Goal: Information Seeking & Learning: Learn about a topic

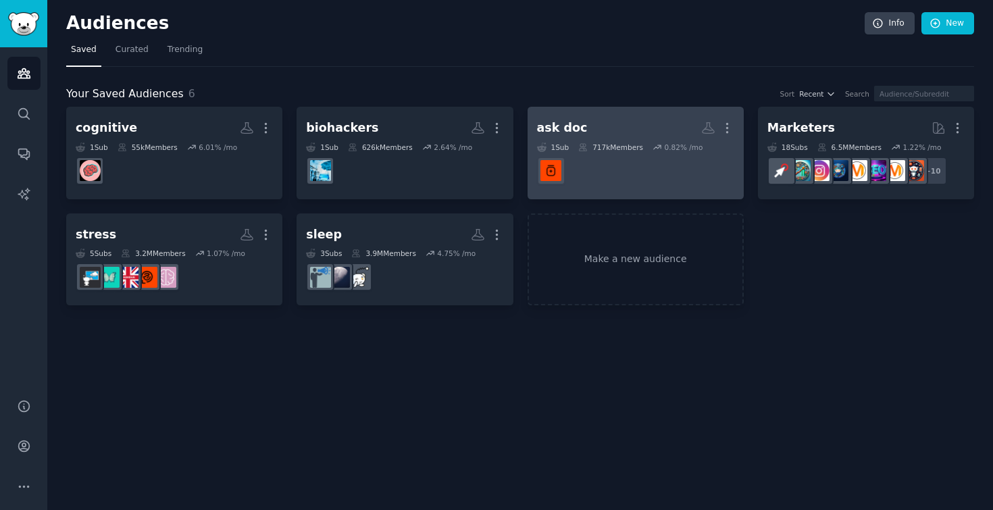
click at [594, 133] on h2 "ask doc More" at bounding box center [635, 128] width 197 height 24
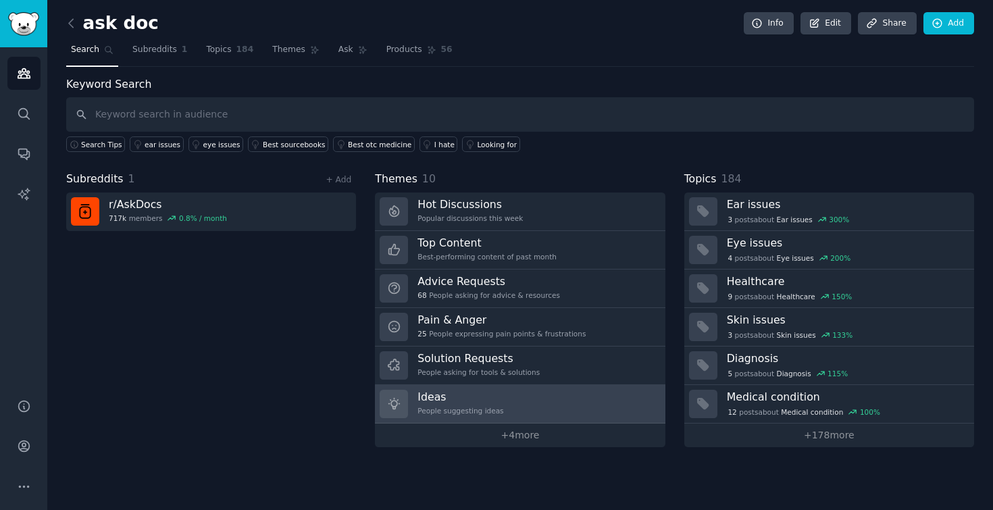
click at [563, 405] on link "Ideas People suggesting ideas" at bounding box center [520, 404] width 290 height 39
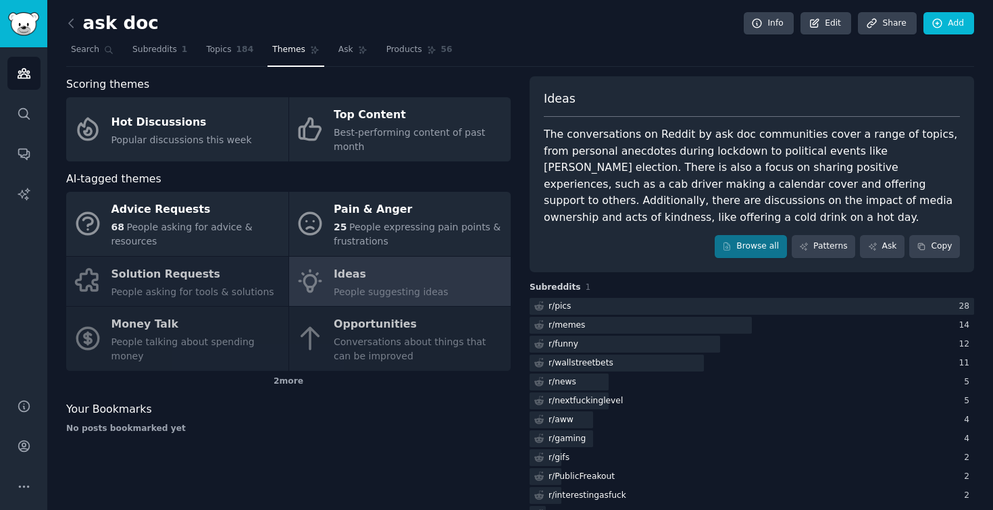
click at [438, 334] on div "Advice Requests 68 People asking for advice & resources Pain & Anger 25 People …" at bounding box center [288, 281] width 444 height 179
click at [376, 322] on div "Advice Requests 68 People asking for advice & resources Pain & Anger 25 People …" at bounding box center [288, 281] width 444 height 179
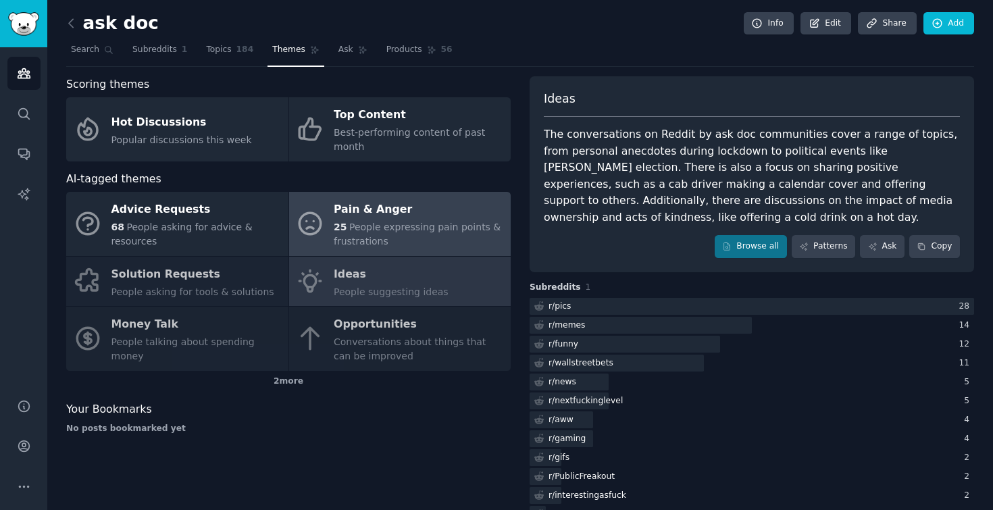
click at [390, 226] on span "People expressing pain points & frustrations" at bounding box center [417, 234] width 167 height 25
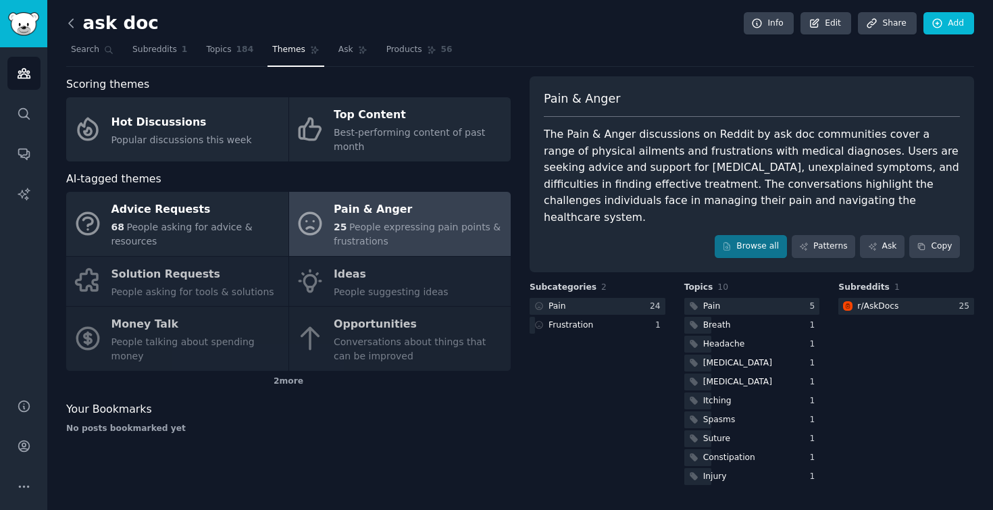
click at [76, 22] on icon at bounding box center [71, 23] width 14 height 14
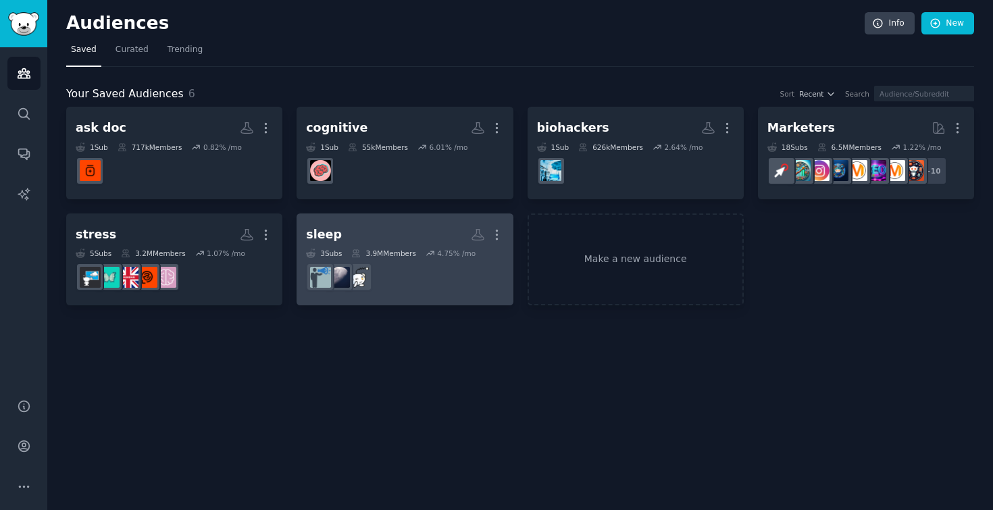
click at [372, 243] on h2 "sleep More" at bounding box center [404, 235] width 197 height 24
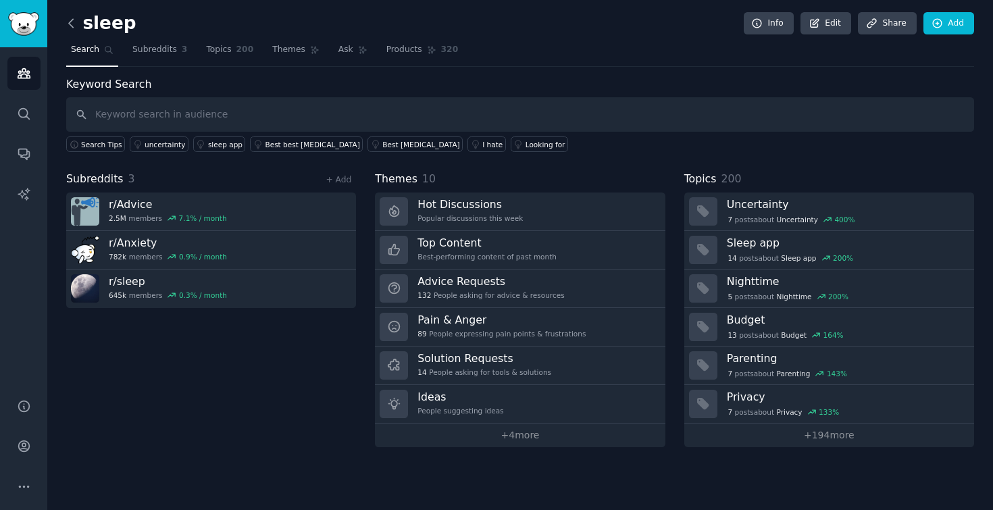
click at [74, 25] on icon at bounding box center [71, 23] width 14 height 14
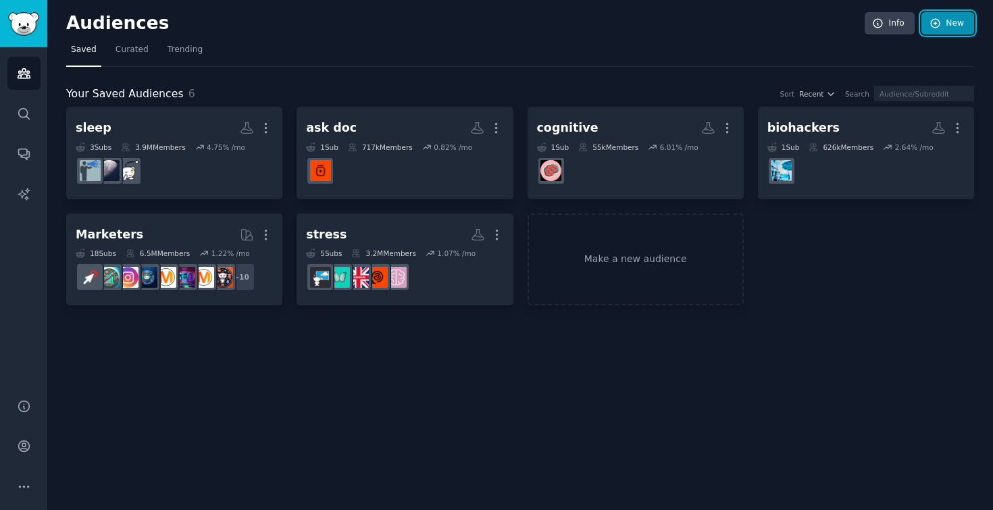
click at [950, 25] on link "New" at bounding box center [947, 23] width 53 height 23
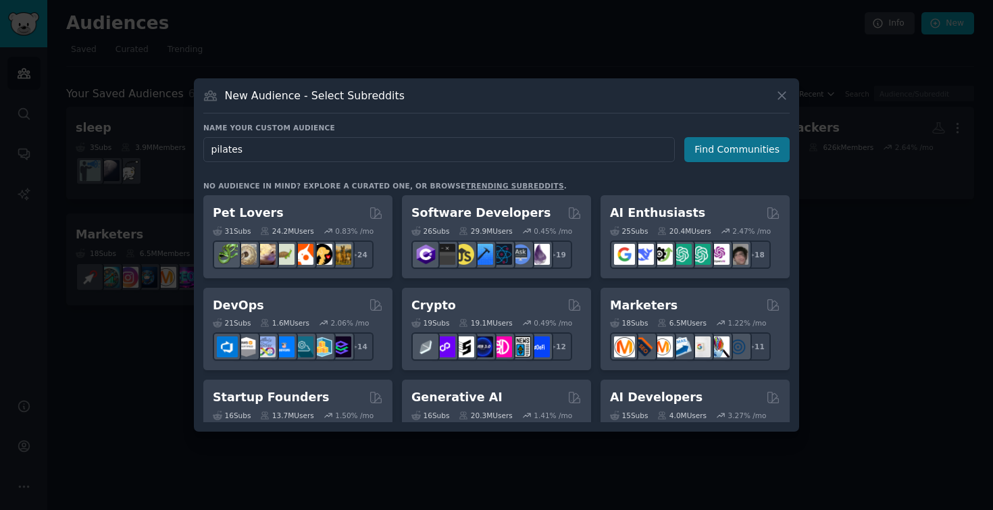
type input "pilates"
click at [740, 155] on button "Find Communities" at bounding box center [736, 149] width 105 height 25
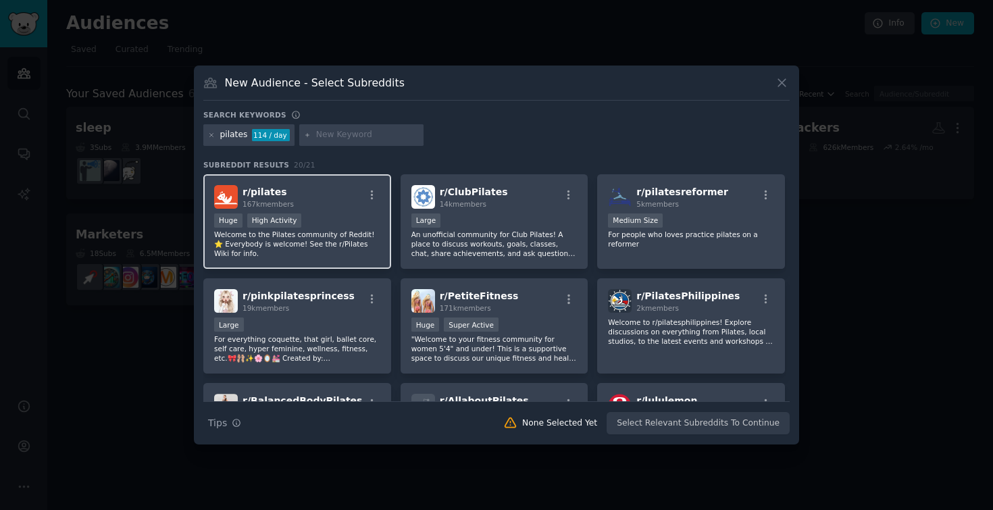
click at [313, 210] on div "r/ pilates 167k members Huge High Activity Welcome to the Pilates community of …" at bounding box center [297, 221] width 188 height 95
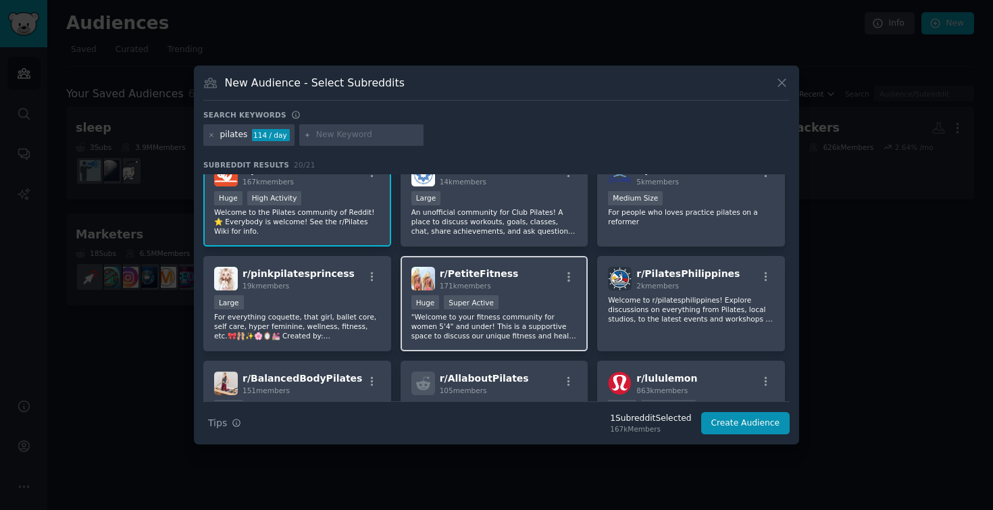
scroll to position [27, 0]
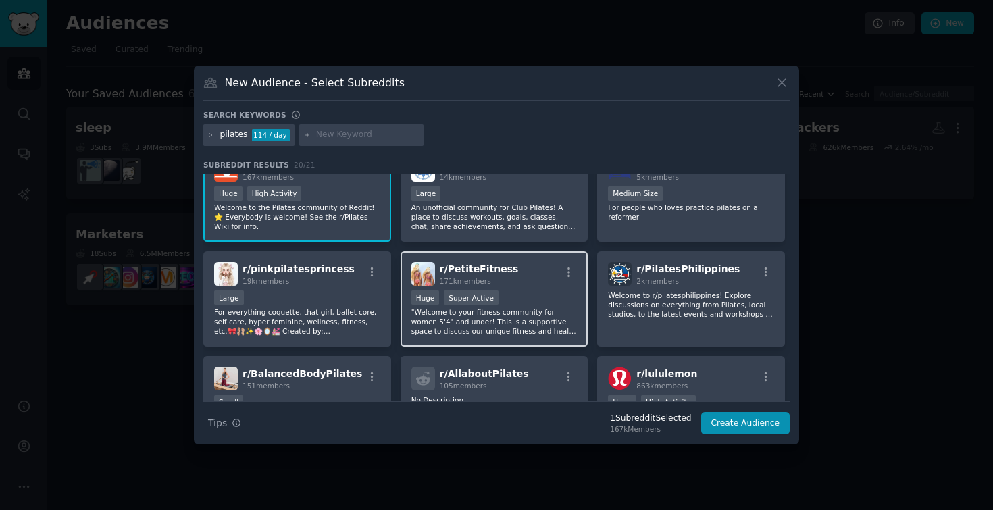
click at [528, 290] on div "Huge Super Active" at bounding box center [494, 298] width 166 height 17
click at [528, 305] on div "Huge Super Active" at bounding box center [494, 298] width 166 height 17
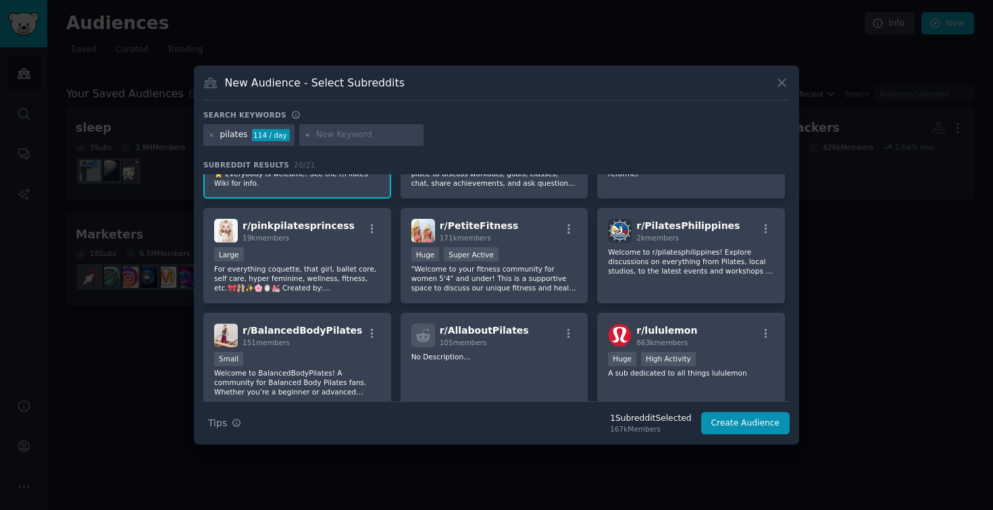
scroll to position [72, 0]
click at [772, 423] on button "Create Audience" at bounding box center [745, 423] width 89 height 23
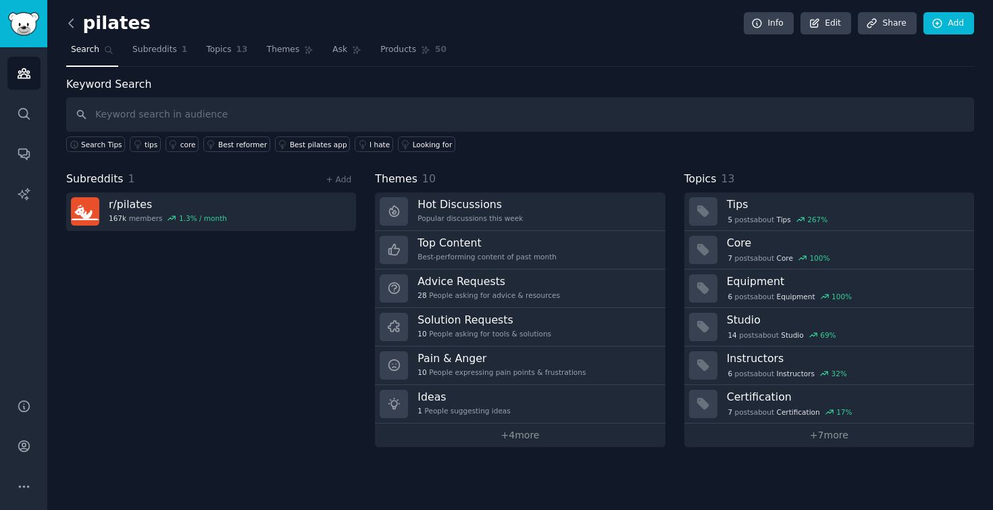
click at [73, 26] on icon at bounding box center [71, 23] width 14 height 14
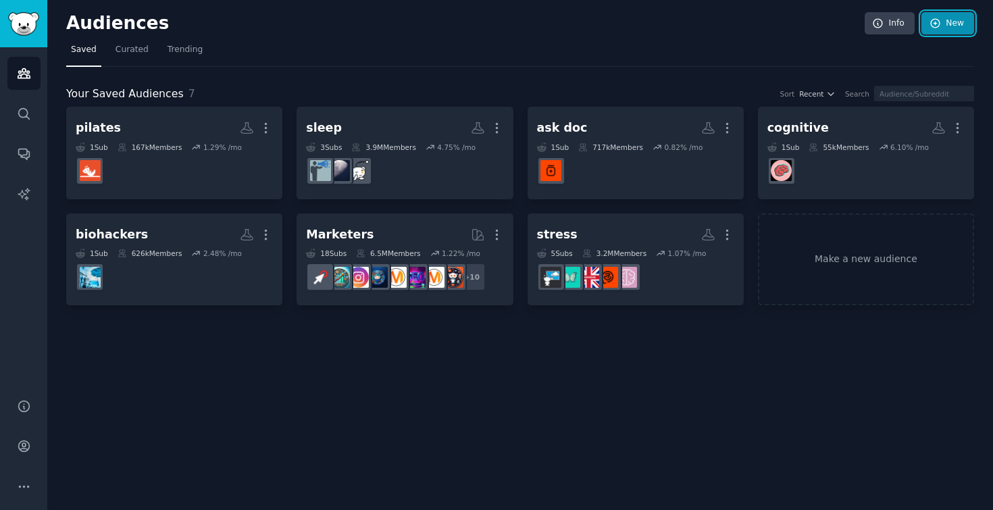
click at [963, 14] on link "New" at bounding box center [947, 23] width 53 height 23
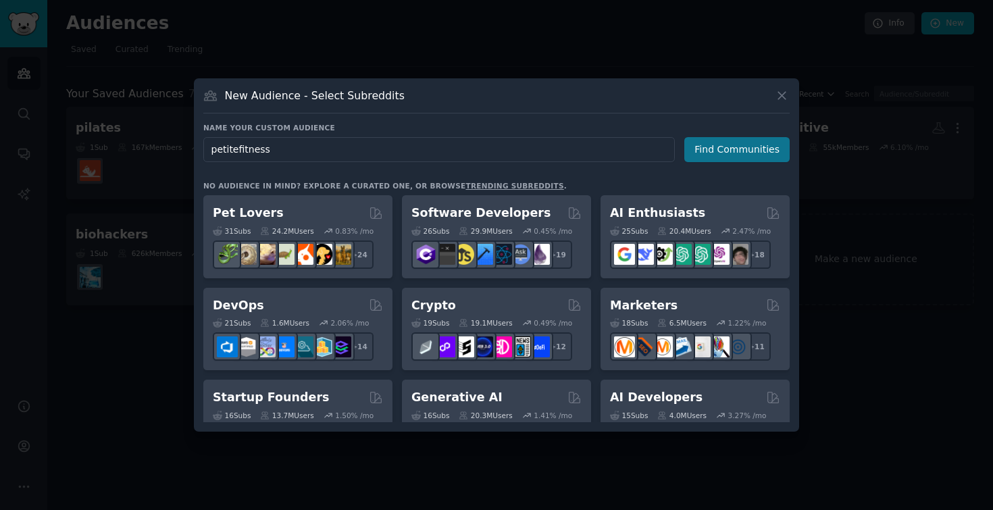
type input "petitefitness"
click at [732, 139] on button "Find Communities" at bounding box center [736, 149] width 105 height 25
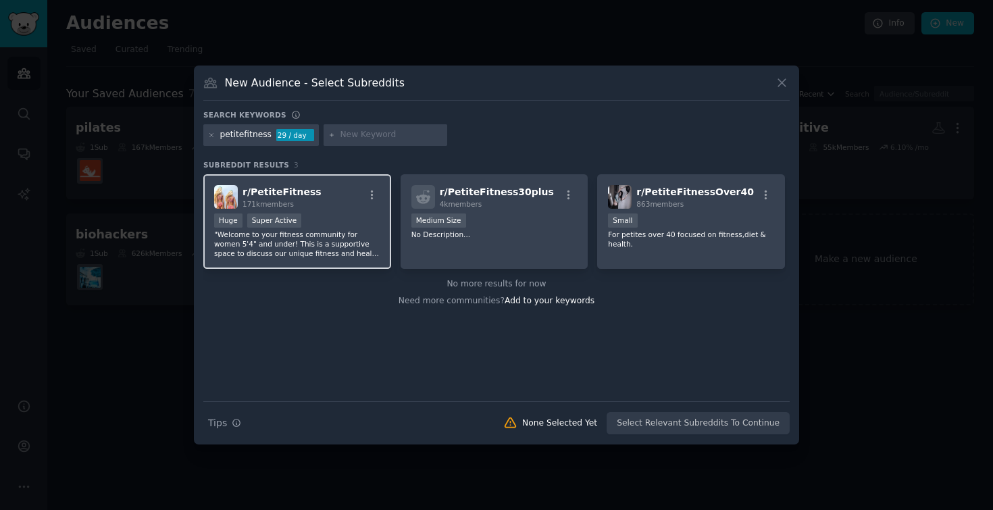
click at [349, 224] on div "Huge Super Active" at bounding box center [297, 221] width 166 height 17
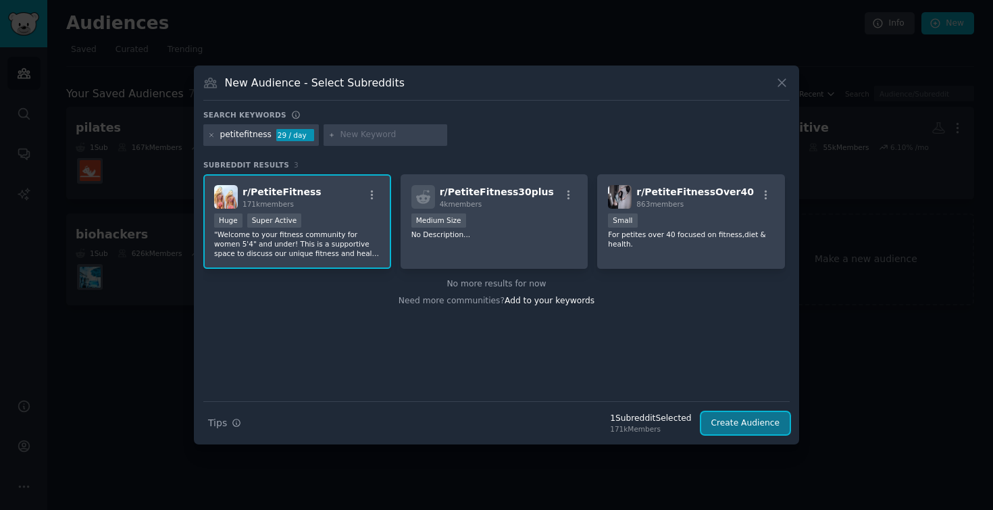
click at [742, 425] on button "Create Audience" at bounding box center [745, 423] width 89 height 23
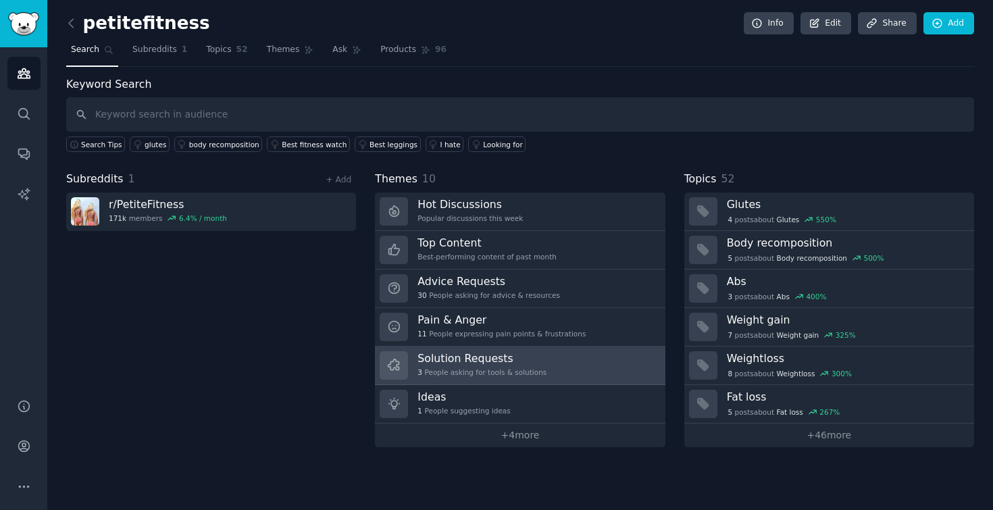
click at [489, 380] on link "Solution Requests 3 People asking for tools & solutions" at bounding box center [520, 366] width 290 height 39
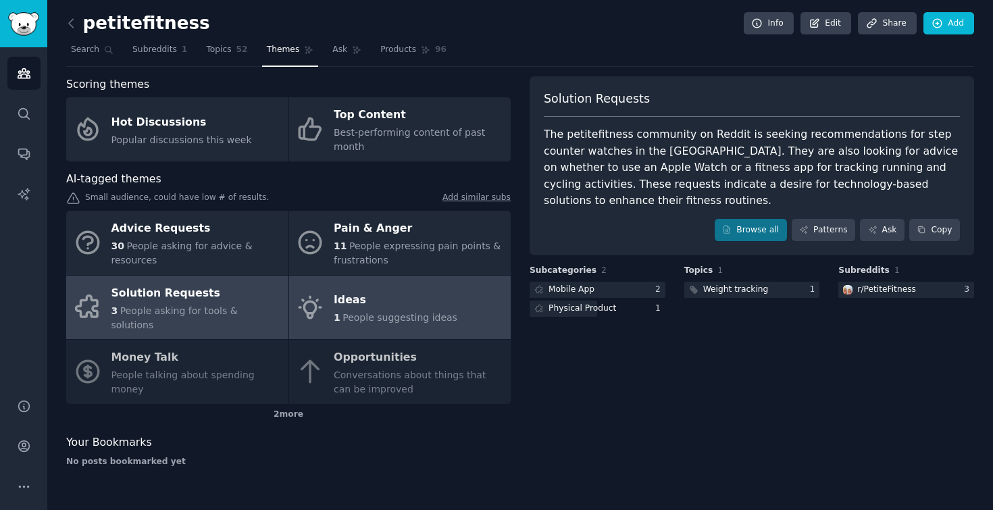
click at [406, 301] on div "Ideas" at bounding box center [396, 301] width 124 height 22
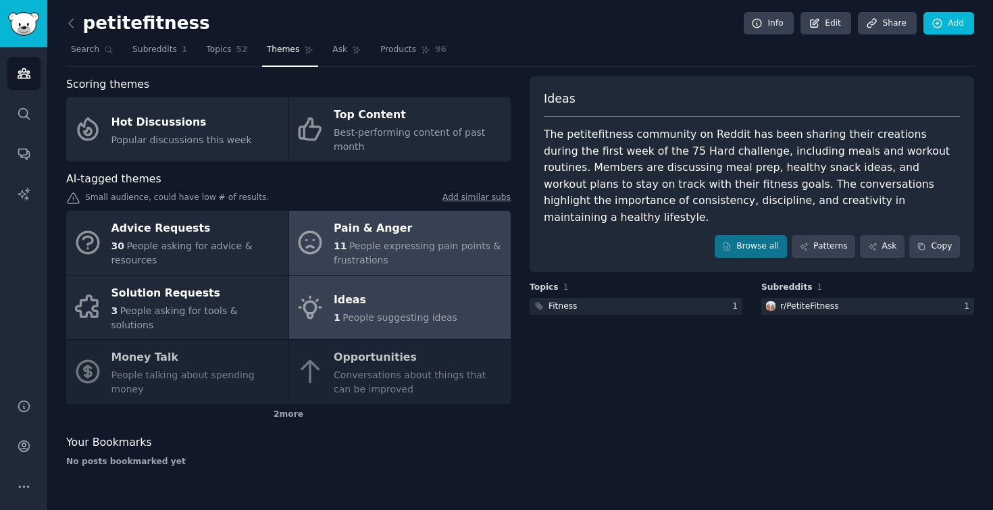
click at [412, 249] on span "People expressing pain points & frustrations" at bounding box center [417, 252] width 167 height 25
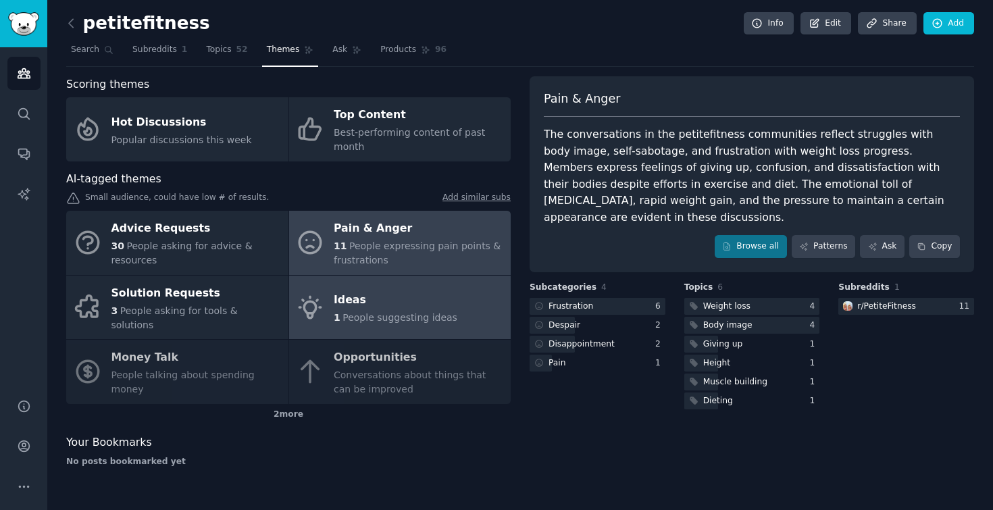
click at [396, 290] on div "Ideas" at bounding box center [396, 301] width 124 height 22
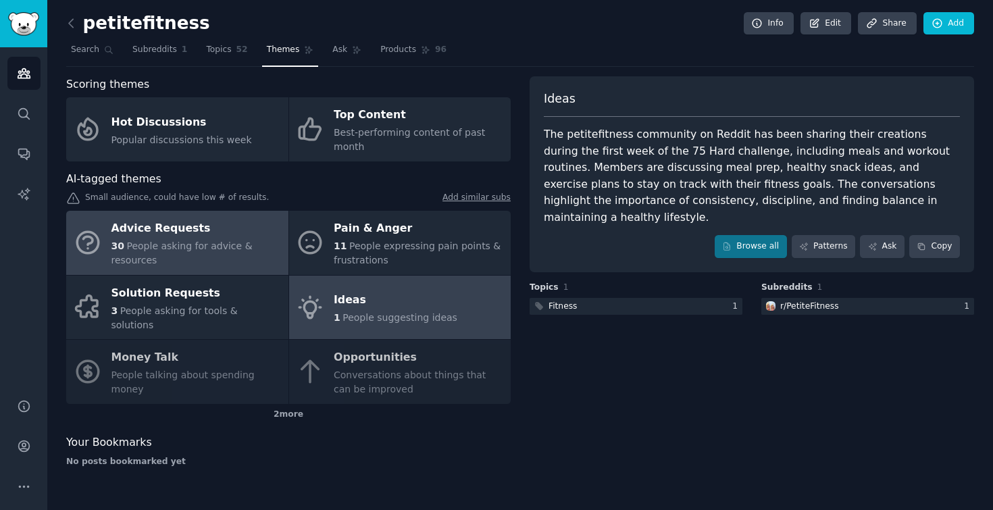
click at [219, 234] on div "Advice Requests" at bounding box center [196, 229] width 170 height 22
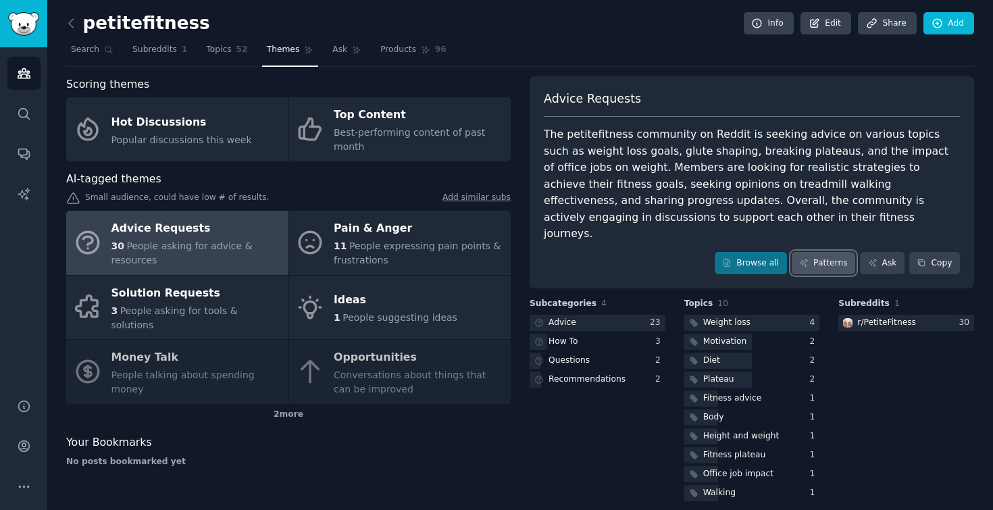
click at [830, 252] on link "Patterns" at bounding box center [823, 263] width 63 height 23
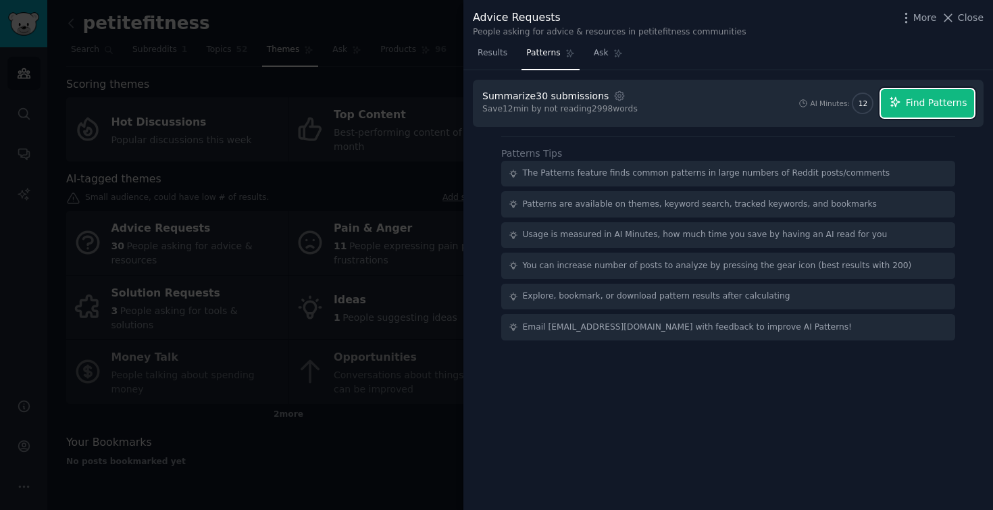
click at [925, 103] on span "Find Patterns" at bounding box center [936, 103] width 61 height 14
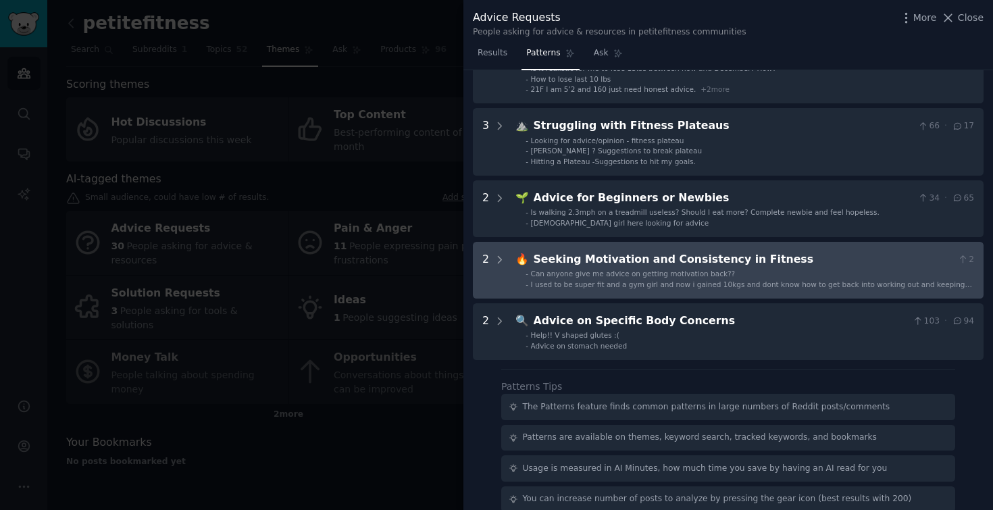
scroll to position [99, 0]
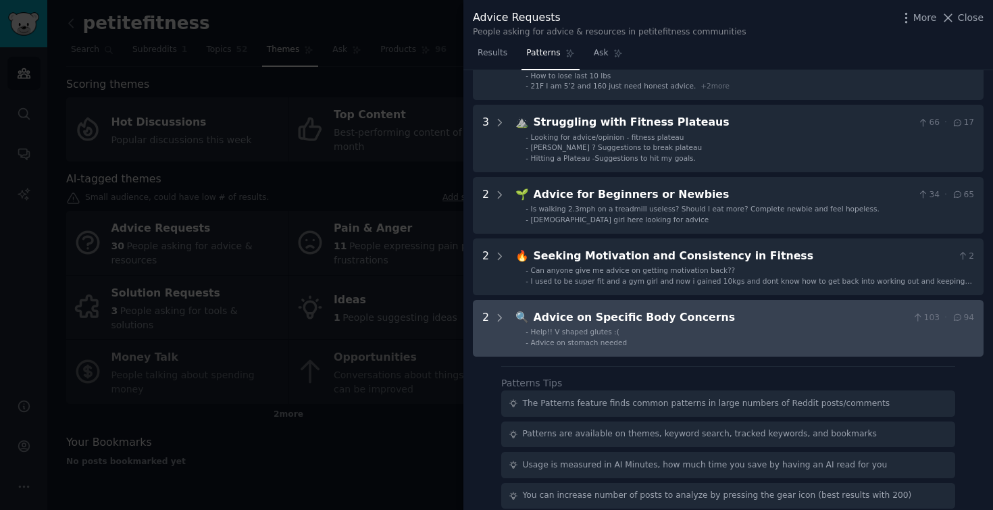
click at [813, 320] on div "Advice on Specific Body Concerns" at bounding box center [721, 317] width 374 height 17
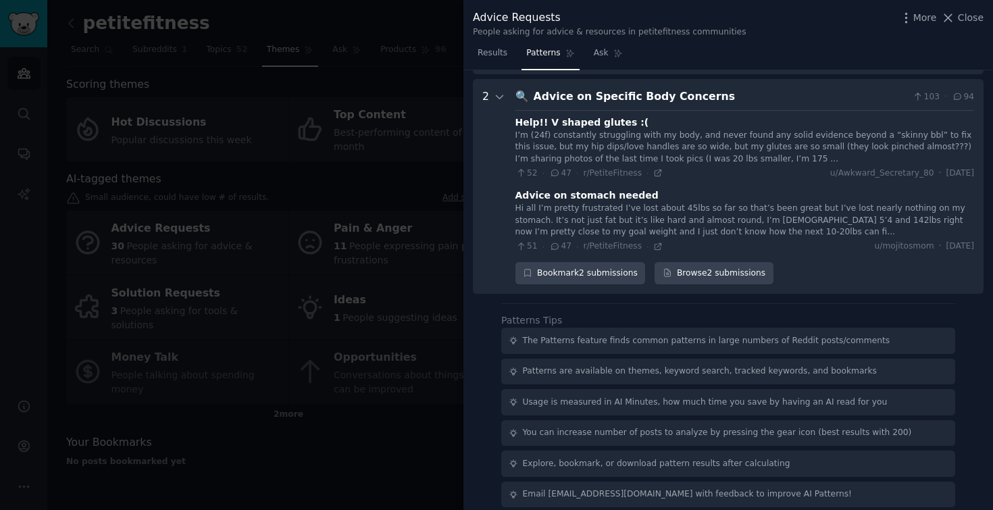
scroll to position [331, 0]
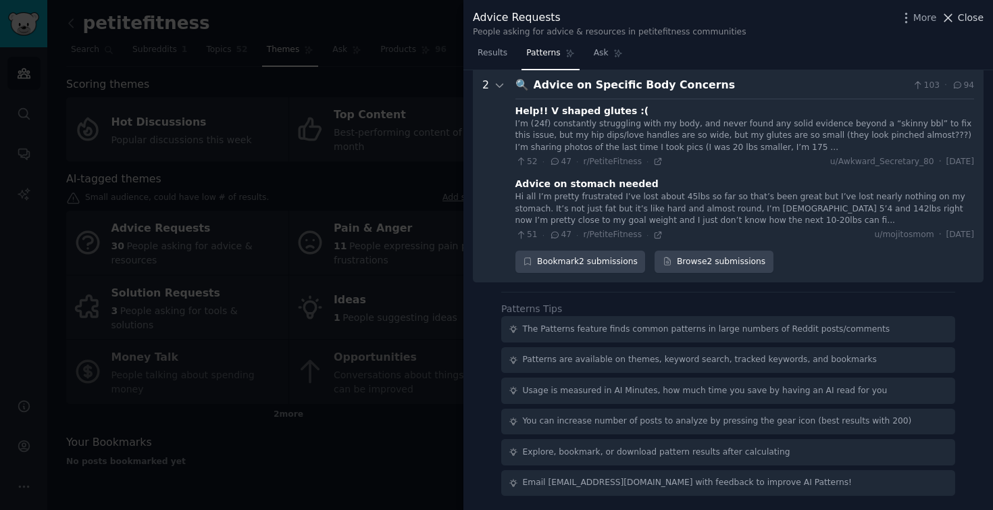
click at [963, 17] on span "Close" at bounding box center [971, 18] width 26 height 14
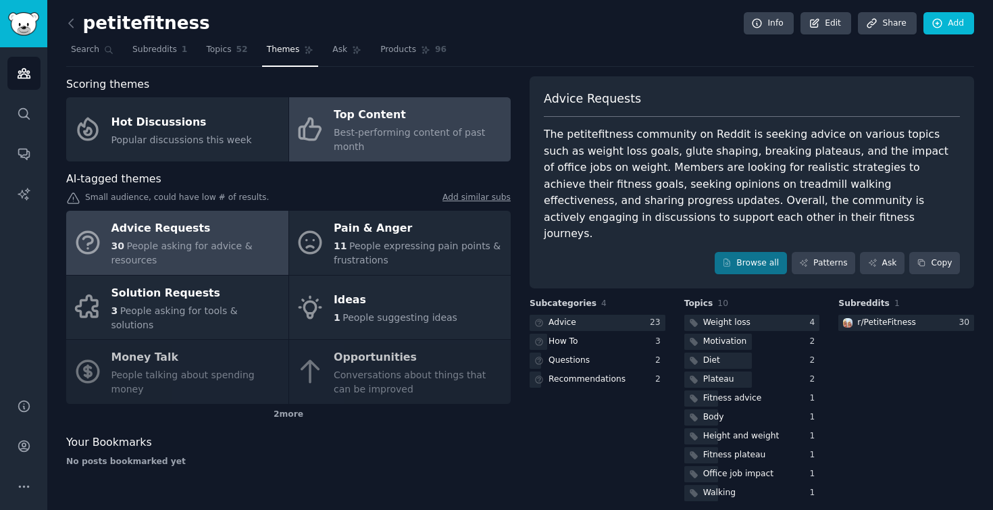
click at [403, 116] on div "Top Content" at bounding box center [419, 116] width 170 height 22
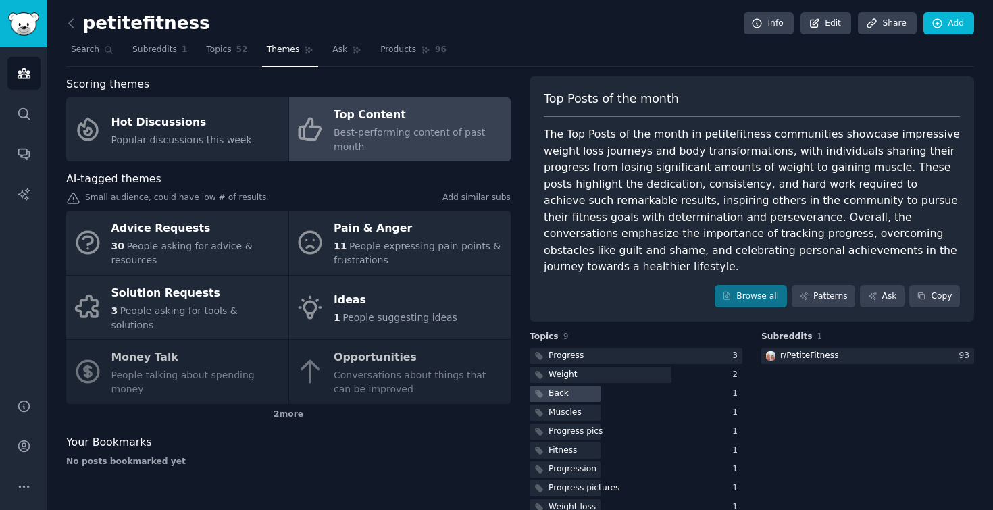
scroll to position [10, 0]
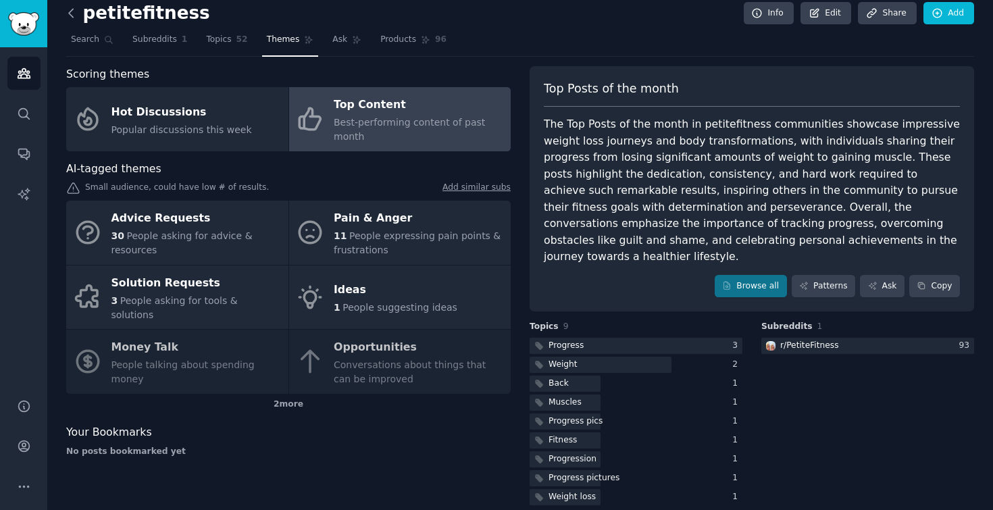
click at [70, 14] on icon at bounding box center [71, 13] width 4 height 8
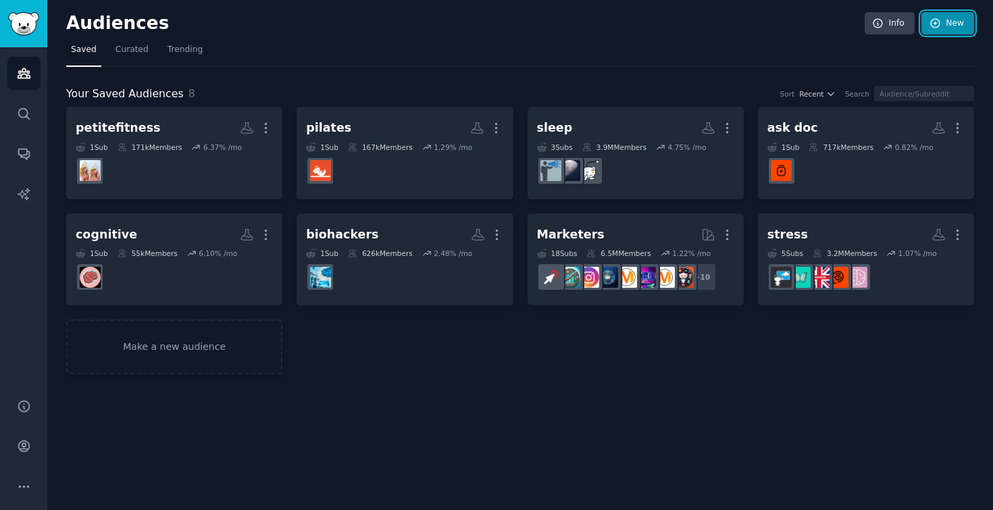
click at [964, 17] on link "New" at bounding box center [947, 23] width 53 height 23
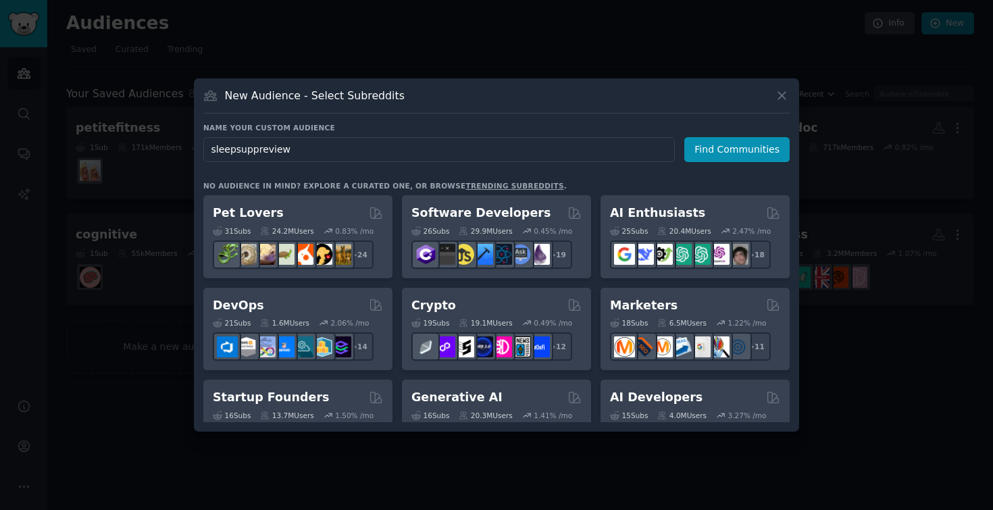
type input "sleepsuppreviews"
click button "Find Communities" at bounding box center [736, 149] width 105 height 25
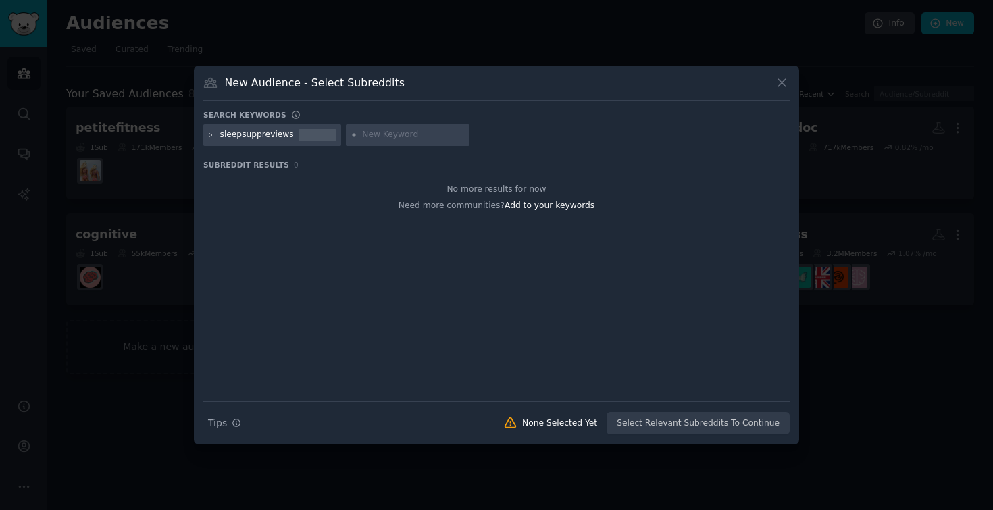
click at [213, 136] on icon at bounding box center [211, 135] width 7 height 7
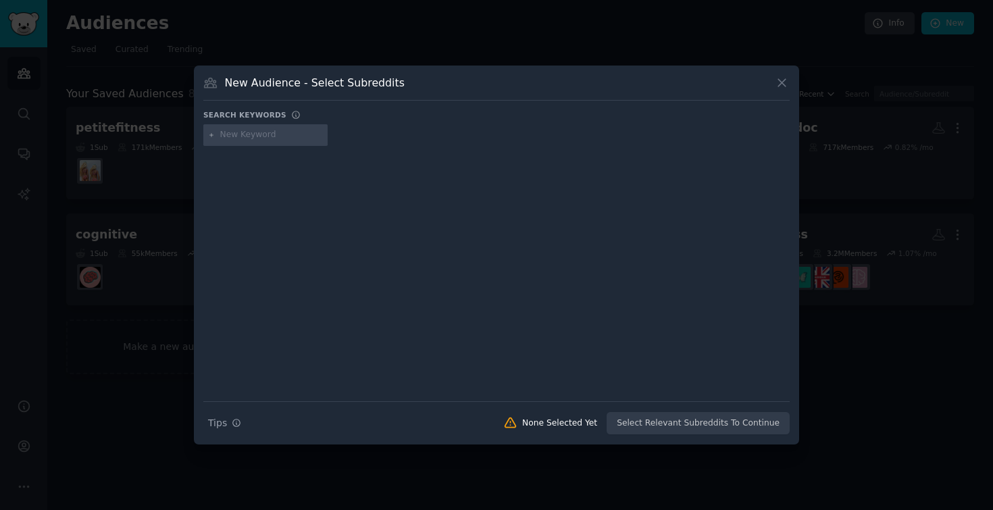
click at [294, 142] on div at bounding box center [265, 135] width 124 height 22
click at [279, 135] on input "text" at bounding box center [271, 135] width 103 height 12
type input "supplement reviews"
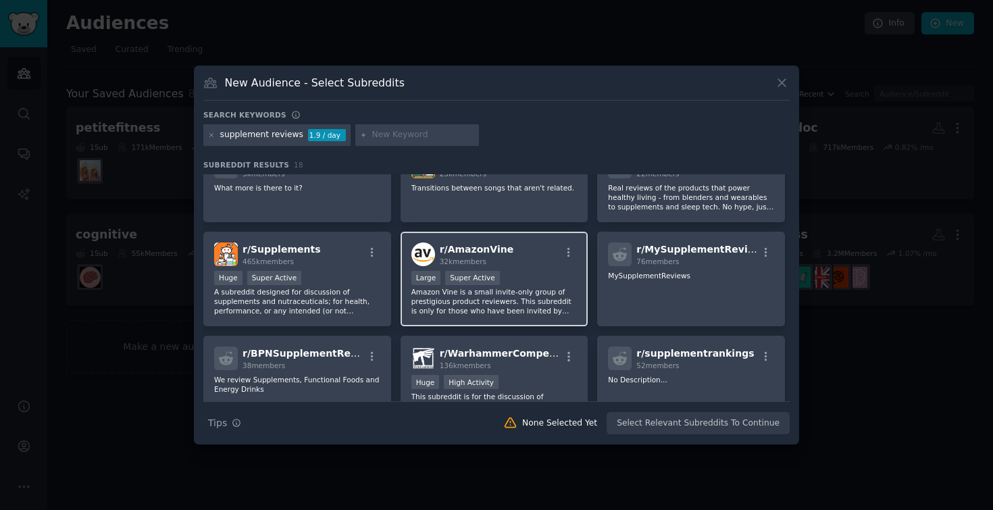
scroll to position [33, 0]
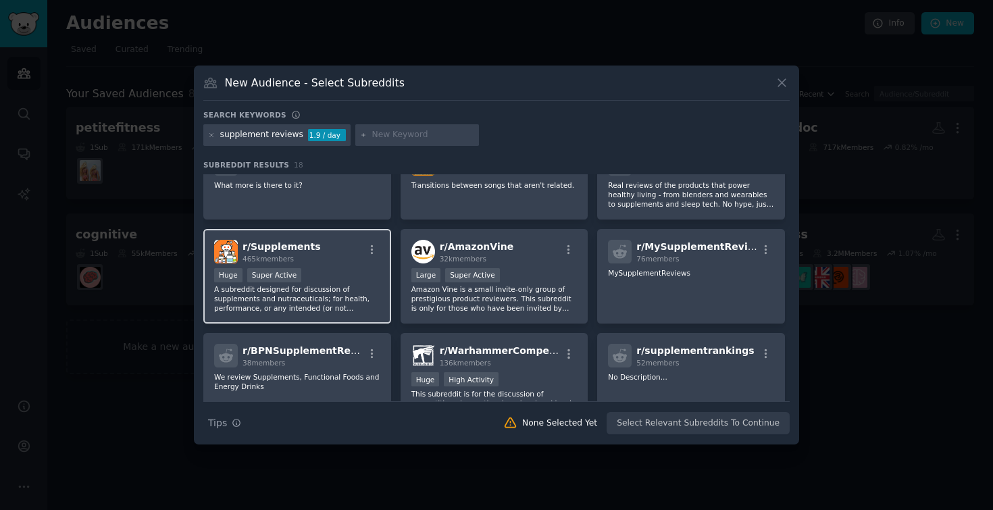
click at [314, 273] on div "Huge Super Active" at bounding box center [297, 276] width 166 height 17
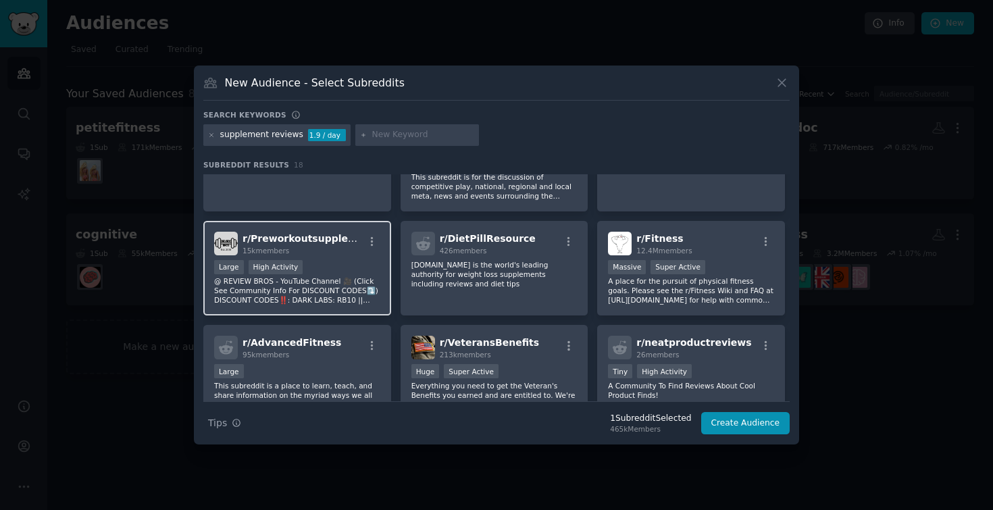
scroll to position [253, 0]
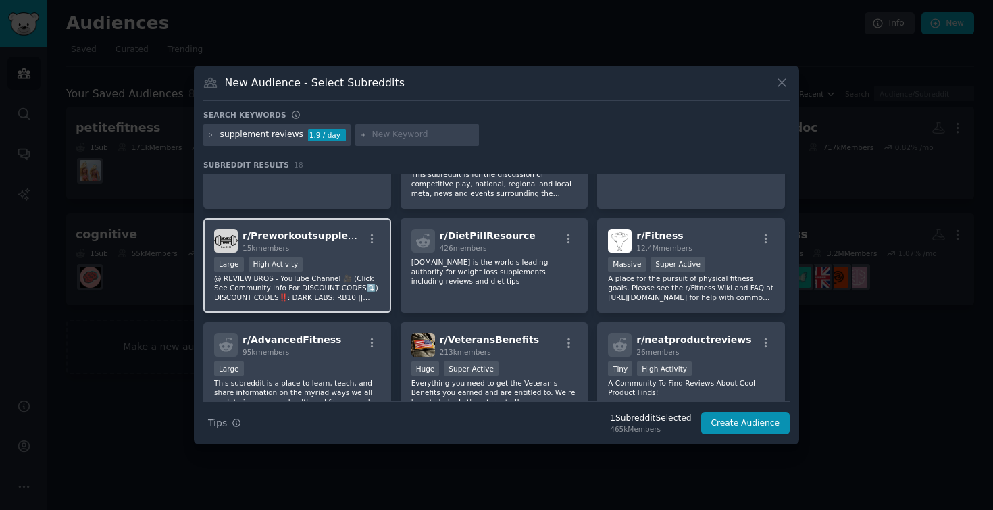
click at [353, 264] on div ">= 80th percentile for submissions / day Large High Activity" at bounding box center [297, 265] width 166 height 17
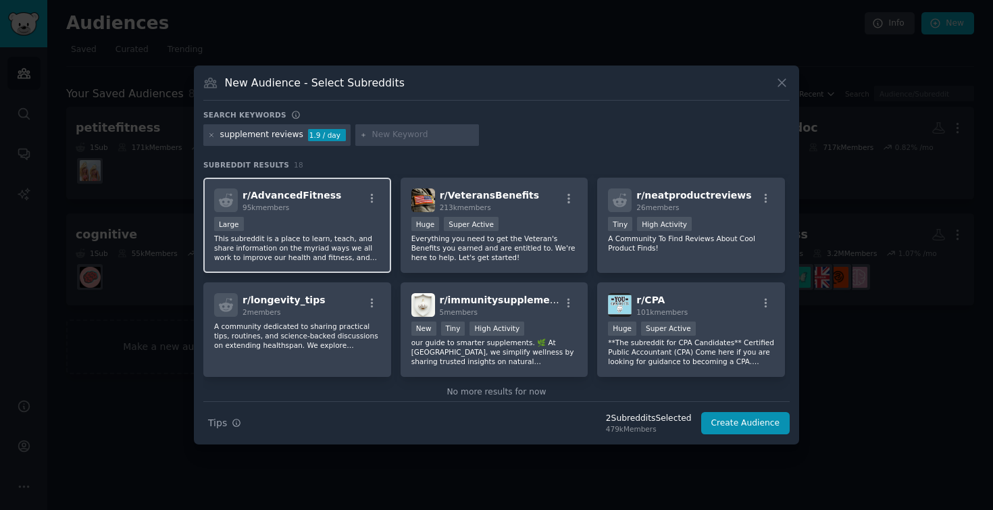
scroll to position [420, 0]
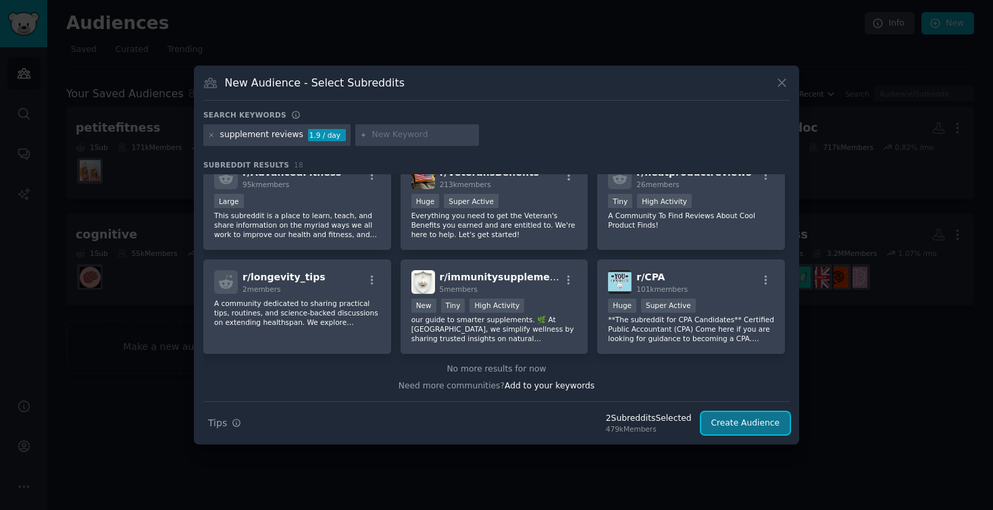
click at [743, 419] on button "Create Audience" at bounding box center [745, 423] width 89 height 23
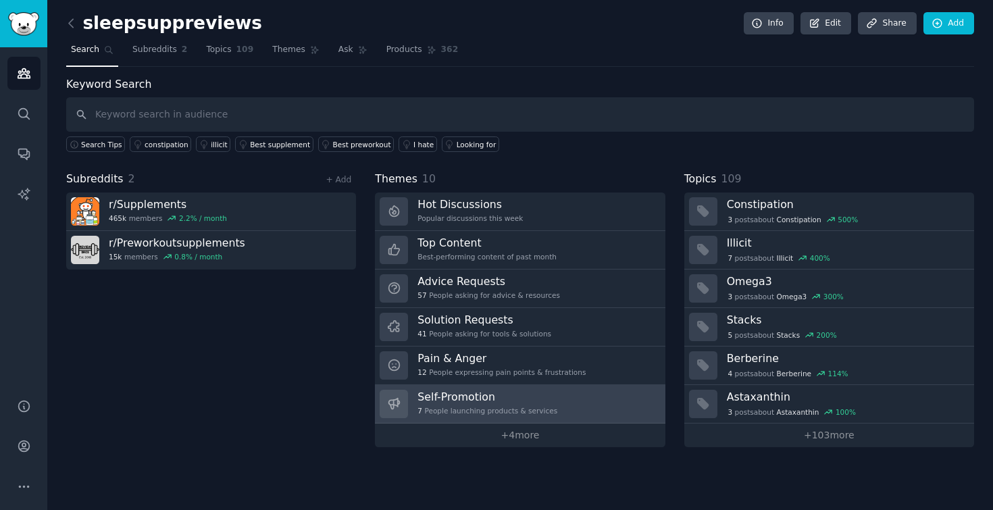
click at [590, 408] on link "Self-Promotion 7 People launching products & services" at bounding box center [520, 404] width 290 height 39
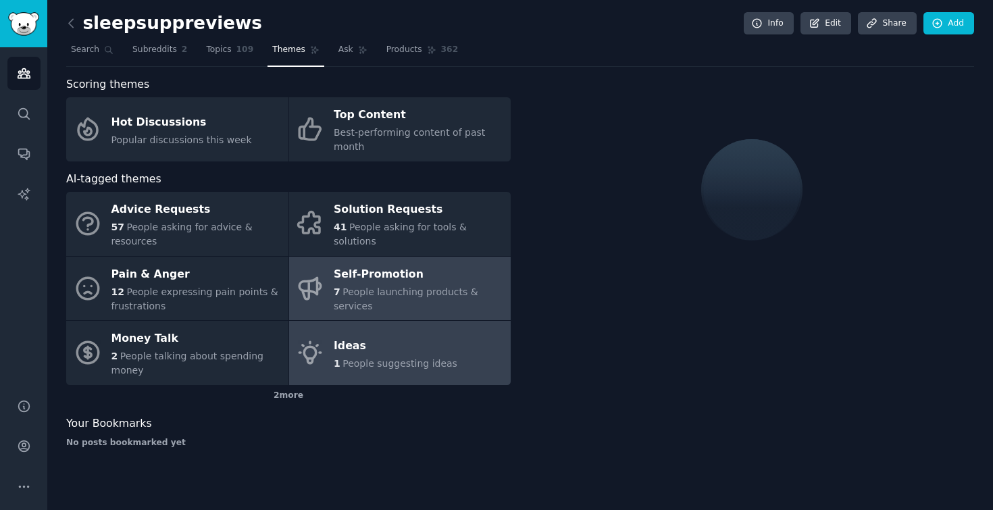
click at [438, 360] on span "People suggesting ideas" at bounding box center [399, 363] width 115 height 11
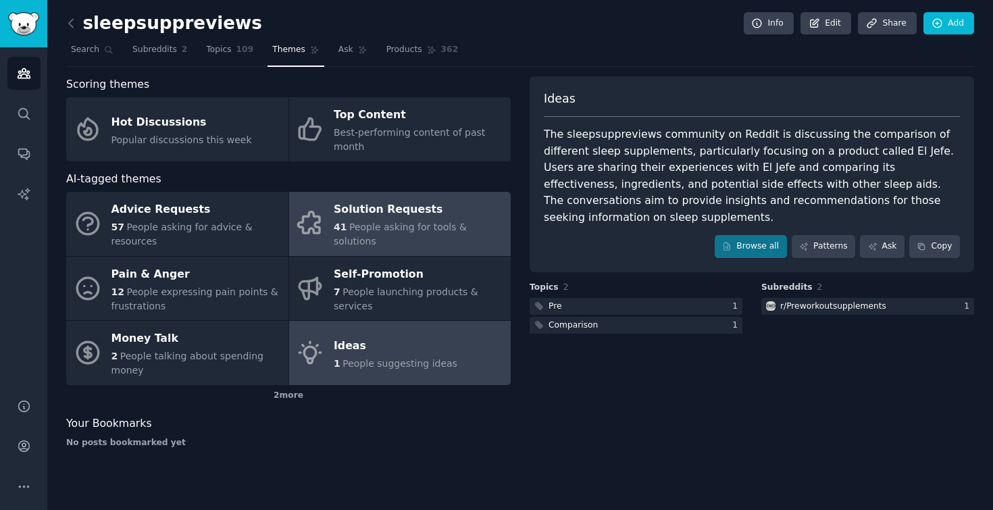
click at [426, 221] on div "Solution Requests" at bounding box center [419, 210] width 170 height 22
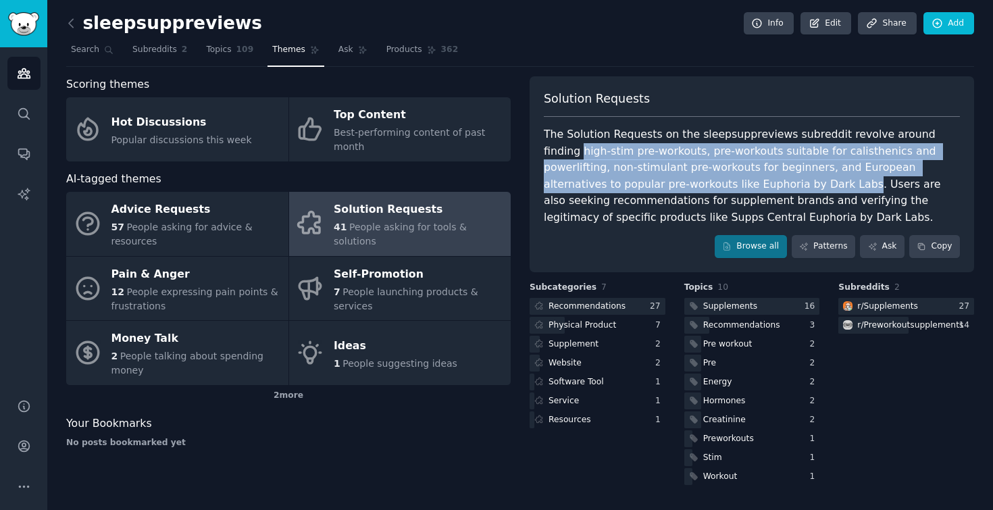
drag, startPoint x: 546, startPoint y: 151, endPoint x: 716, endPoint y: 184, distance: 173.4
click at [716, 184] on div "The Solution Requests on the sleepsuppreviews subreddit revolve around finding …" at bounding box center [752, 175] width 416 height 99
copy div "high-stim pre-workouts, pre-workouts suitable for calisthenics and powerlifting…"
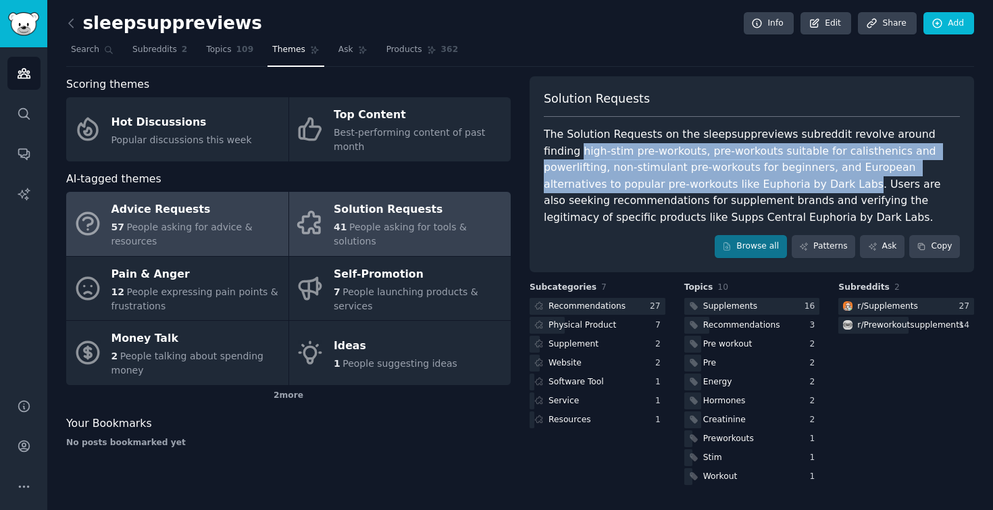
click at [172, 207] on div "Advice Requests" at bounding box center [196, 210] width 170 height 22
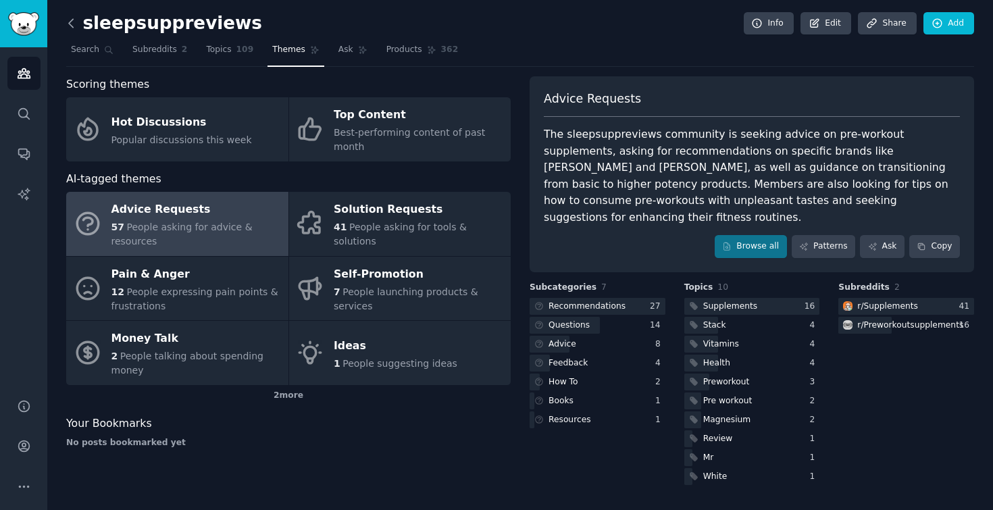
click at [74, 28] on icon at bounding box center [71, 23] width 14 height 14
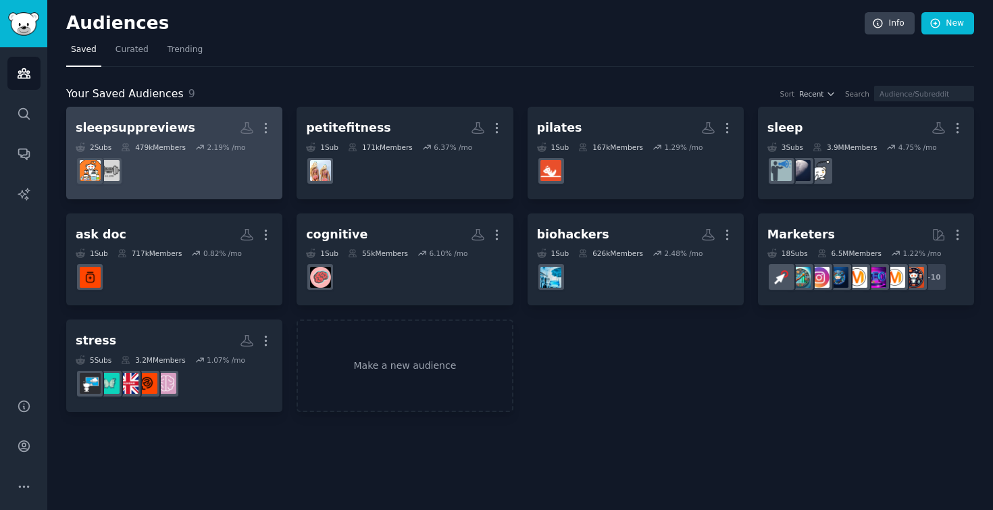
click at [190, 134] on h2 "sleepsuppreviews More" at bounding box center [174, 128] width 197 height 24
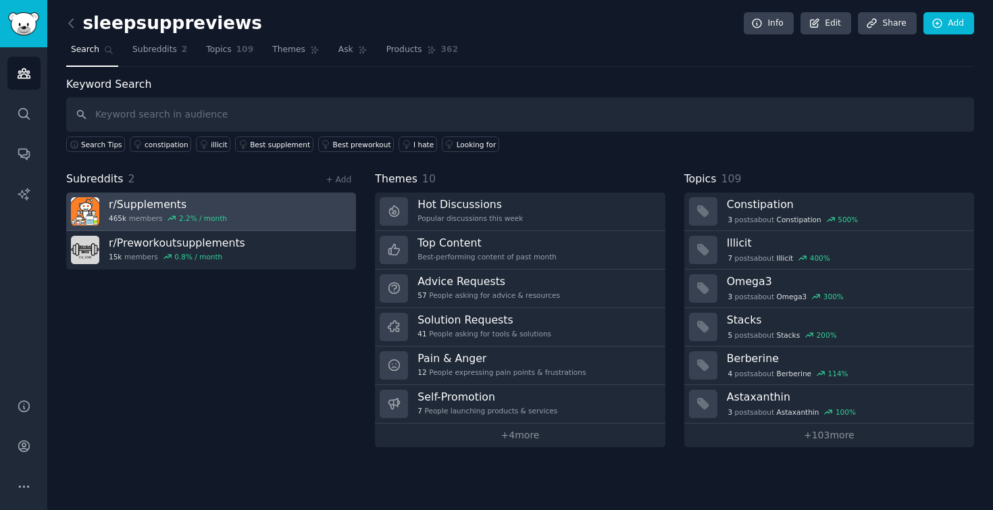
click at [273, 212] on link "r/ Supplements 465k members 2.2 % / month" at bounding box center [211, 212] width 290 height 39
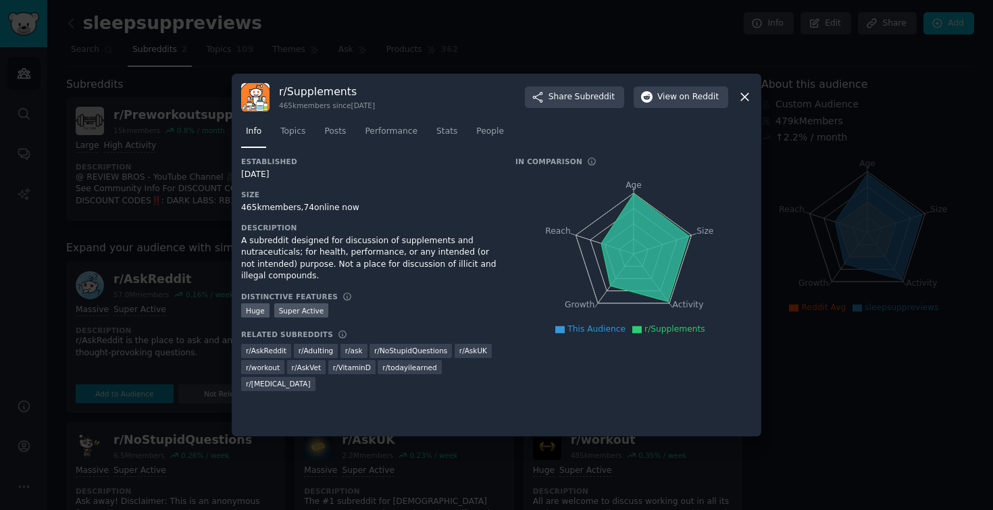
click at [467, 136] on nav "Info Topics Posts Performance Stats People" at bounding box center [496, 135] width 511 height 28
click at [451, 135] on span "Stats" at bounding box center [446, 132] width 21 height 12
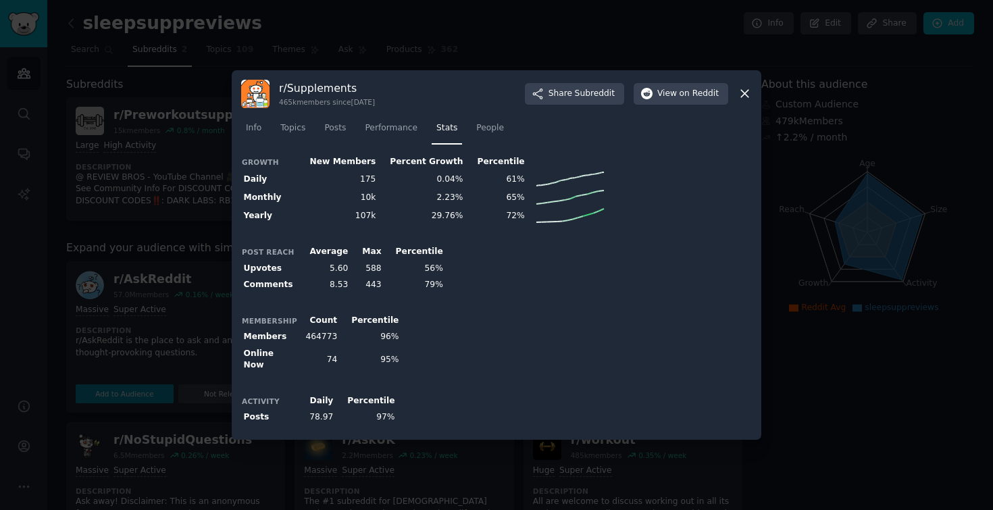
click at [744, 105] on div "r/ Supplements 465k members since [DATE] Share Subreddit View on Reddit" at bounding box center [496, 94] width 511 height 28
click at [744, 94] on icon at bounding box center [745, 93] width 14 height 14
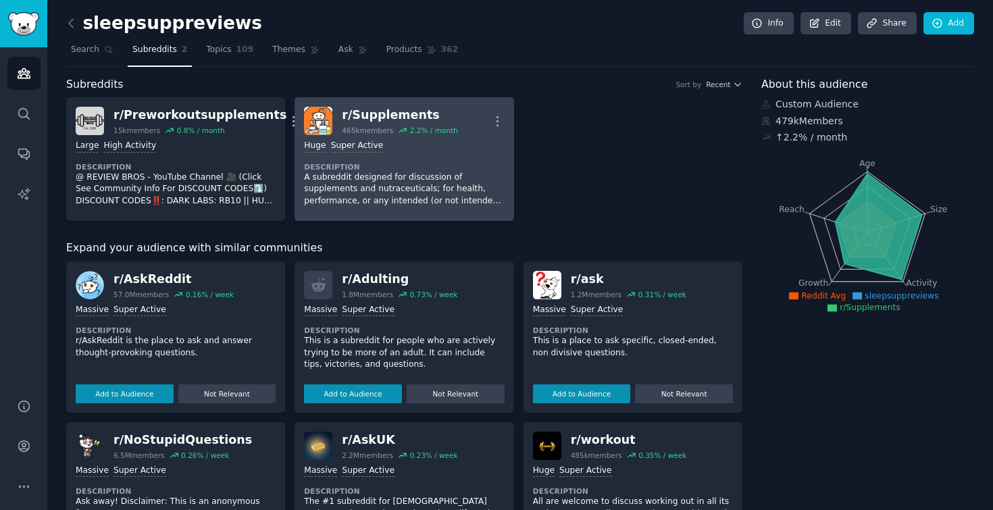
click at [399, 158] on div ">= 95th percentile for submissions / day Huge Super Active Description A subred…" at bounding box center [404, 173] width 200 height 76
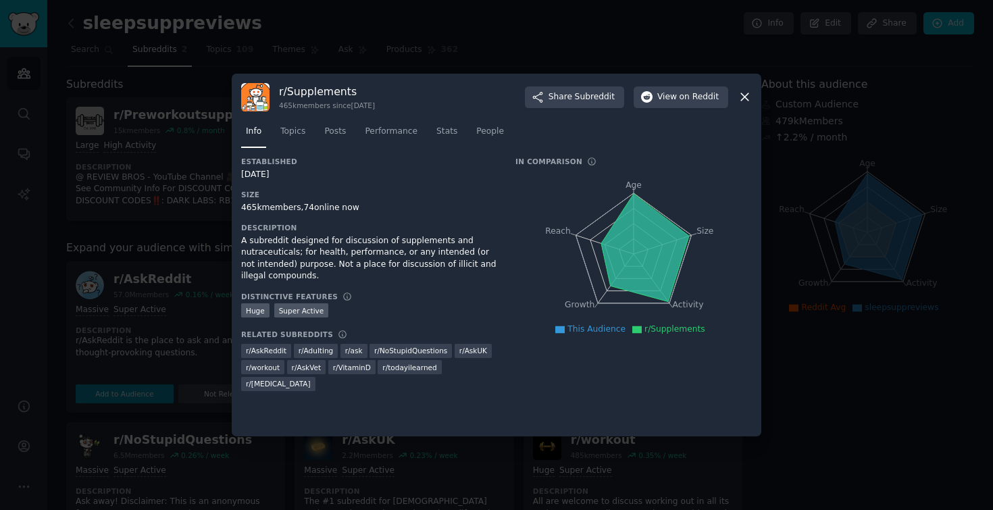
click at [738, 93] on icon at bounding box center [745, 97] width 14 height 14
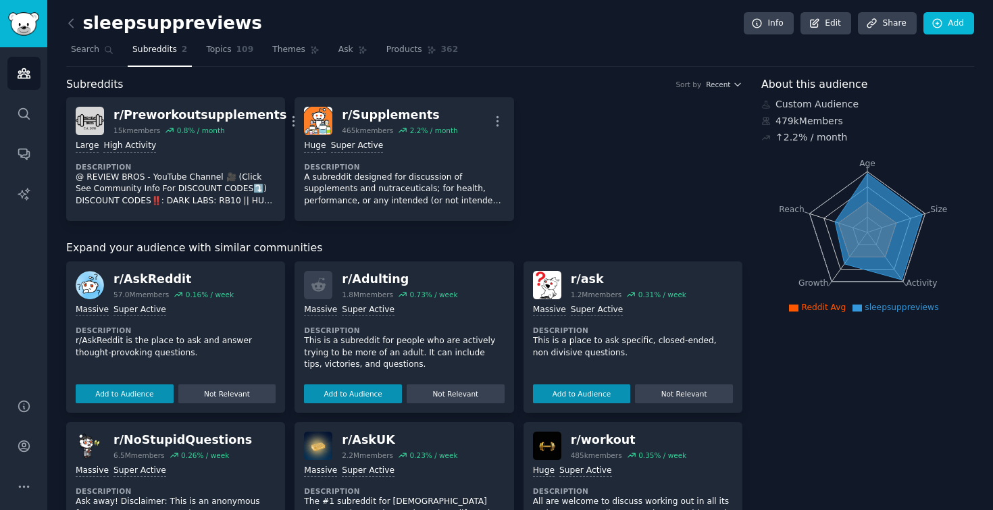
click at [231, 23] on h2 "sleepsuppreviews" at bounding box center [164, 24] width 196 height 22
click at [834, 26] on link "Edit" at bounding box center [825, 23] width 51 height 23
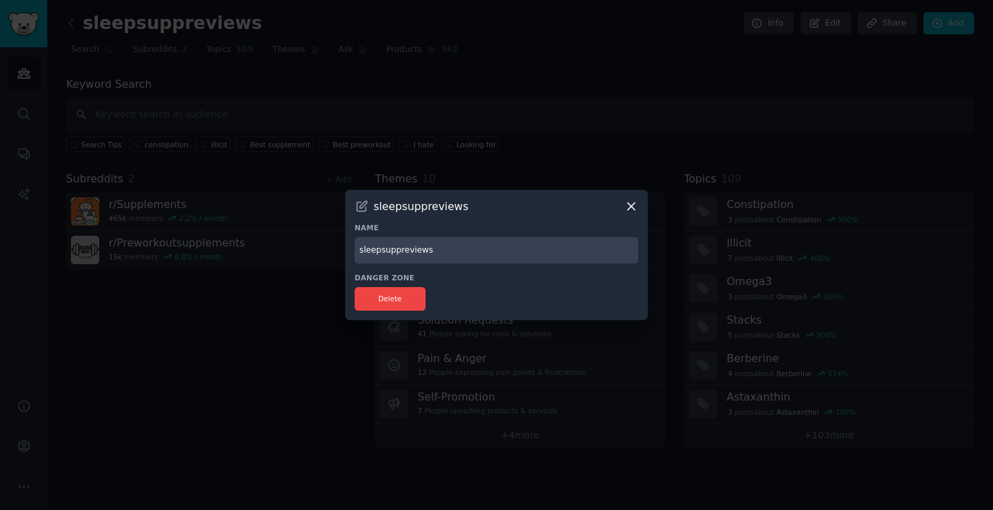
drag, startPoint x: 380, startPoint y: 249, endPoint x: 326, endPoint y: 228, distance: 58.3
click at [326, 233] on div "​ sleepsuppreviews Name sleepsuppreviews Danger Zone Delete" at bounding box center [497, 255] width 984 height 510
type input "suppreviews"
click at [402, 290] on button "Delete" at bounding box center [390, 299] width 71 height 24
click at [596, 238] on input "suppreviews" at bounding box center [497, 250] width 284 height 26
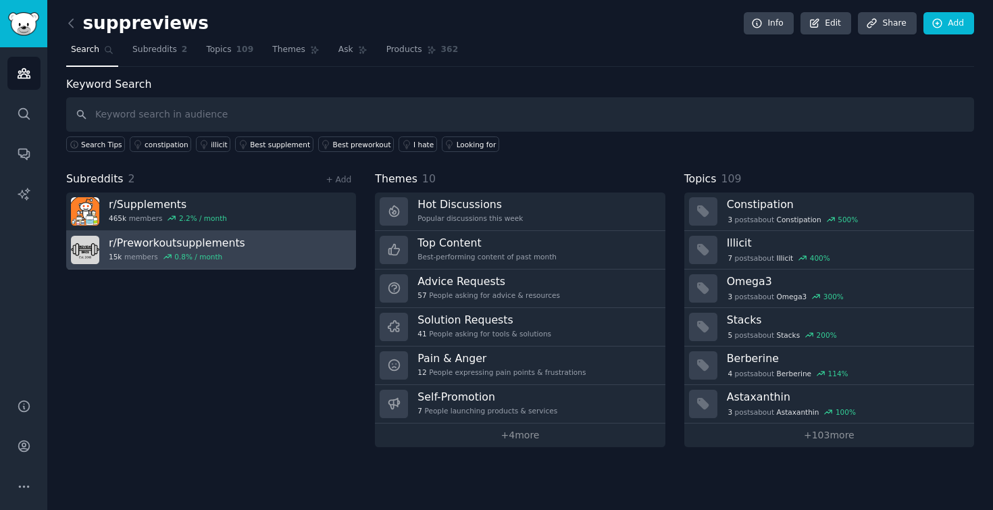
click at [342, 257] on link "r/ Preworkoutsupplements 15k members 0.8 % / month" at bounding box center [211, 250] width 290 height 39
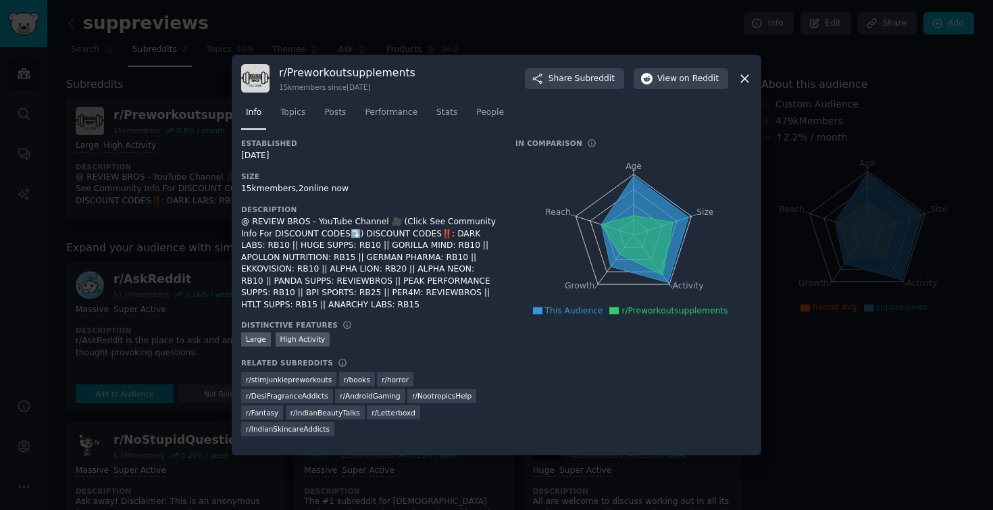
click at [744, 81] on icon at bounding box center [745, 79] width 14 height 14
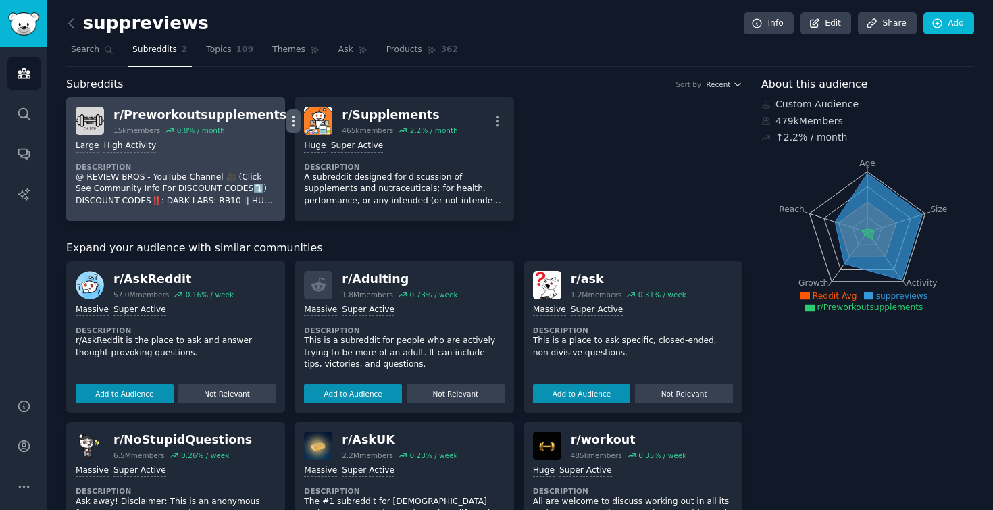
click at [286, 120] on icon "button" at bounding box center [293, 121] width 14 height 14
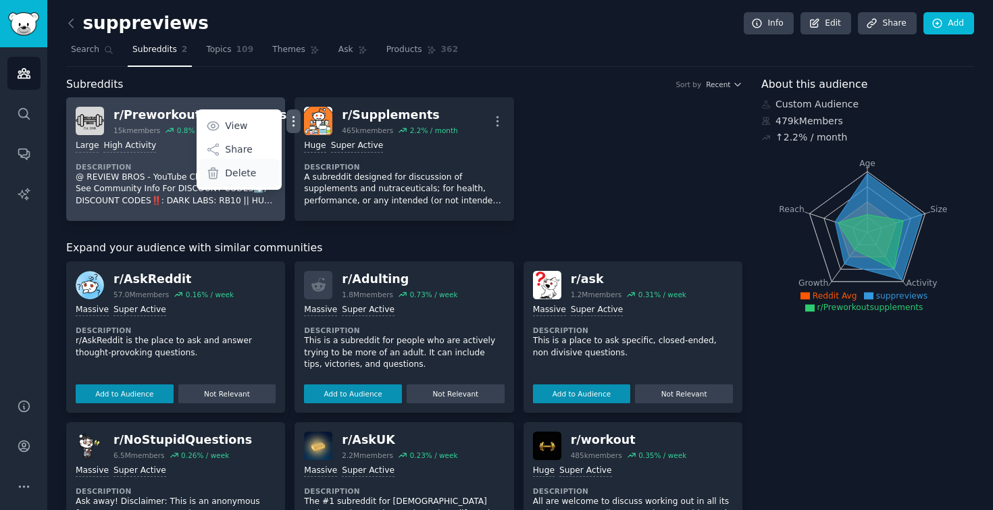
click at [226, 175] on p "Delete" at bounding box center [240, 173] width 31 height 14
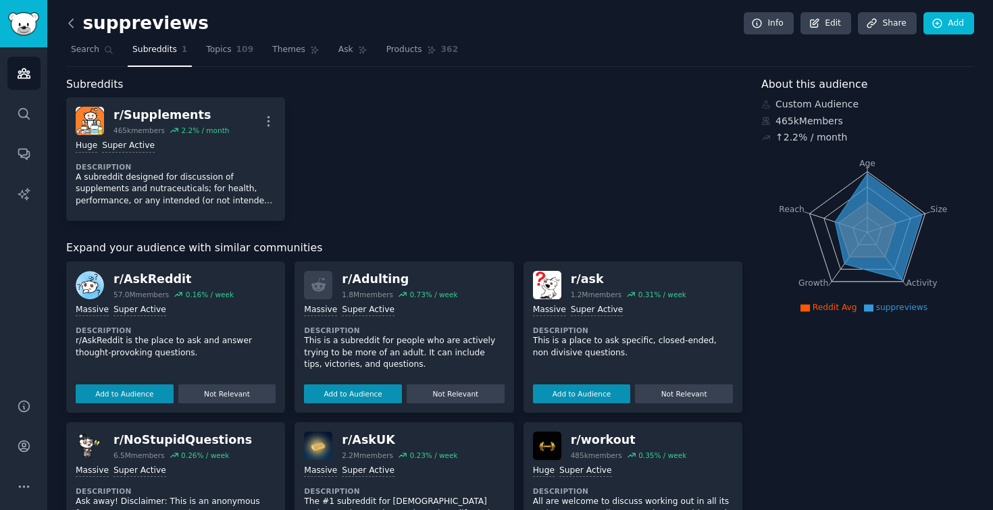
click at [71, 20] on icon at bounding box center [71, 23] width 4 height 8
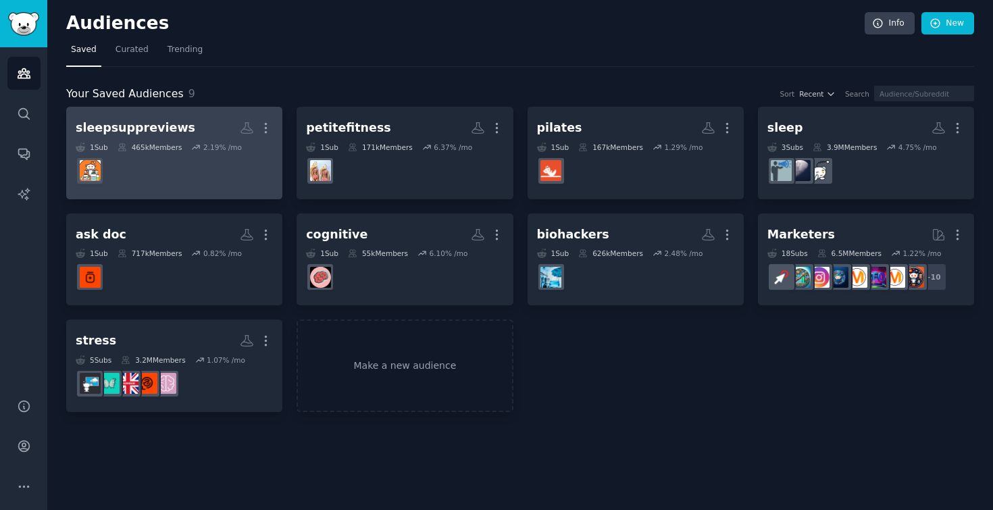
click at [183, 121] on h2 "sleepsuppreviews Custom Audience More" at bounding box center [174, 128] width 197 height 24
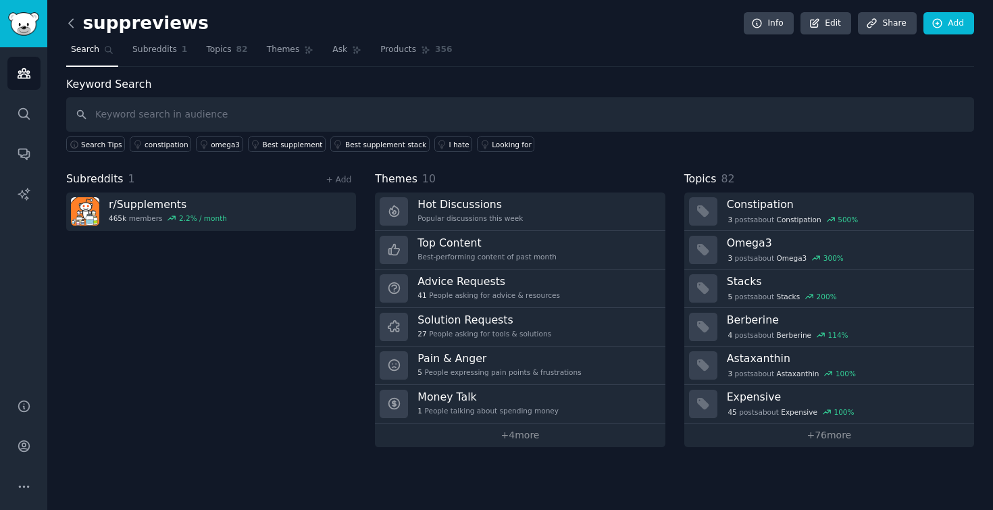
click at [70, 24] on icon at bounding box center [71, 23] width 14 height 14
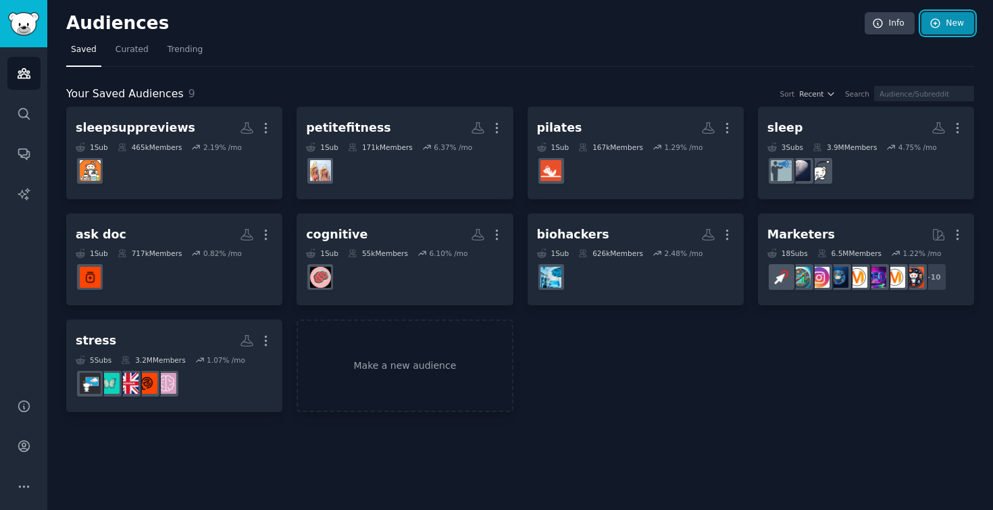
click at [954, 28] on link "New" at bounding box center [947, 23] width 53 height 23
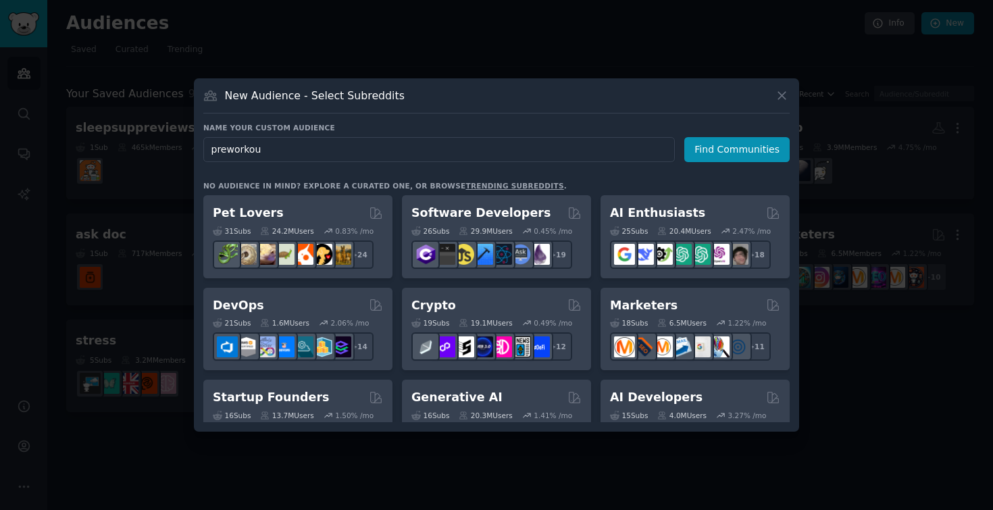
type input "preworkout"
click button "Find Communities" at bounding box center [736, 149] width 105 height 25
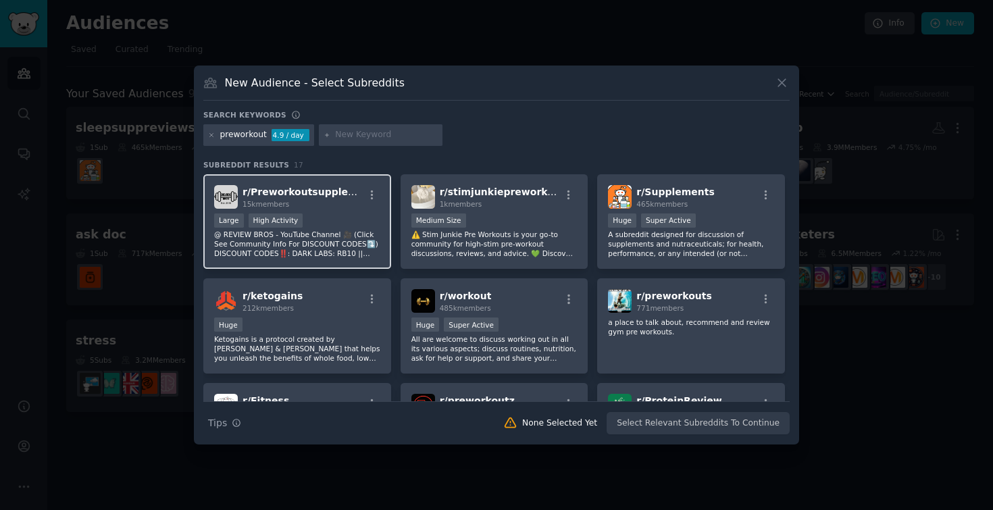
click at [336, 213] on div "r/ Preworkoutsupplements 15k members Large High Activity @ REVIEW BROS - YouTub…" at bounding box center [297, 221] width 188 height 95
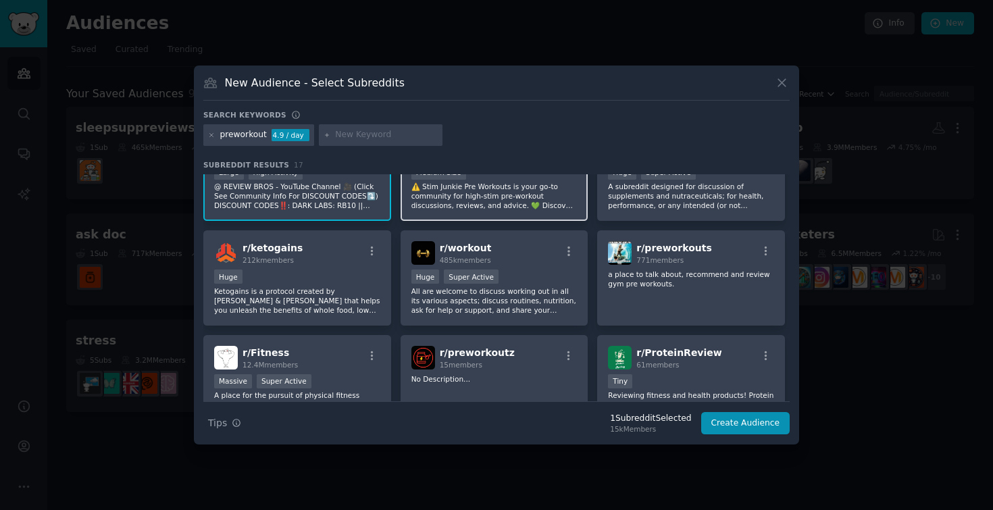
scroll to position [50, 0]
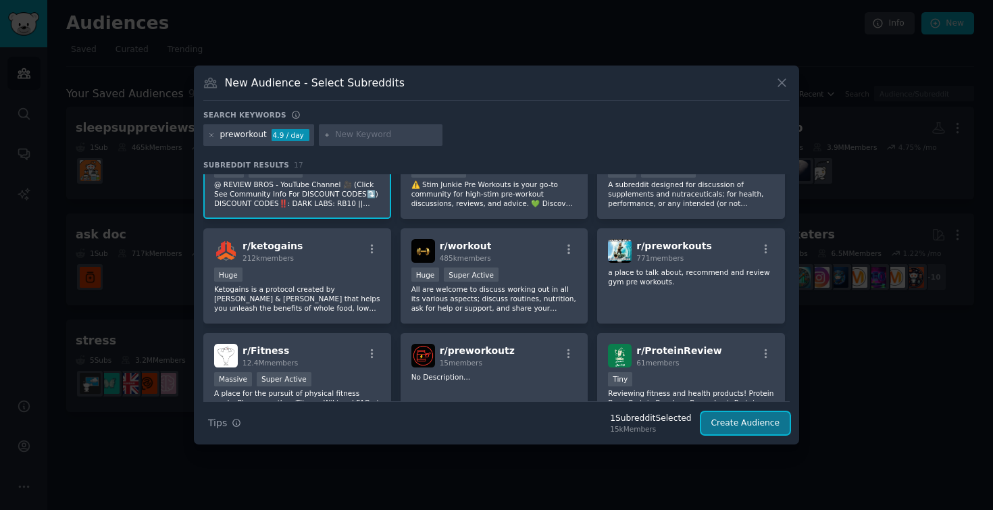
click at [774, 432] on button "Create Audience" at bounding box center [745, 423] width 89 height 23
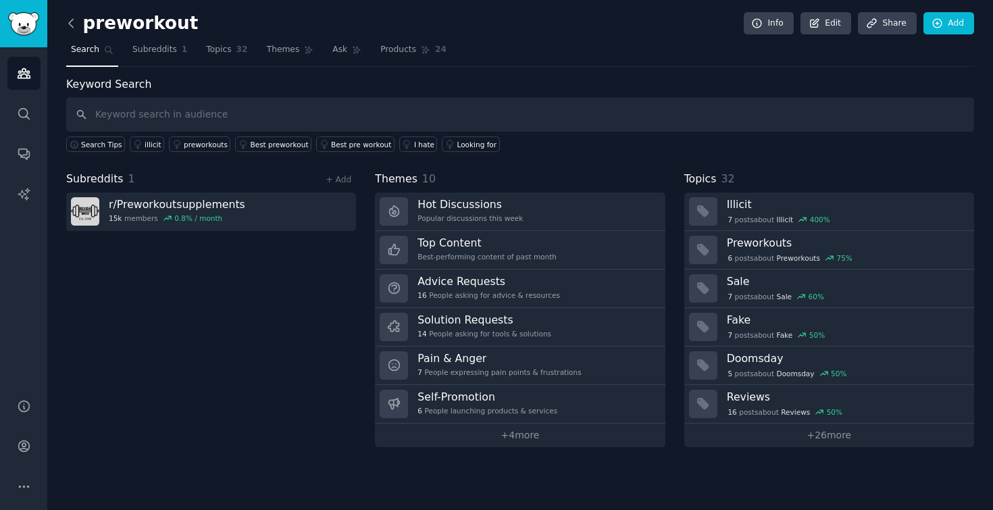
click at [72, 28] on icon at bounding box center [71, 23] width 14 height 14
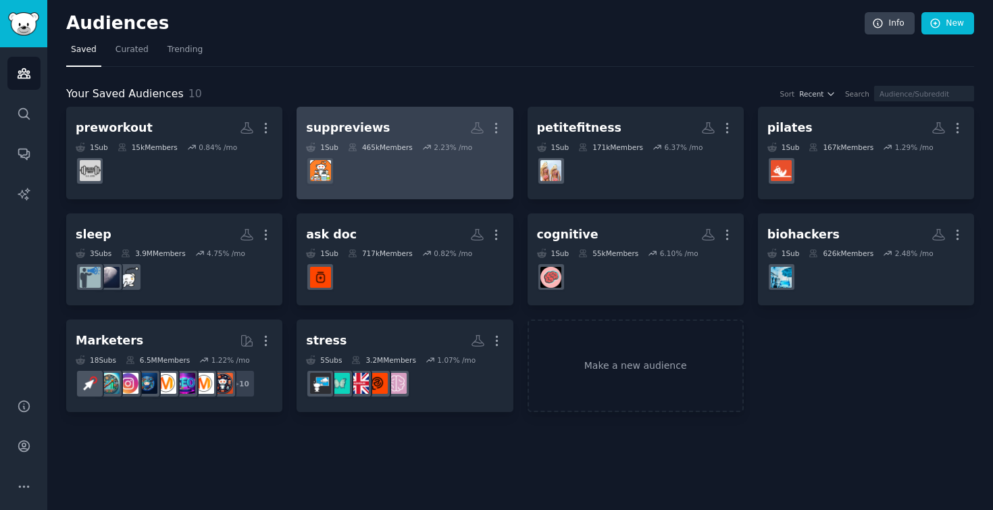
click at [423, 155] on dd at bounding box center [404, 171] width 197 height 38
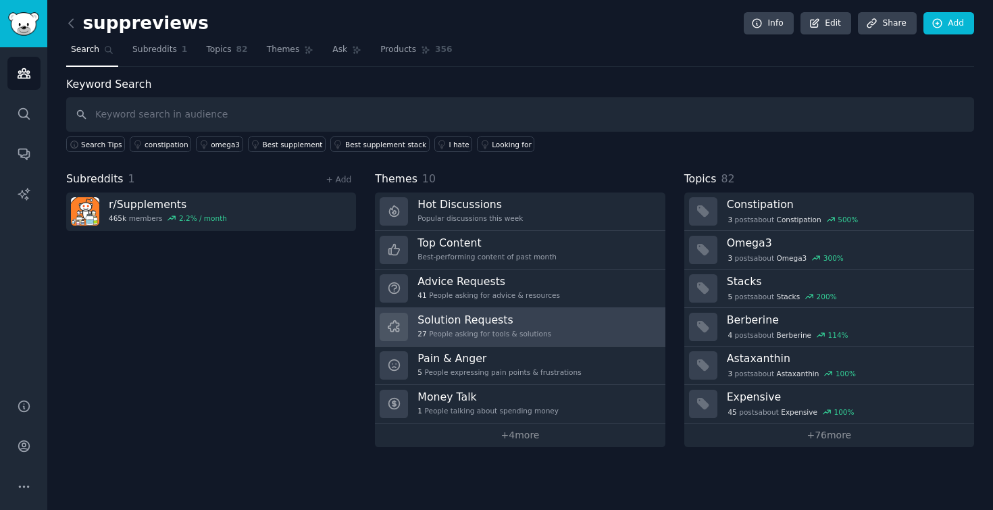
click at [526, 332] on div "27 People asking for tools & solutions" at bounding box center [484, 333] width 134 height 9
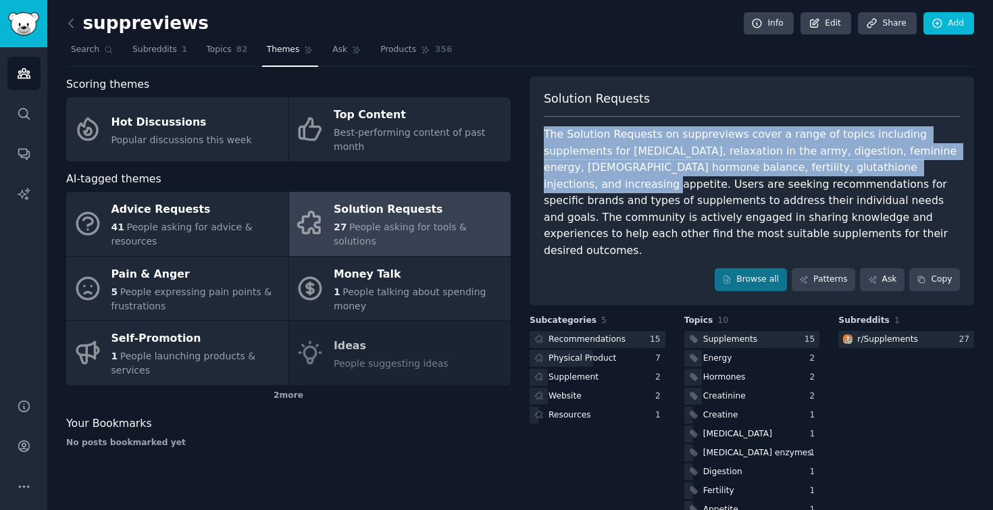
drag, startPoint x: 894, startPoint y: 170, endPoint x: 544, endPoint y: 131, distance: 352.8
click at [544, 131] on div "The Solution Requests on suppreviews cover a range of topics including suppleme…" at bounding box center [752, 192] width 416 height 132
copy div "The Solution Requests on suppreviews cover a range of topics including suppleme…"
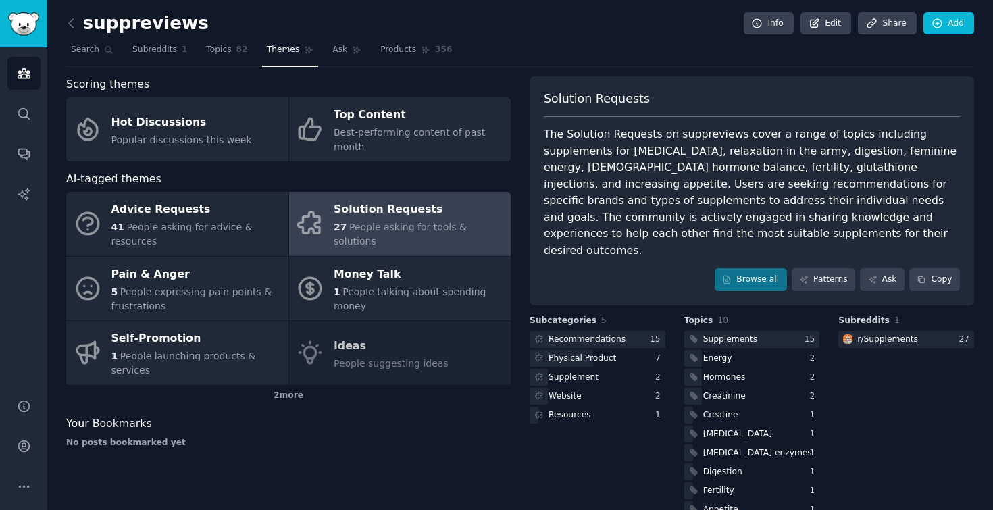
click at [407, 347] on div "Advice Requests 41 People asking for advice & resources Solution Requests 27 Pe…" at bounding box center [288, 288] width 444 height 193
click at [340, 358] on div "Advice Requests 41 People asking for advice & resources Solution Requests 27 Pe…" at bounding box center [288, 288] width 444 height 193
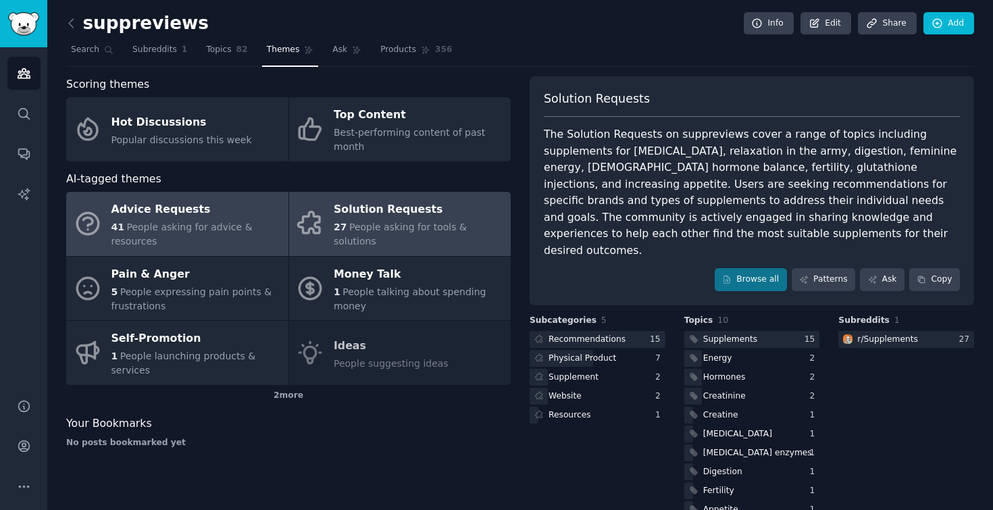
click at [187, 216] on div "Advice Requests" at bounding box center [196, 210] width 170 height 22
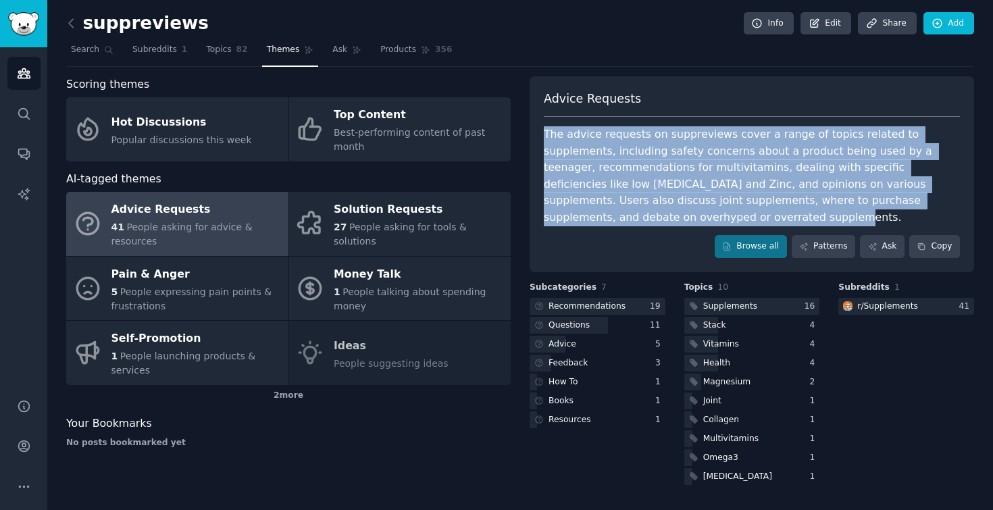
drag, startPoint x: 626, startPoint y: 216, endPoint x: 526, endPoint y: 128, distance: 132.6
click at [526, 128] on div "Scoring themes Hot Discussions Popular discussions this week Top Content Best-p…" at bounding box center [520, 281] width 908 height 411
click at [74, 25] on icon at bounding box center [71, 23] width 14 height 14
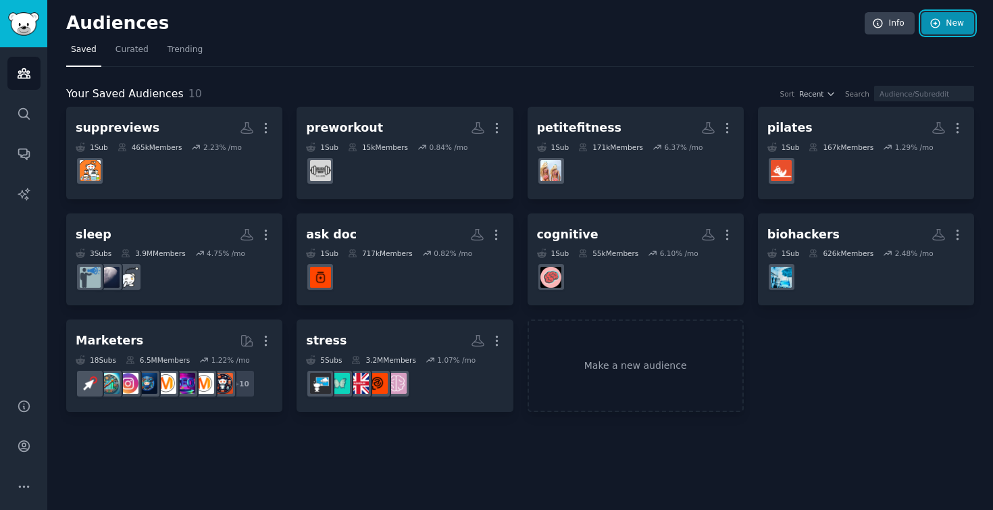
click at [948, 29] on link "New" at bounding box center [947, 23] width 53 height 23
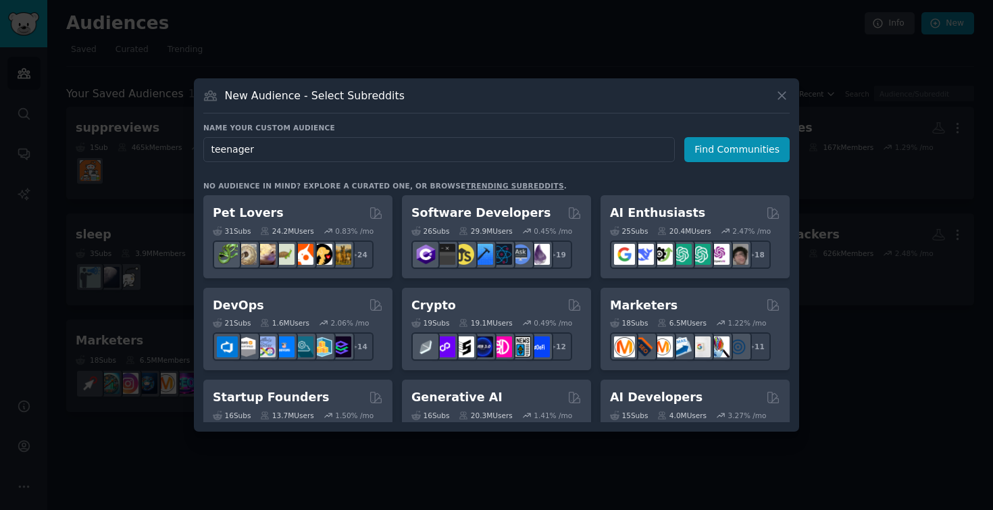
type input "teenagers"
click button "Find Communities" at bounding box center [736, 149] width 105 height 25
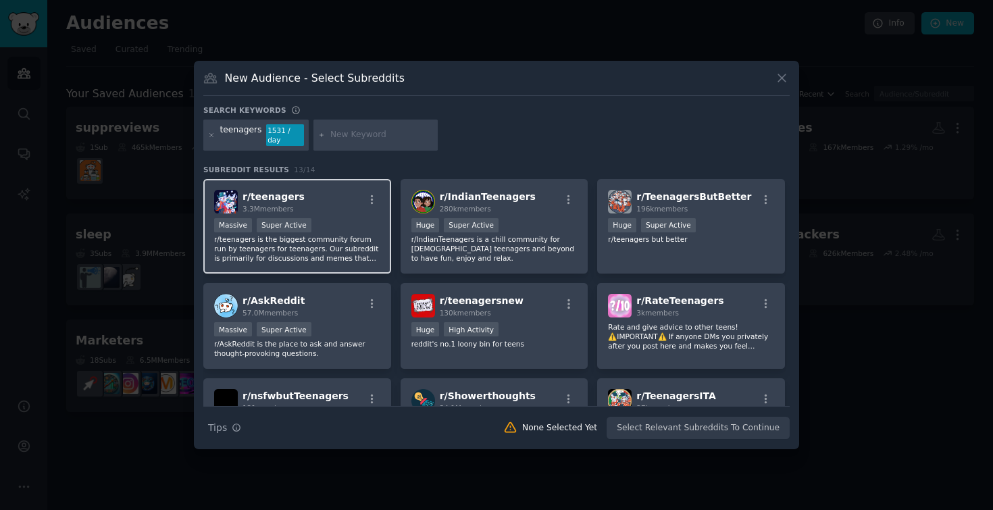
click at [365, 234] on p "r/teenagers is the biggest community forum run by teenagers for teenagers. Our …" at bounding box center [297, 248] width 166 height 28
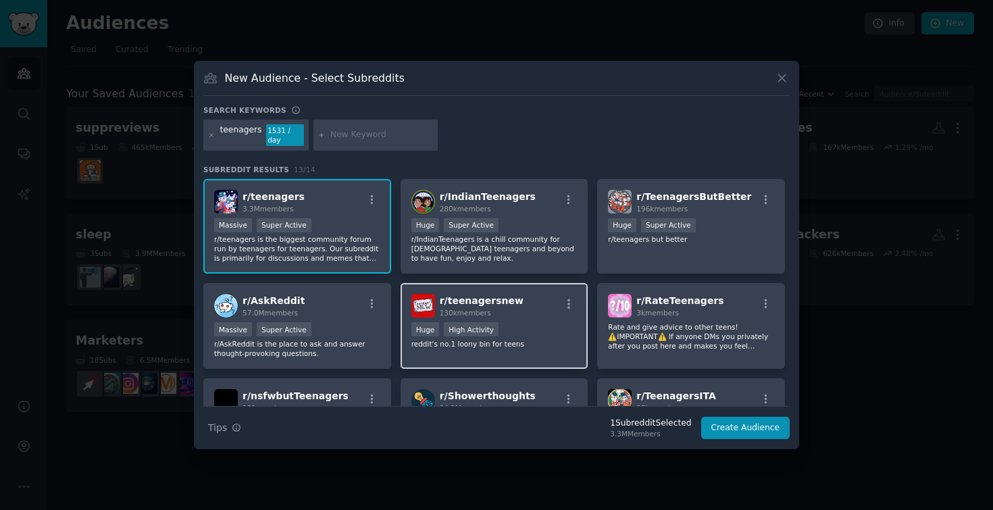
click at [511, 339] on p "reddit's no.1 loony bin for teens" at bounding box center [494, 343] width 166 height 9
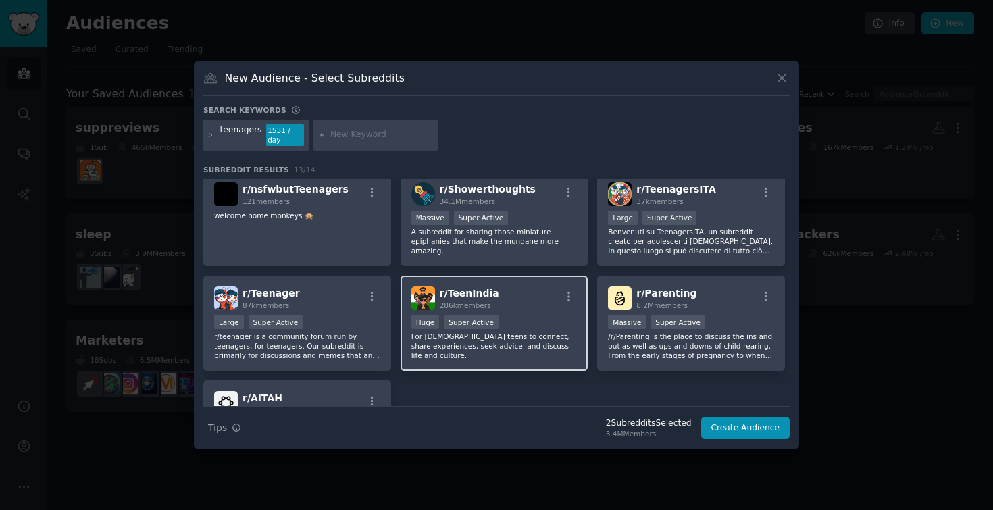
scroll to position [208, 0]
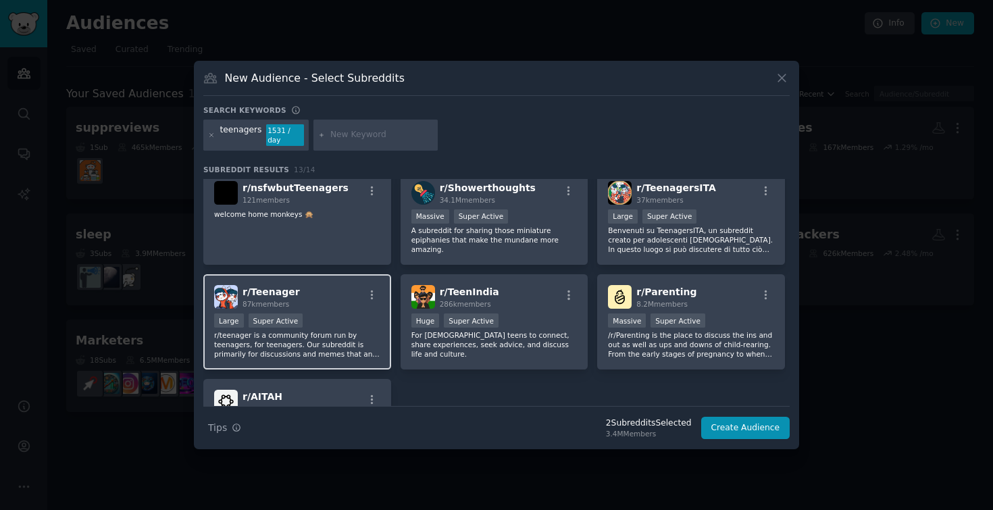
click at [335, 322] on div "Large Super Active" at bounding box center [297, 321] width 166 height 17
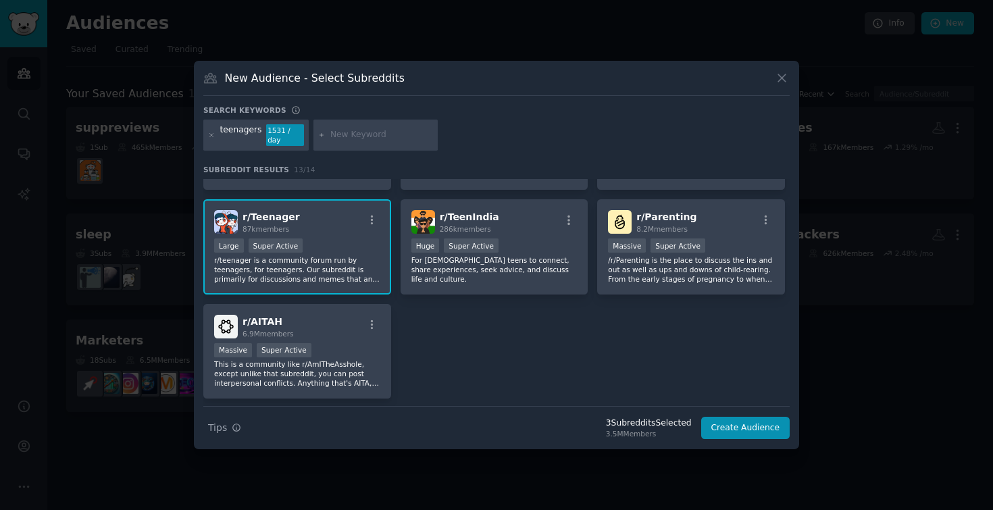
scroll to position [284, 0]
click at [769, 425] on button "Create Audience" at bounding box center [745, 428] width 89 height 23
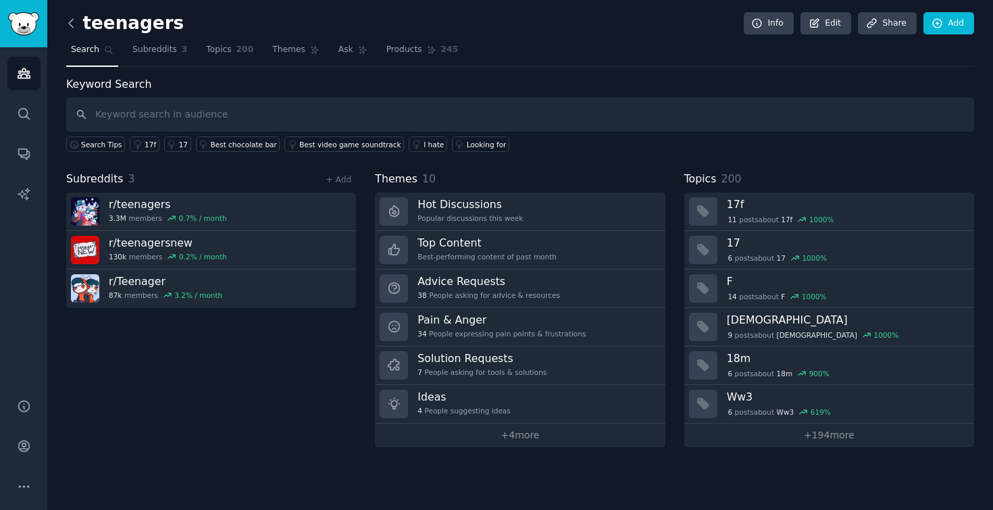
click at [72, 20] on icon at bounding box center [71, 23] width 14 height 14
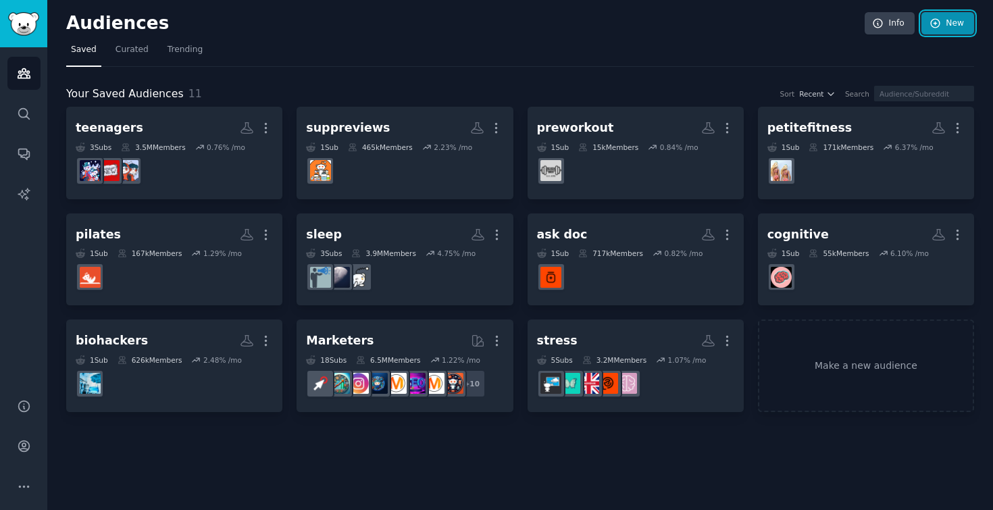
click at [961, 24] on link "New" at bounding box center [947, 23] width 53 height 23
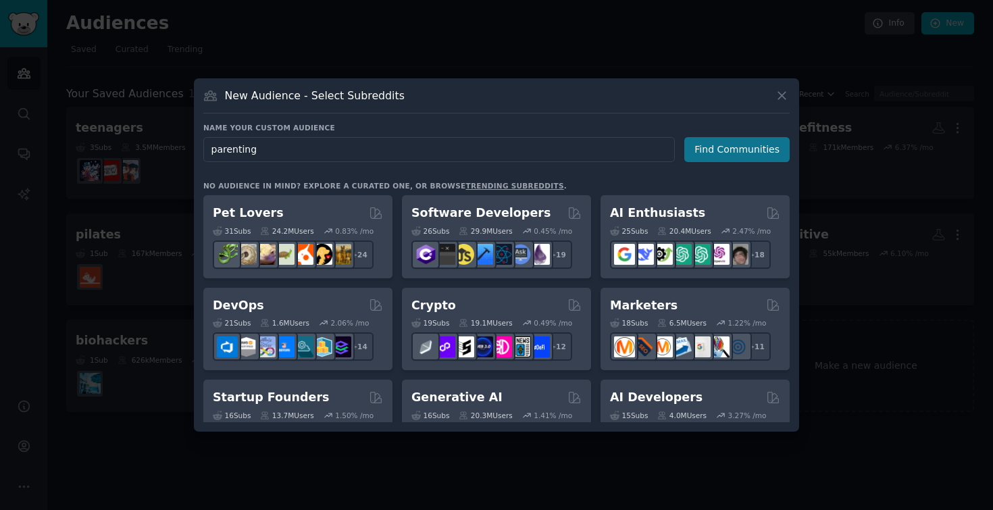
type input "parenting"
click at [712, 156] on button "Find Communities" at bounding box center [736, 149] width 105 height 25
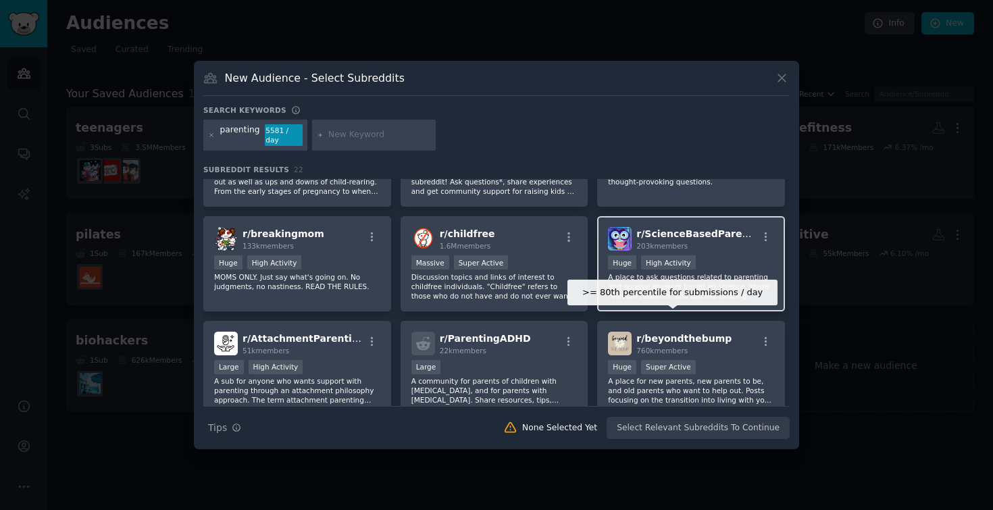
scroll to position [68, 0]
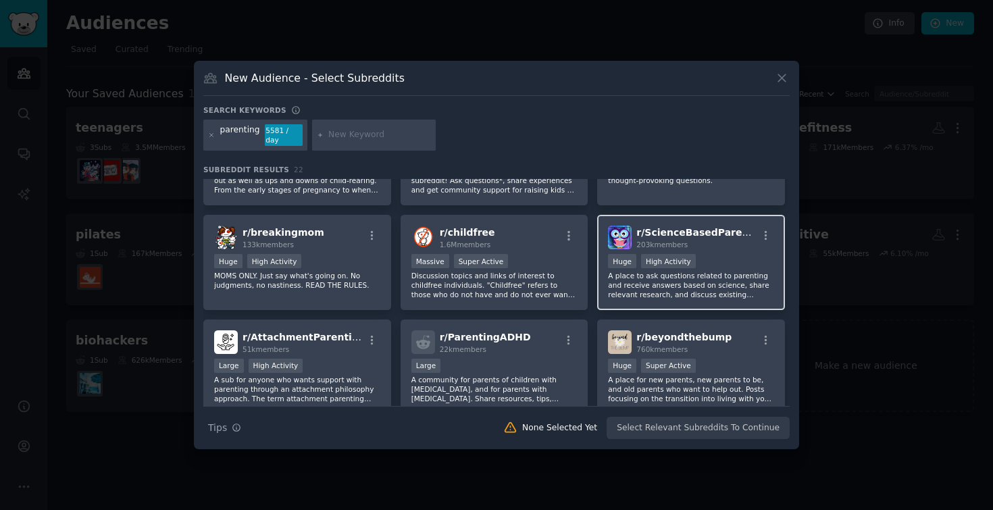
click at [707, 277] on p "A place to ask questions related to parenting and receive answers based on scie…" at bounding box center [691, 285] width 166 height 28
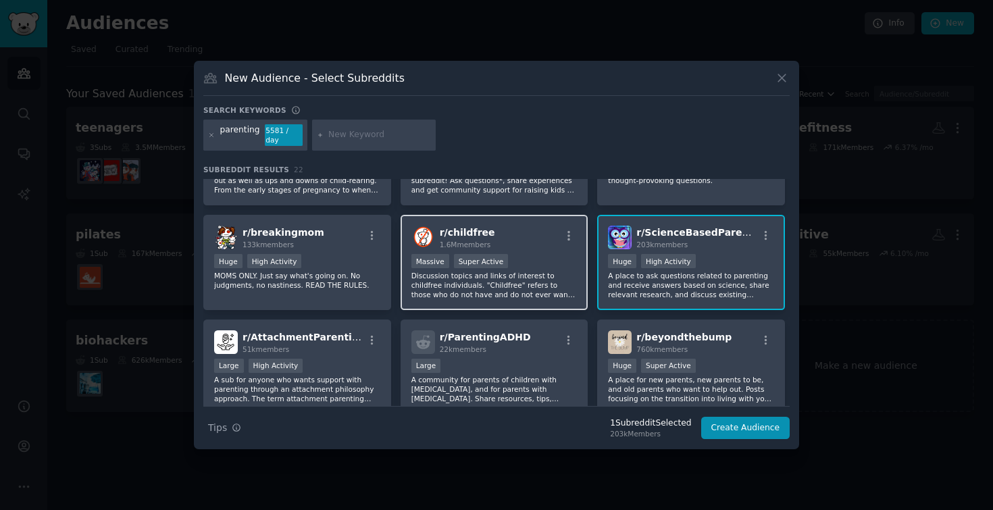
scroll to position [0, 0]
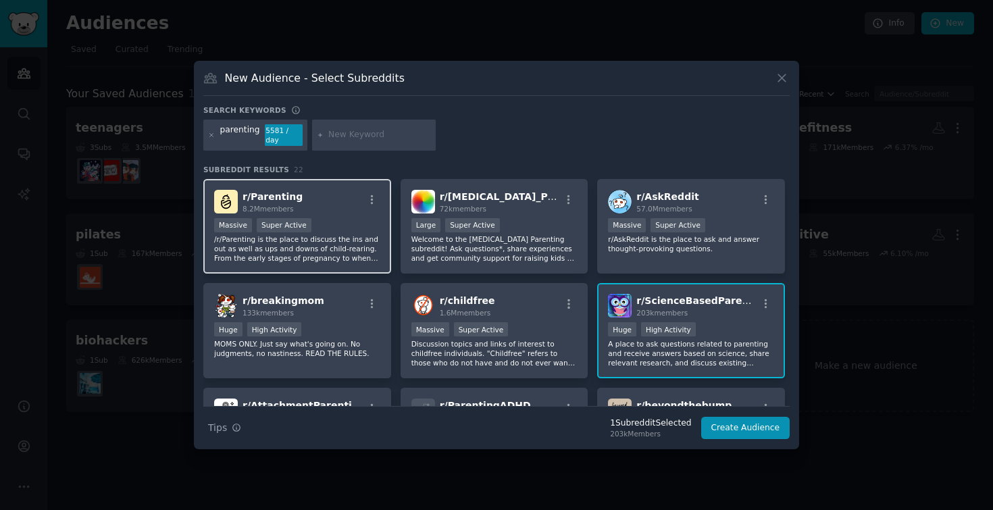
click at [322, 196] on div "r/ Parenting 8.2M members" at bounding box center [297, 202] width 166 height 24
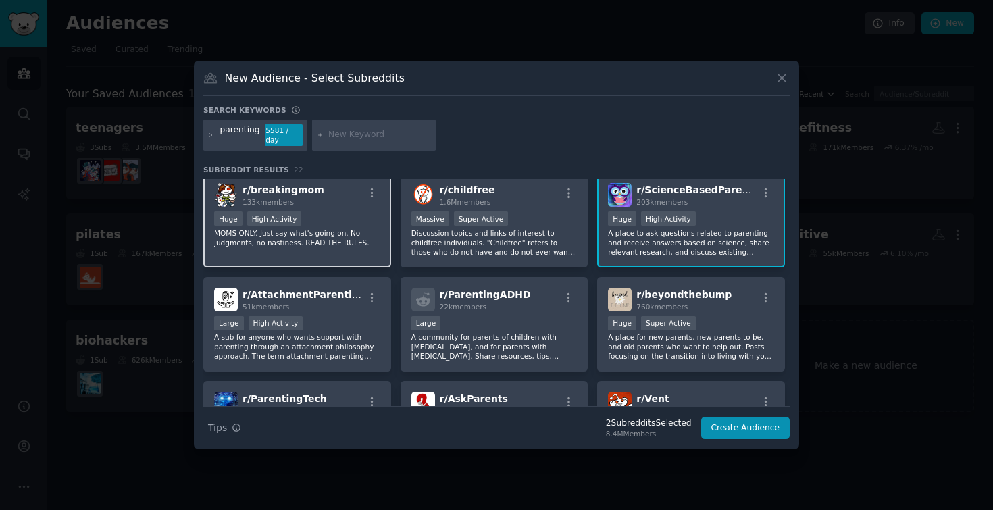
scroll to position [112, 0]
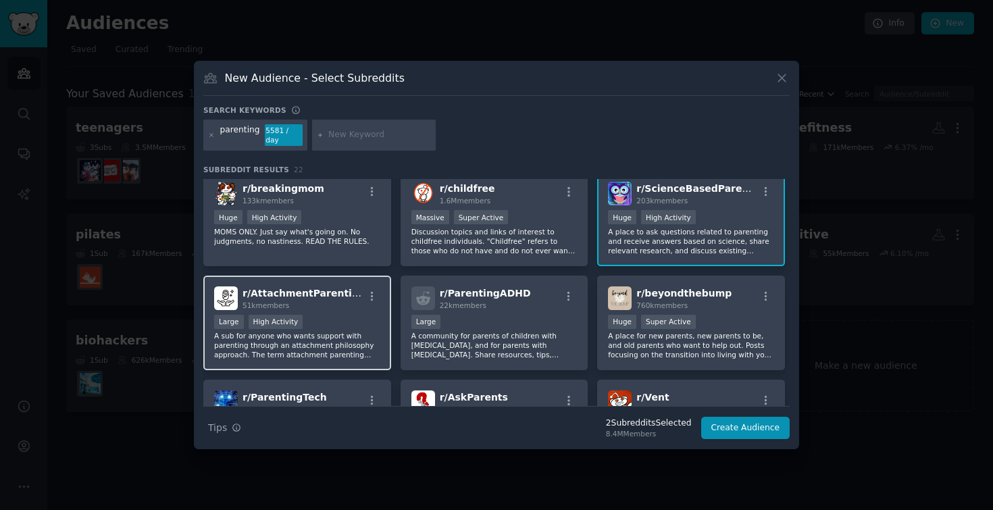
click at [349, 315] on div "Large High Activity" at bounding box center [297, 323] width 166 height 17
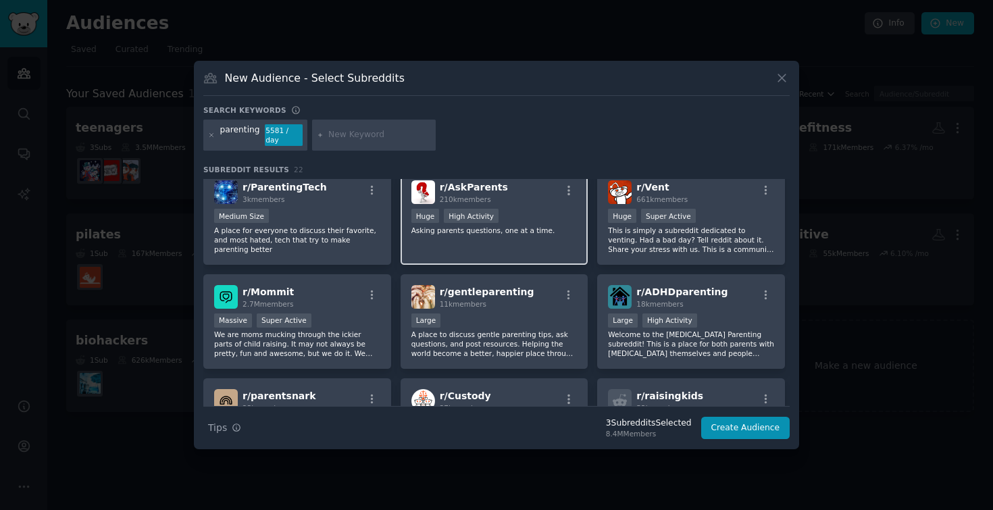
scroll to position [326, 0]
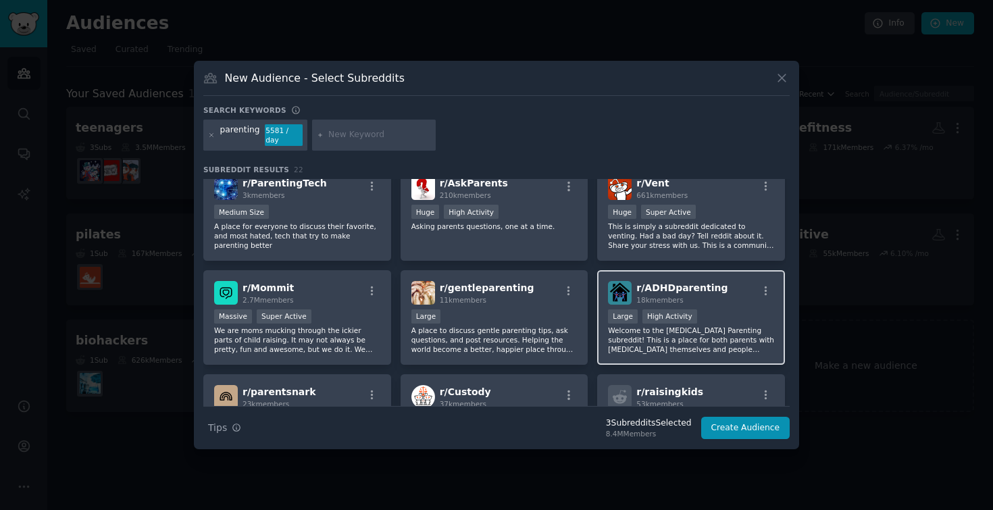
click at [705, 320] on div ">= 80th percentile for submissions / day Large High Activity" at bounding box center [691, 317] width 166 height 17
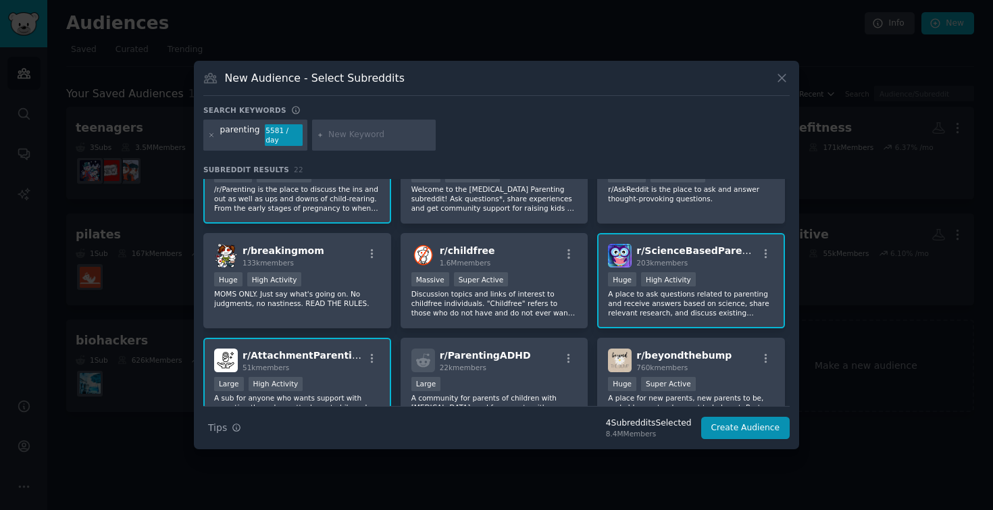
scroll to position [0, 0]
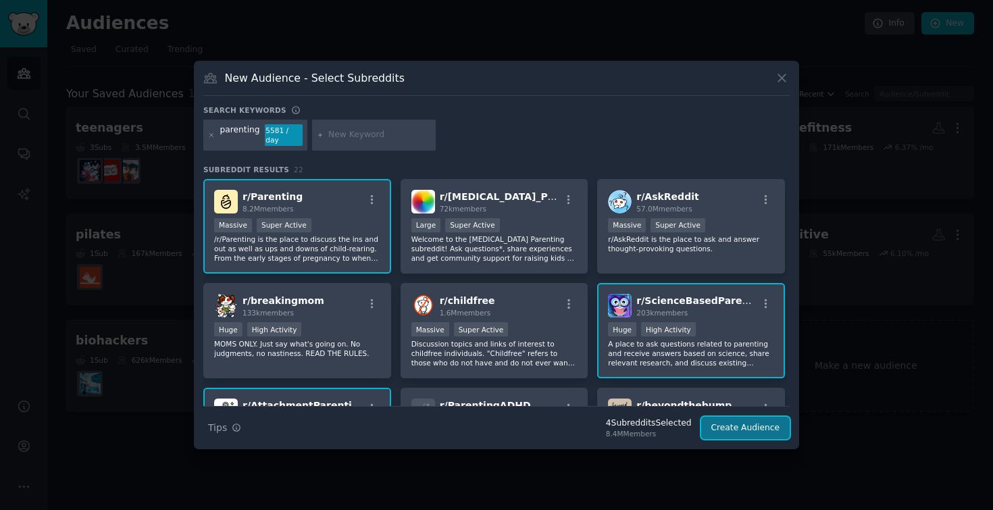
click at [742, 419] on button "Create Audience" at bounding box center [745, 428] width 89 height 23
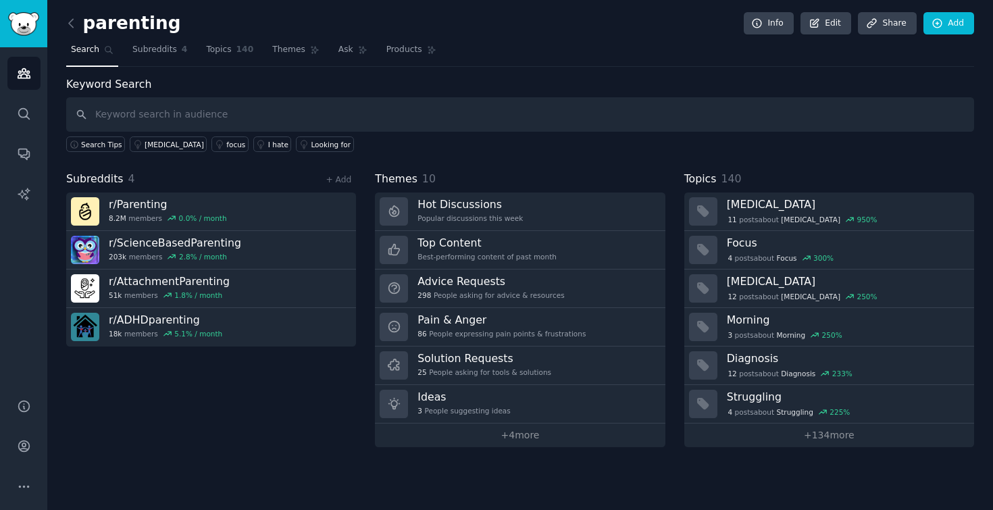
click at [79, 18] on link at bounding box center [74, 24] width 17 height 22
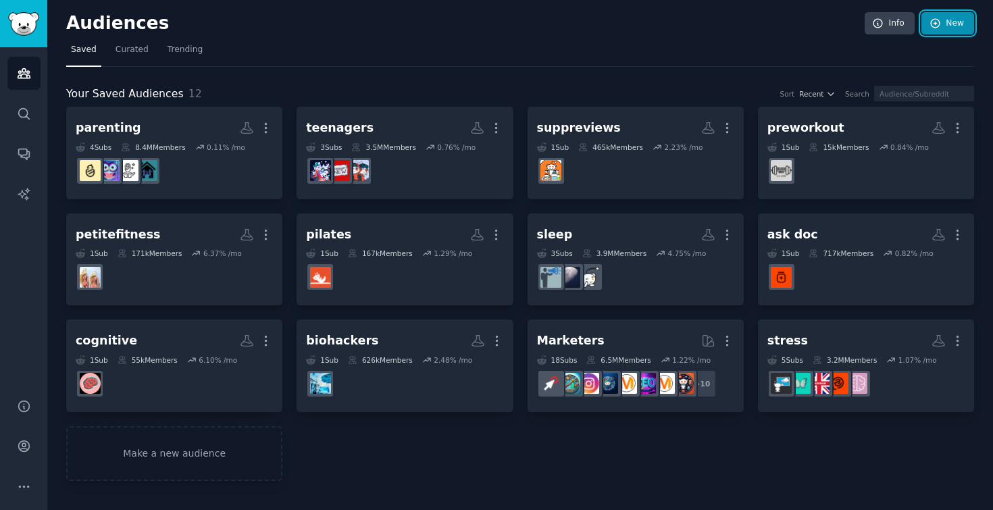
click at [970, 19] on link "New" at bounding box center [947, 23] width 53 height 23
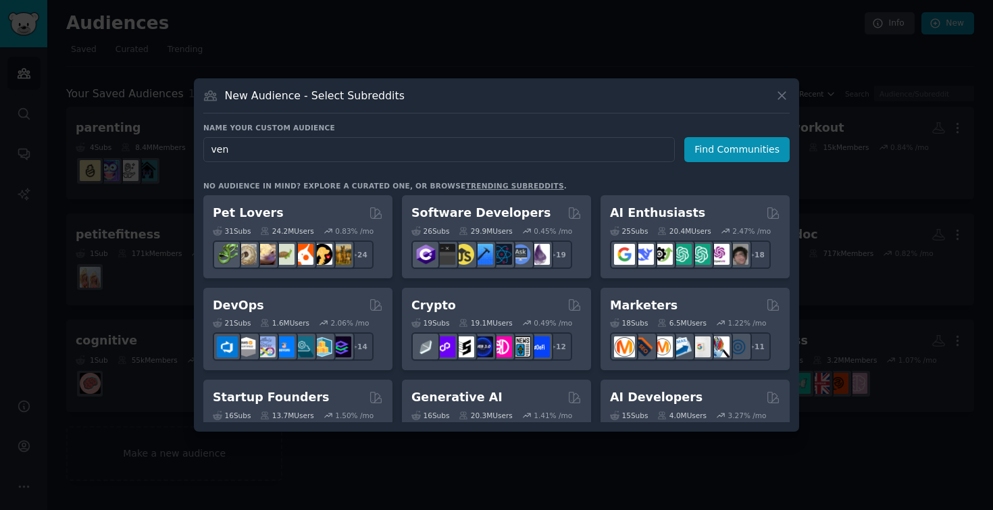
type input "vent"
click button "Find Communities" at bounding box center [736, 149] width 105 height 25
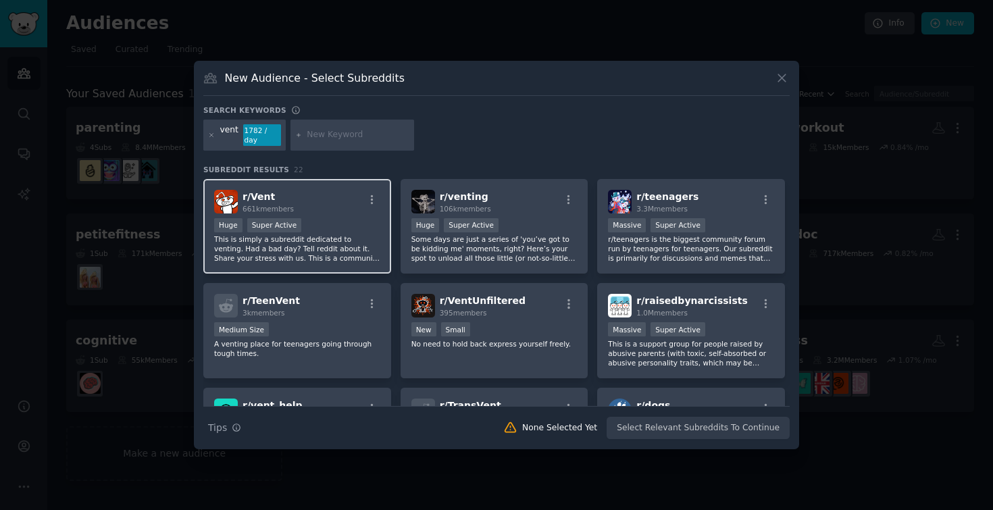
click at [347, 191] on div "r/ Vent 661k members" at bounding box center [297, 202] width 166 height 24
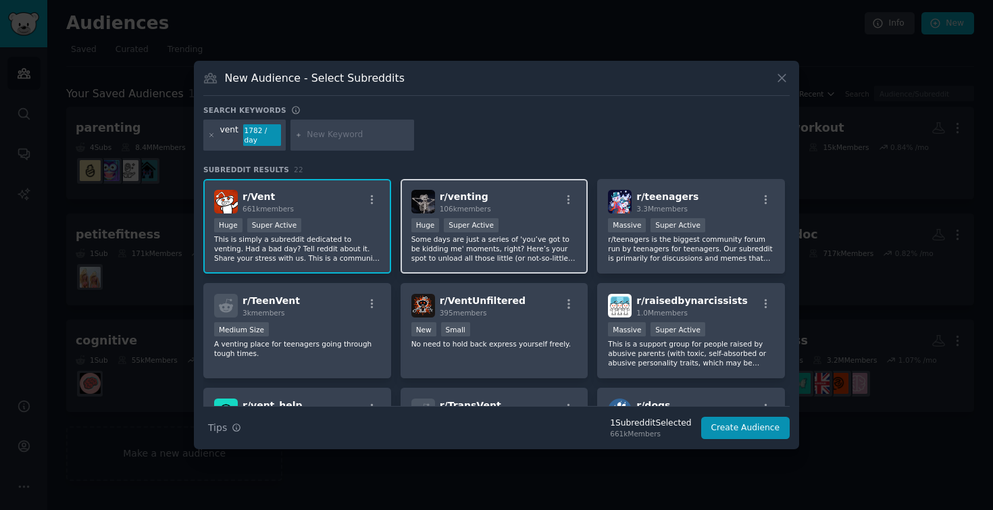
click at [518, 259] on div "r/ venting 106k members >= 95th percentile for submissions / day Huge Super Act…" at bounding box center [495, 226] width 188 height 95
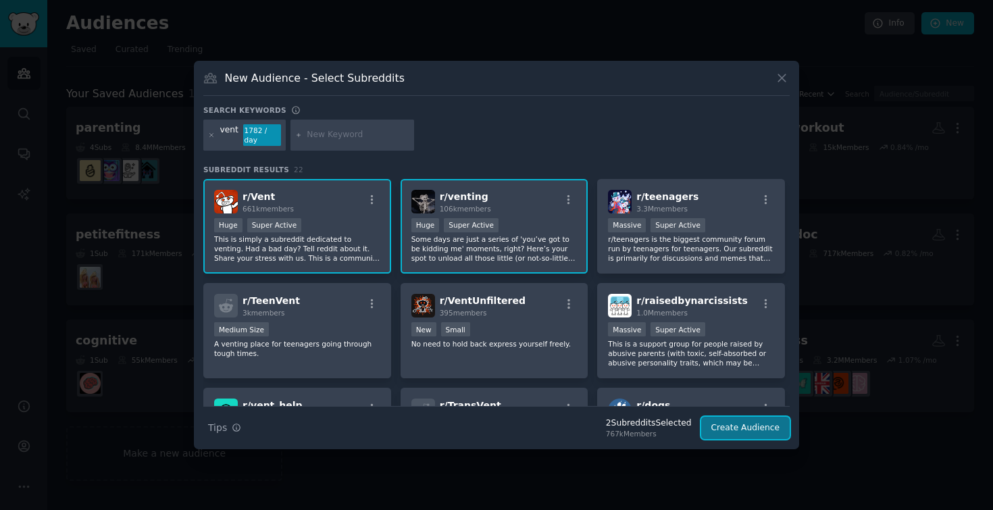
click at [732, 426] on button "Create Audience" at bounding box center [745, 428] width 89 height 23
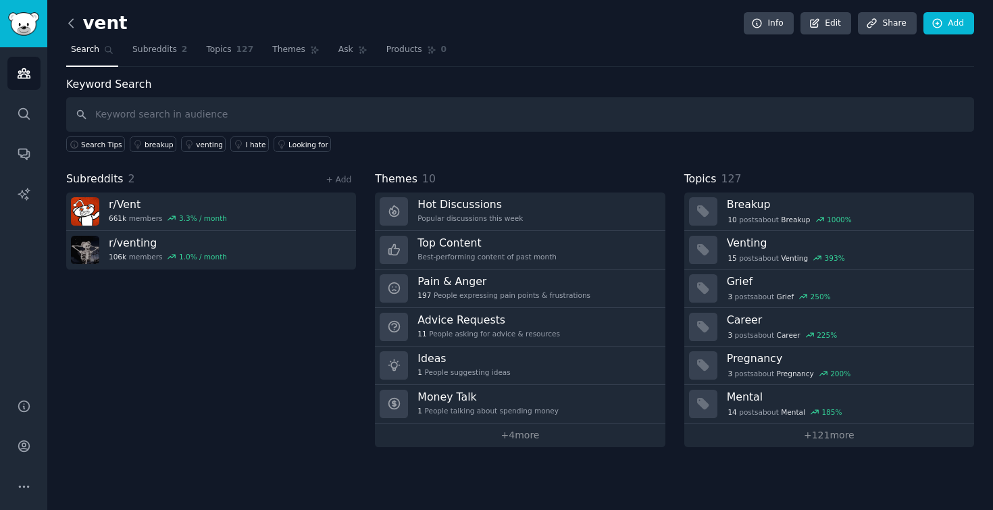
click at [73, 27] on icon at bounding box center [71, 23] width 14 height 14
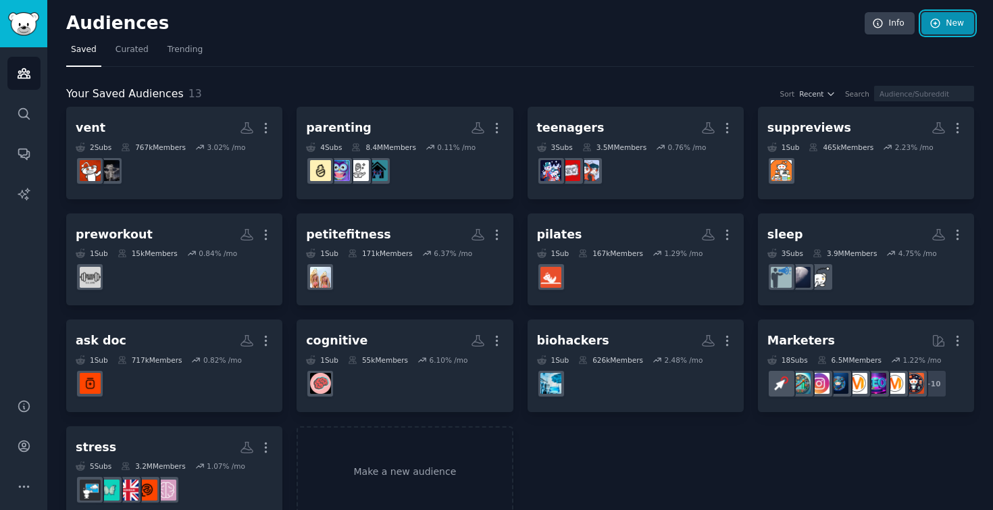
click at [947, 21] on link "New" at bounding box center [947, 23] width 53 height 23
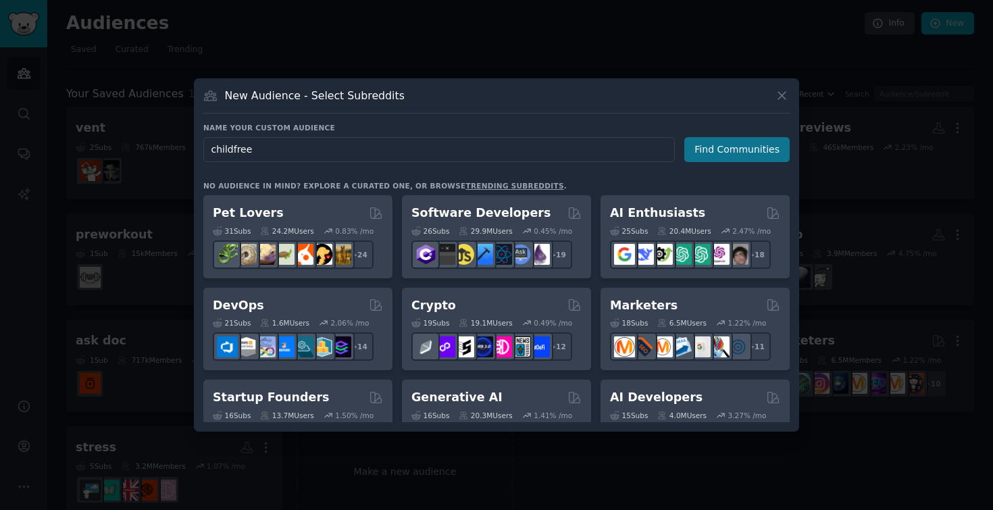
type input "childfree"
click at [739, 153] on button "Find Communities" at bounding box center [736, 149] width 105 height 25
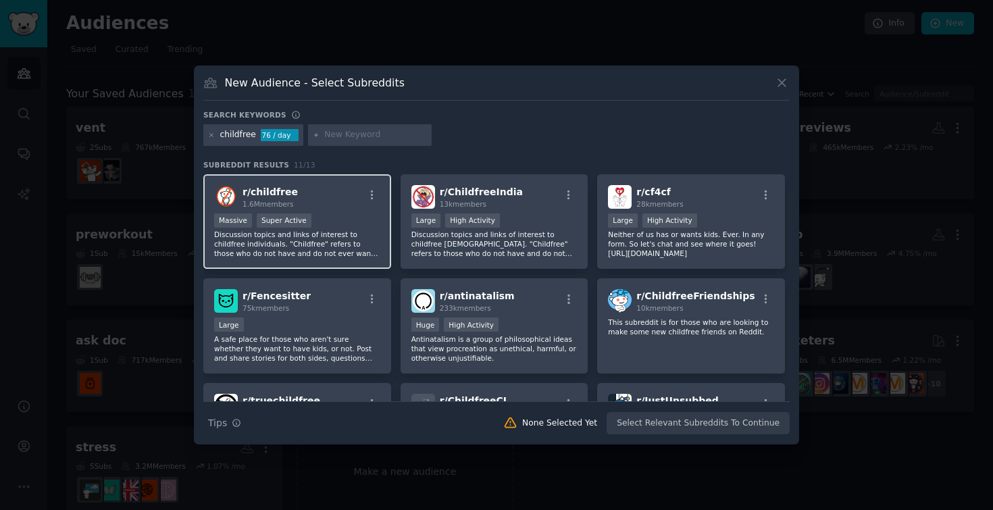
click at [322, 213] on div "Massive Super Active" at bounding box center [297, 221] width 166 height 17
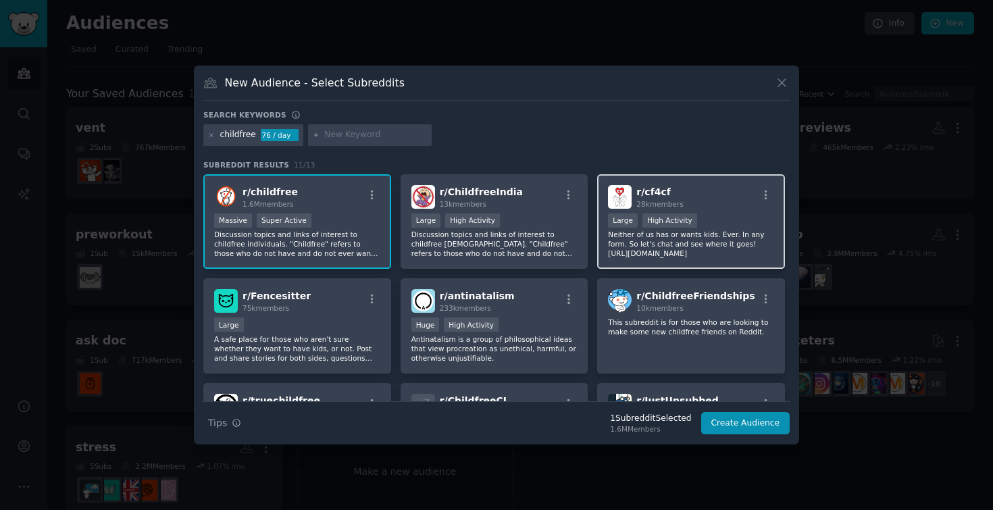
click at [705, 221] on div ">= 80th percentile for submissions / day Large High Activity" at bounding box center [691, 221] width 166 height 17
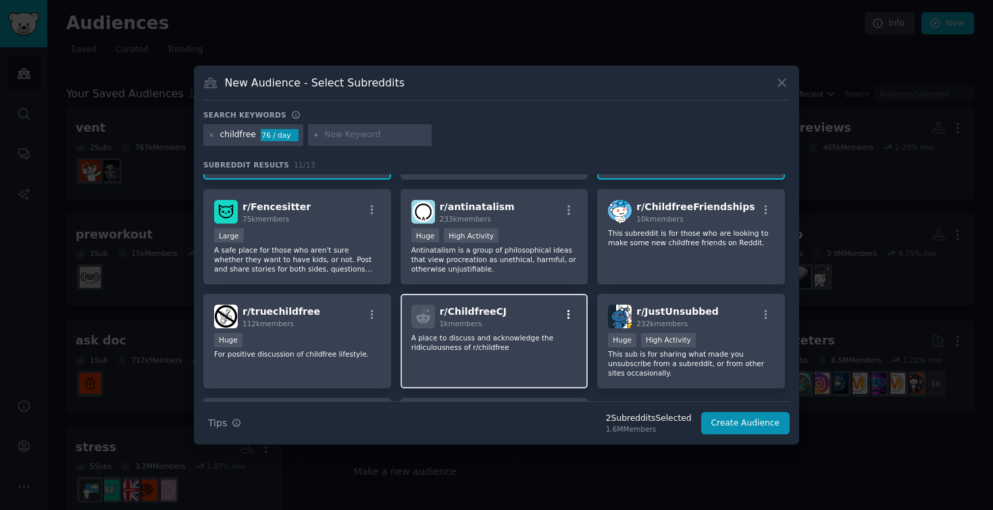
scroll to position [90, 0]
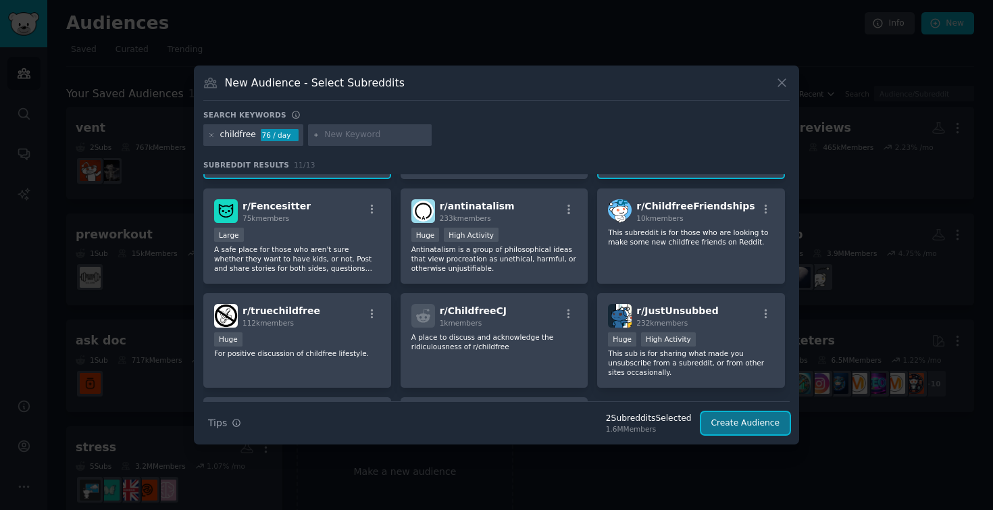
click at [720, 422] on button "Create Audience" at bounding box center [745, 423] width 89 height 23
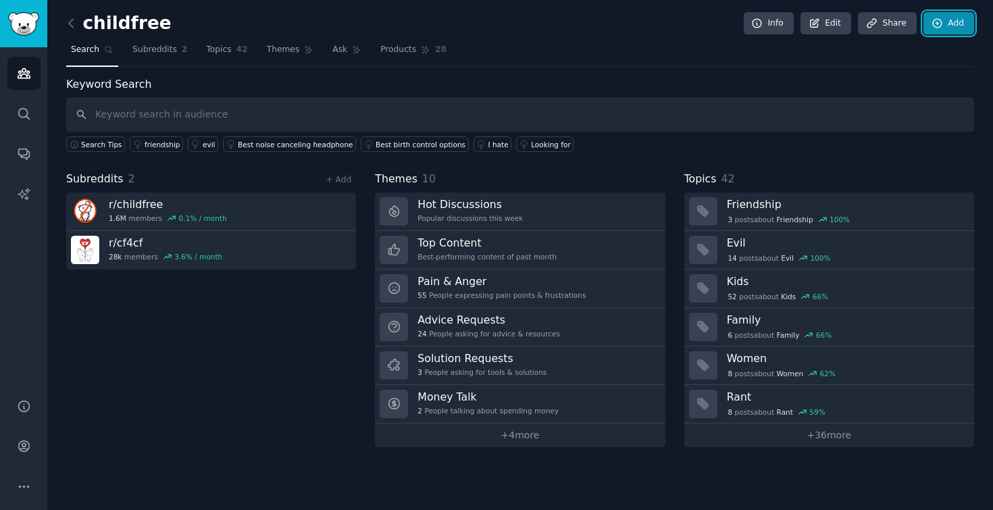
click at [947, 15] on link "Add" at bounding box center [948, 23] width 51 height 23
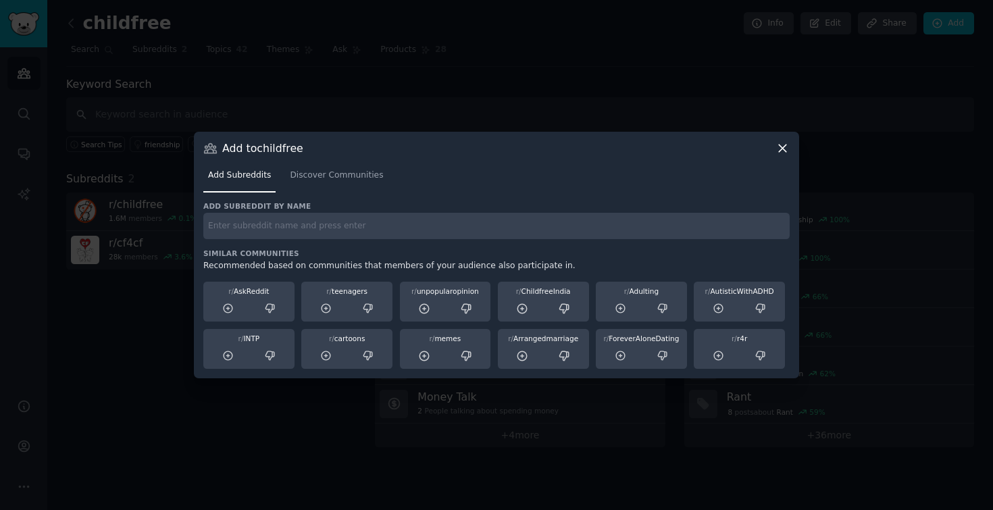
click at [503, 236] on input "text" at bounding box center [496, 226] width 586 height 26
type input "justunsubbed"
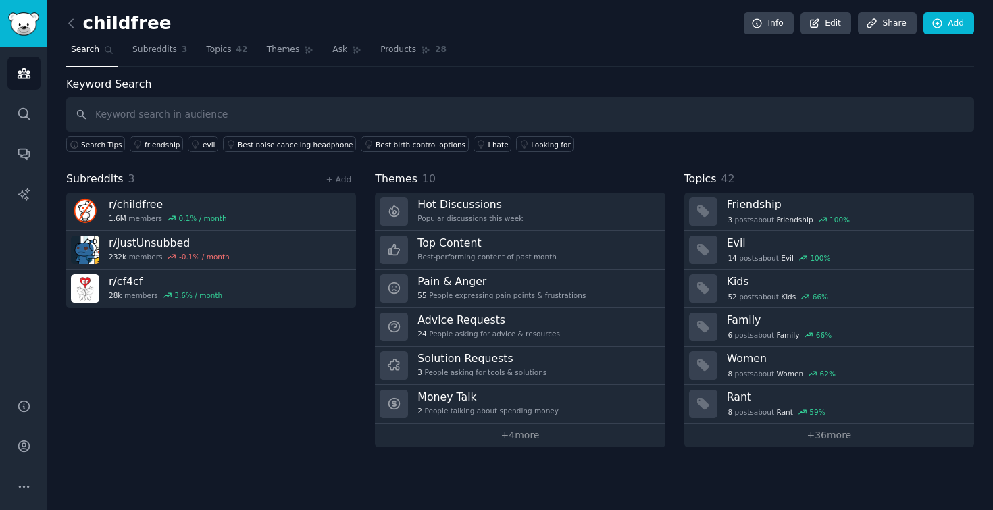
click at [63, 30] on div "childfree Info Edit Share Add Search Subreddits 3 Topics 42 Themes Ask Products…" at bounding box center [520, 255] width 946 height 510
click at [72, 24] on icon at bounding box center [71, 23] width 14 height 14
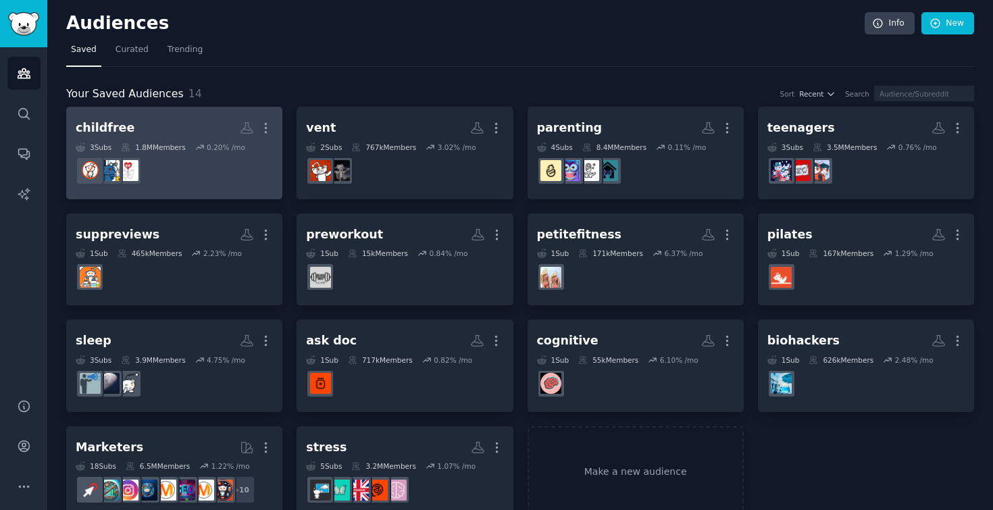
click at [194, 167] on dd at bounding box center [174, 171] width 197 height 38
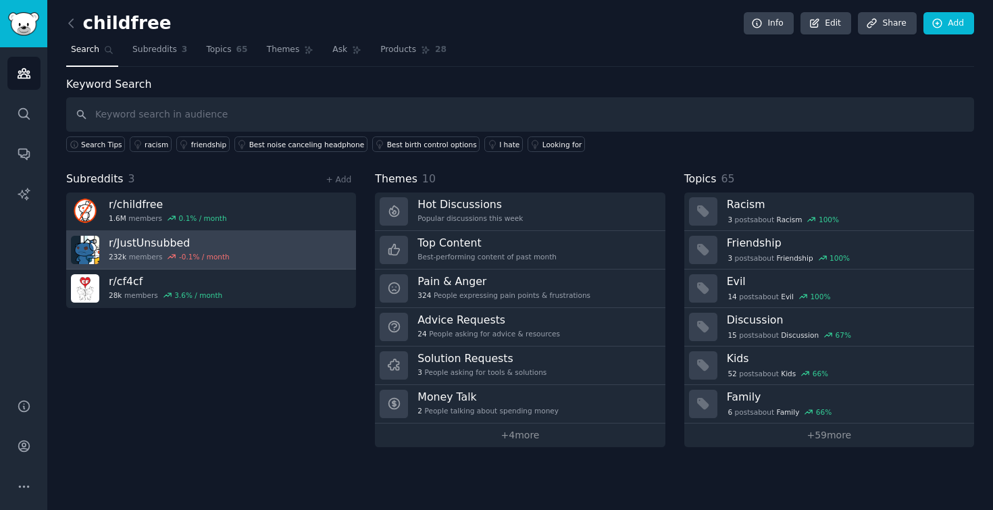
click at [261, 253] on link "r/ JustUnsubbed 232k members -0.1 % / month" at bounding box center [211, 250] width 290 height 39
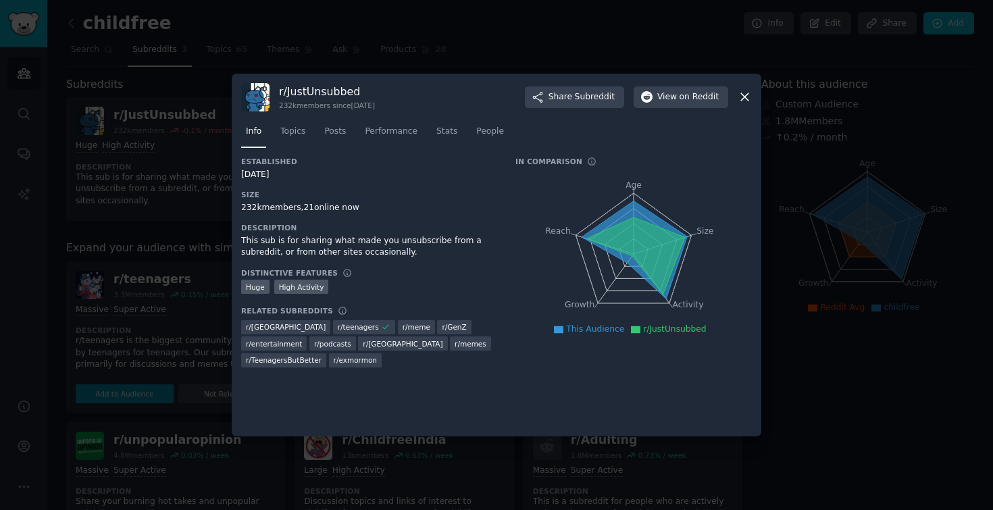
click at [740, 99] on icon at bounding box center [745, 97] width 14 height 14
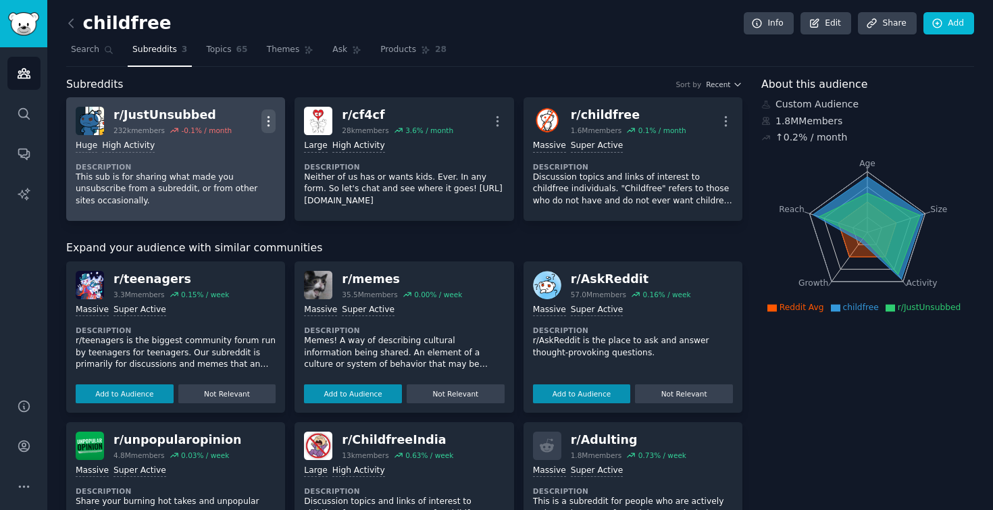
click at [270, 115] on icon "button" at bounding box center [268, 121] width 14 height 14
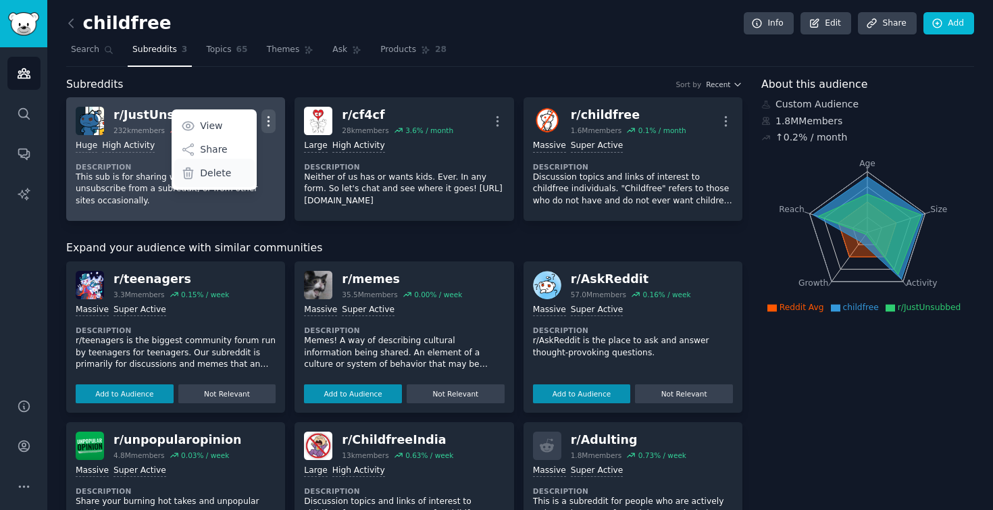
click at [241, 168] on div "Delete" at bounding box center [214, 173] width 80 height 28
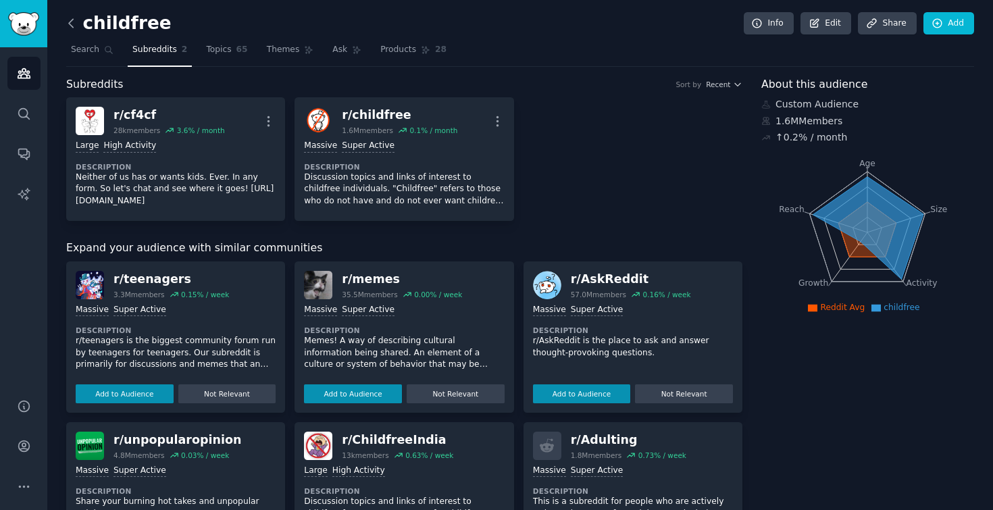
click at [73, 27] on icon at bounding box center [71, 23] width 4 height 8
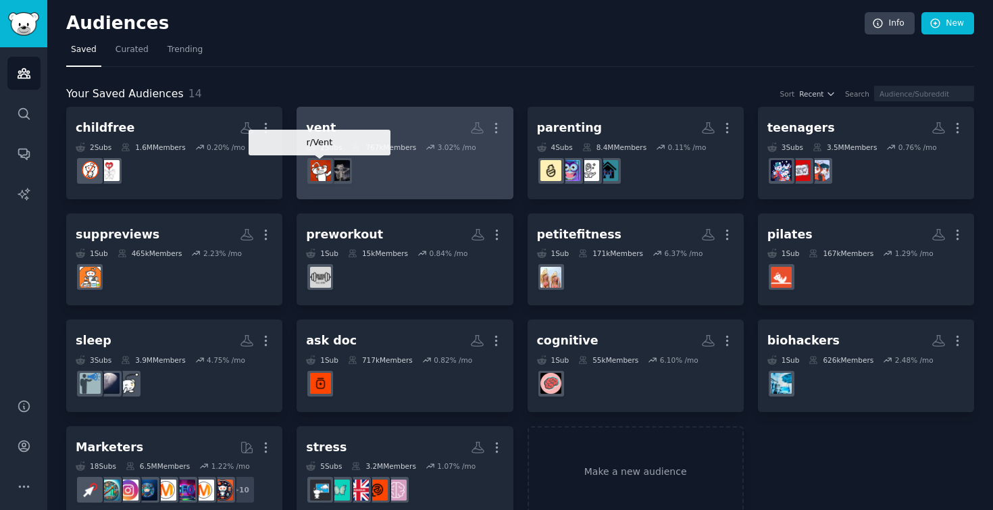
click at [387, 182] on dd "r/Vent" at bounding box center [404, 171] width 197 height 38
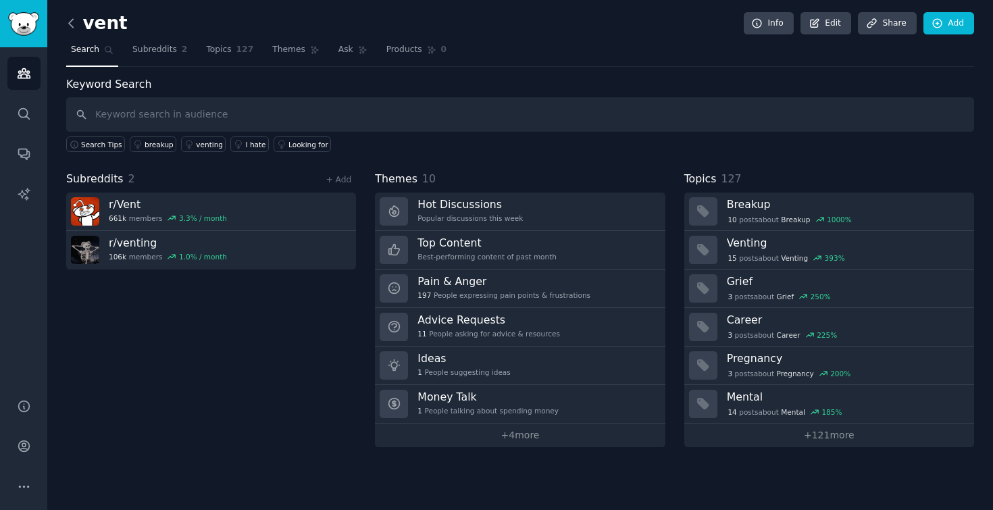
click at [70, 20] on icon at bounding box center [71, 23] width 14 height 14
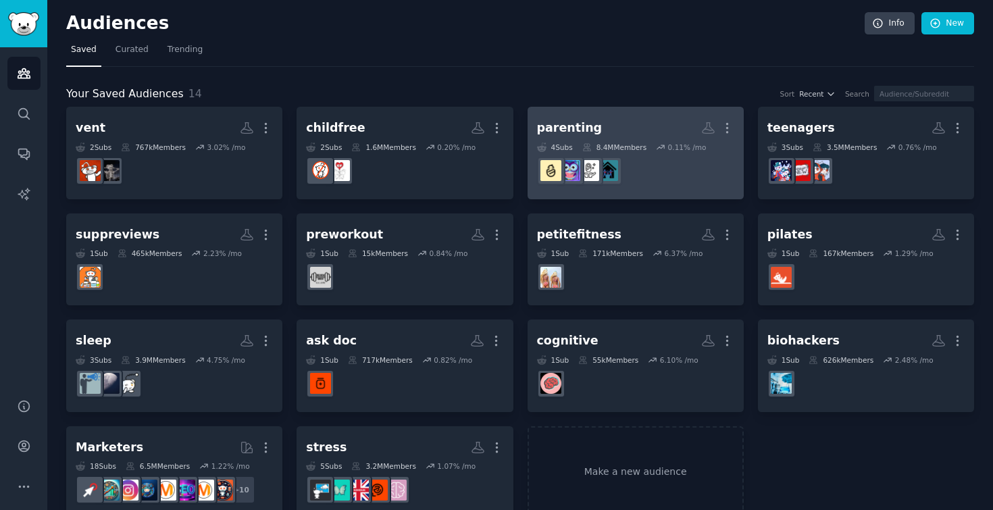
click at [665, 170] on dd at bounding box center [635, 171] width 197 height 38
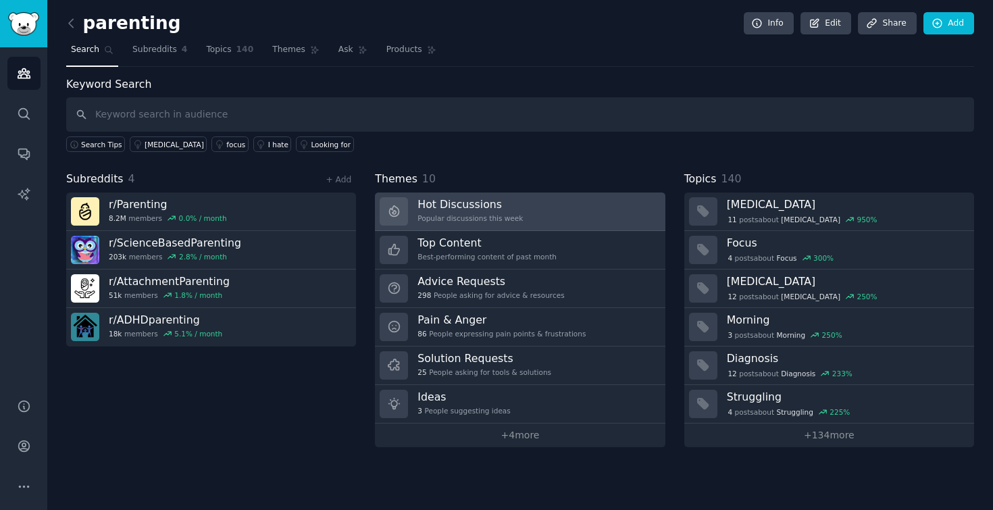
click at [559, 221] on link "Hot Discussions Popular discussions this week" at bounding box center [520, 212] width 290 height 39
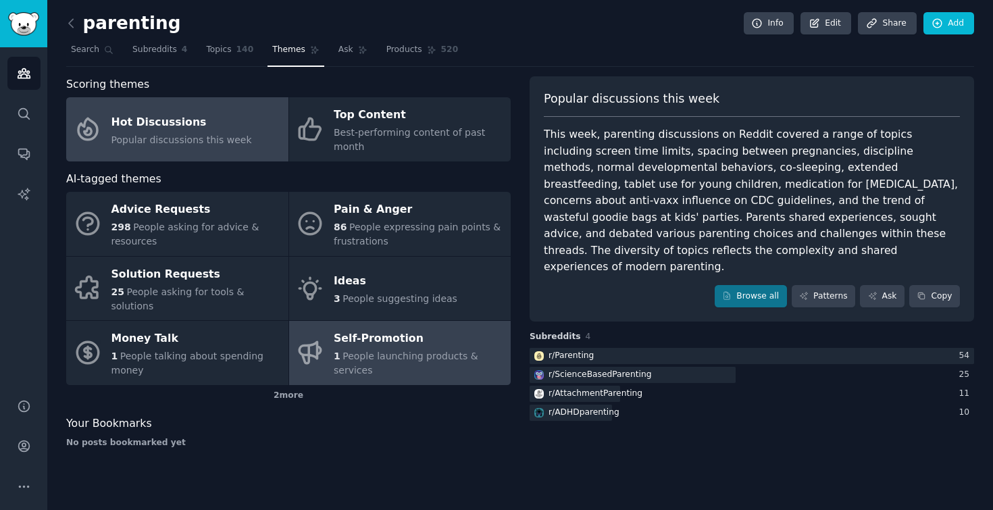
click at [438, 328] on div "Self-Promotion" at bounding box center [419, 339] width 170 height 22
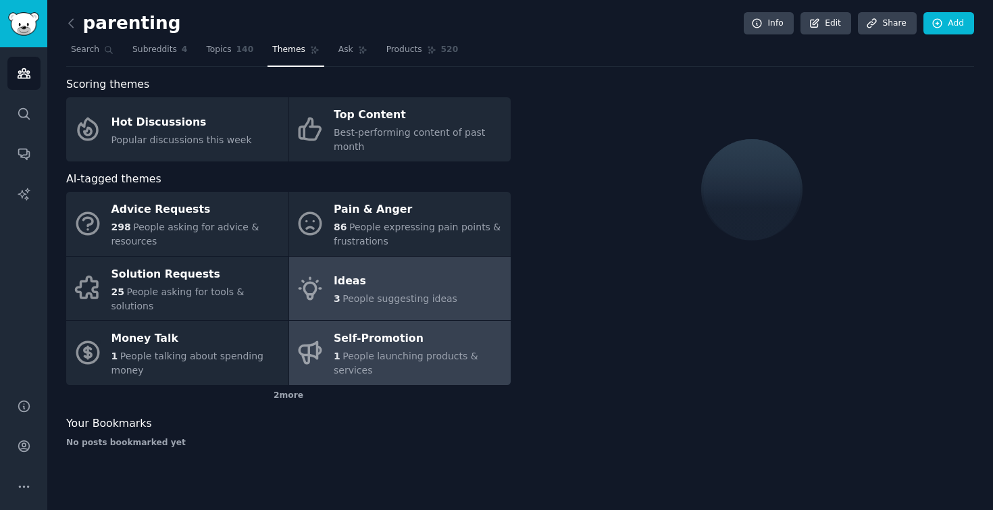
click at [436, 292] on div "3 People suggesting ideas" at bounding box center [396, 299] width 124 height 14
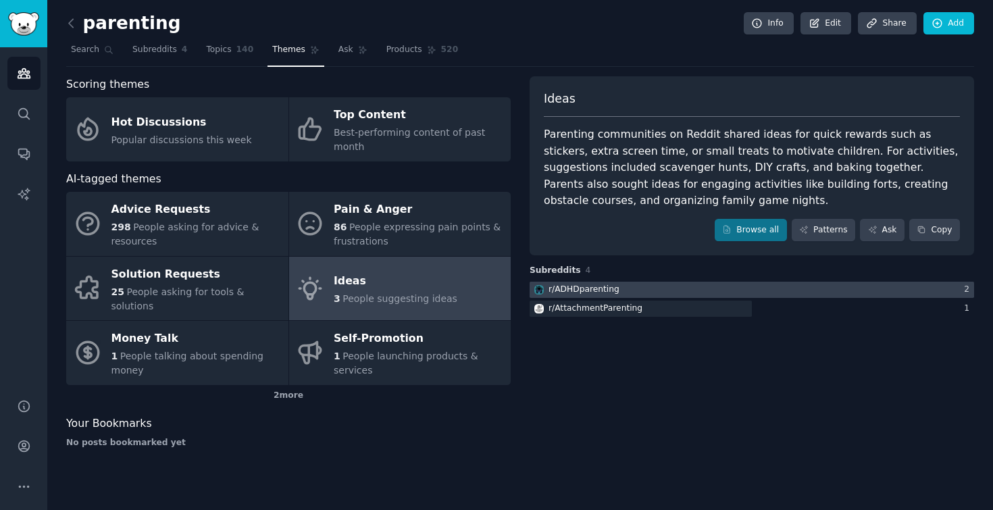
click at [792, 283] on div at bounding box center [752, 290] width 444 height 17
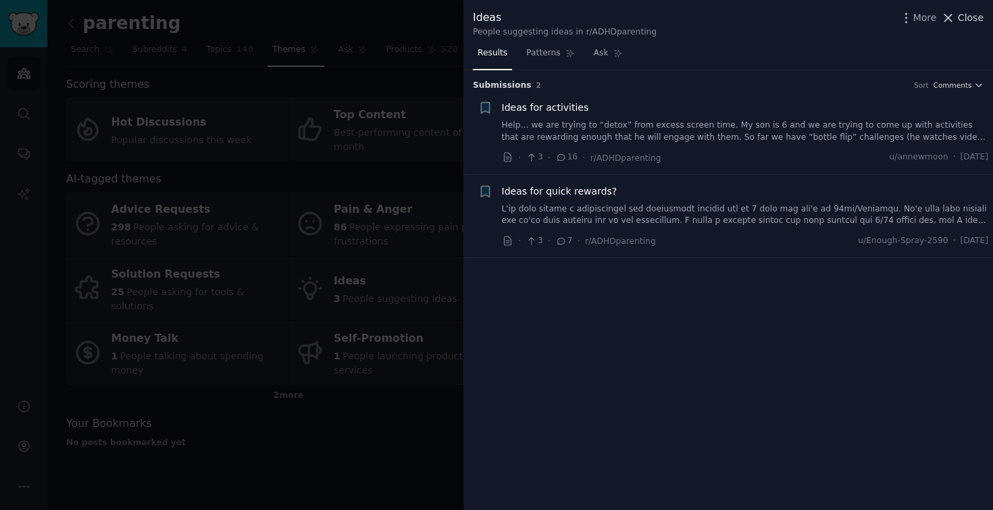
click at [967, 20] on span "Close" at bounding box center [971, 18] width 26 height 14
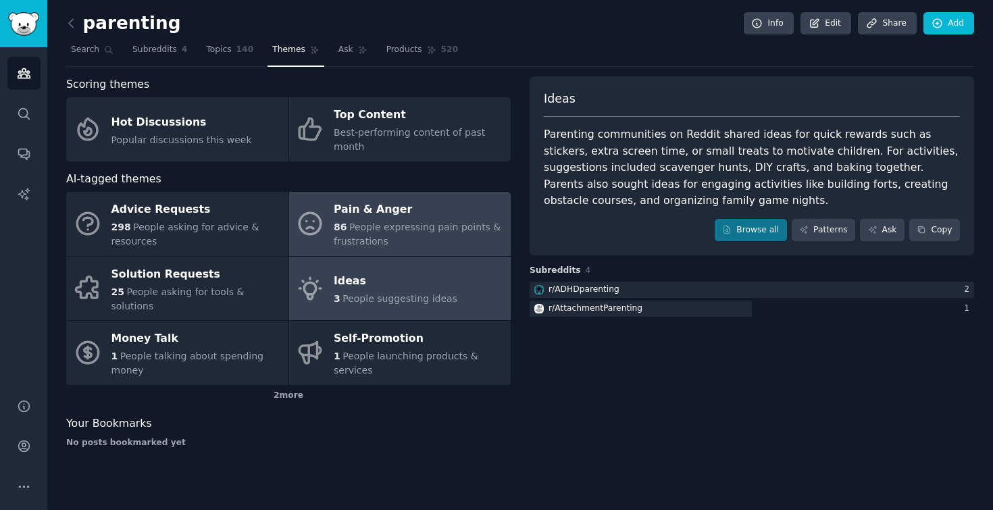
click at [428, 222] on span "People expressing pain points & frustrations" at bounding box center [417, 234] width 167 height 25
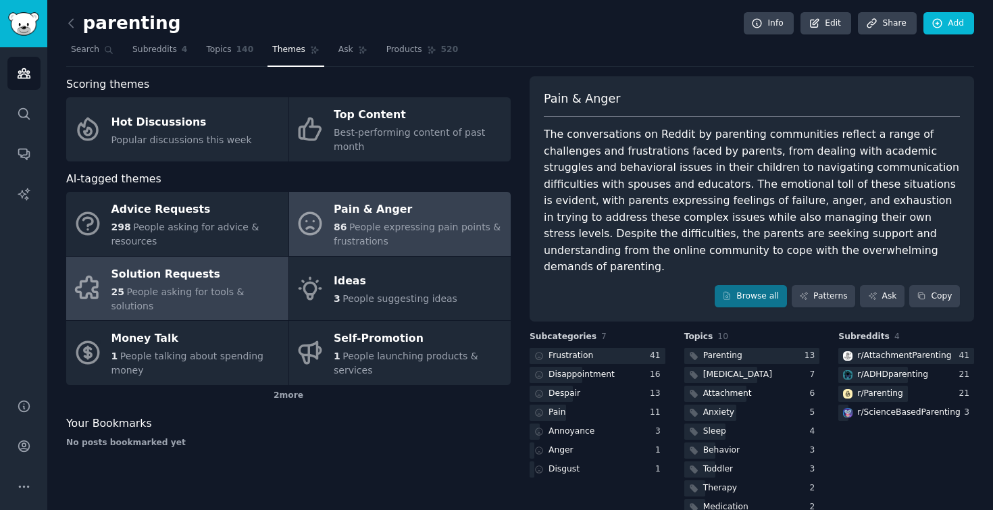
click at [211, 287] on span "People asking for tools & solutions" at bounding box center [177, 298] width 133 height 25
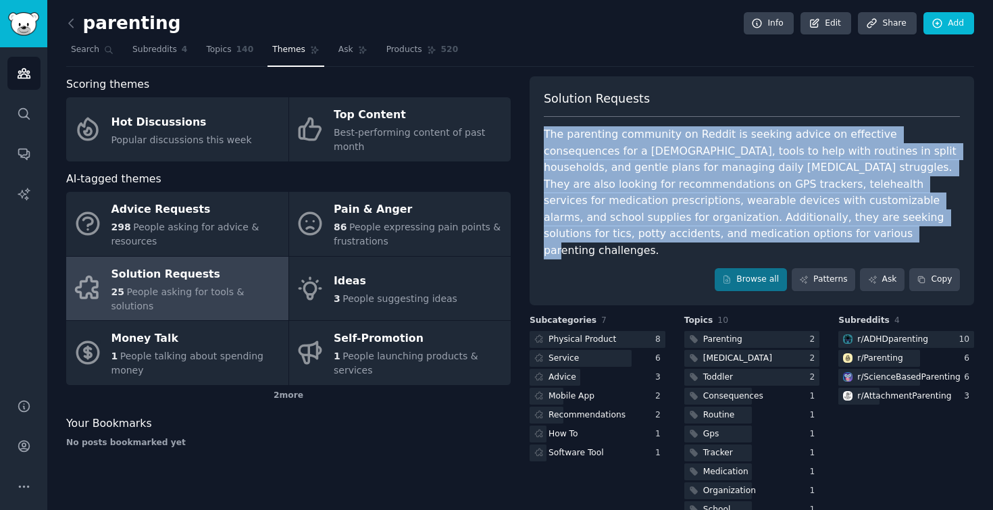
drag, startPoint x: 649, startPoint y: 238, endPoint x: 543, endPoint y: 137, distance: 146.2
click at [544, 137] on div "The parenting community on Reddit is seeking advice on effective consequences f…" at bounding box center [752, 192] width 416 height 132
click at [599, 334] on div "Physical Product" at bounding box center [582, 340] width 68 height 12
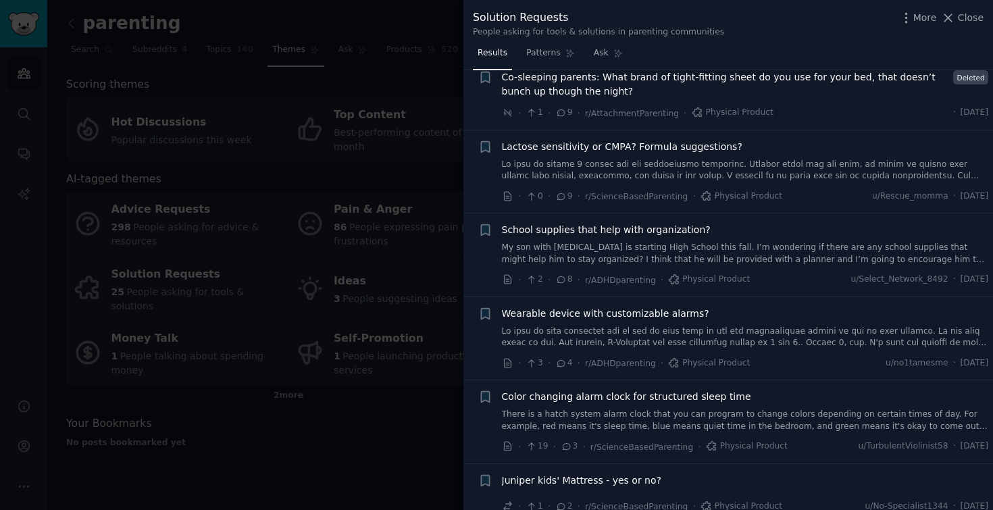
scroll to position [182, 0]
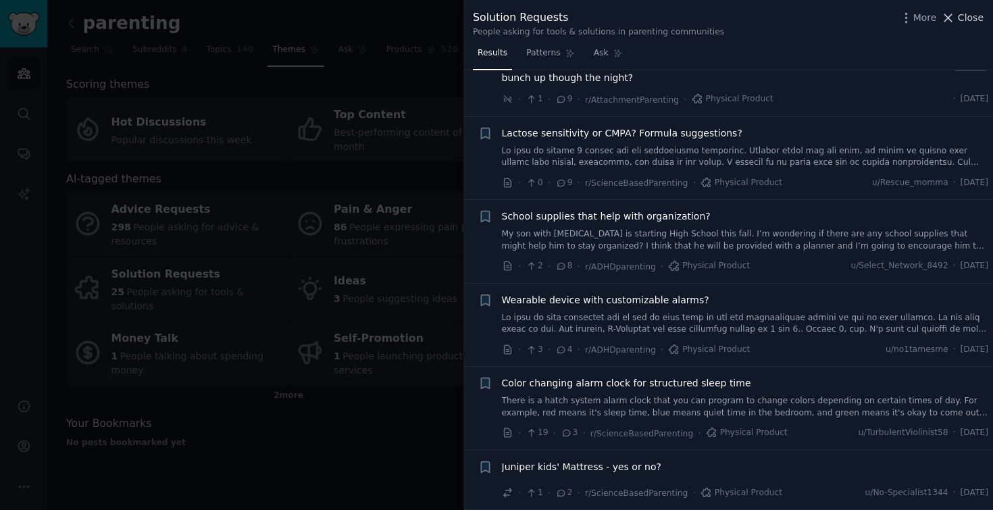
click at [973, 22] on span "Close" at bounding box center [971, 18] width 26 height 14
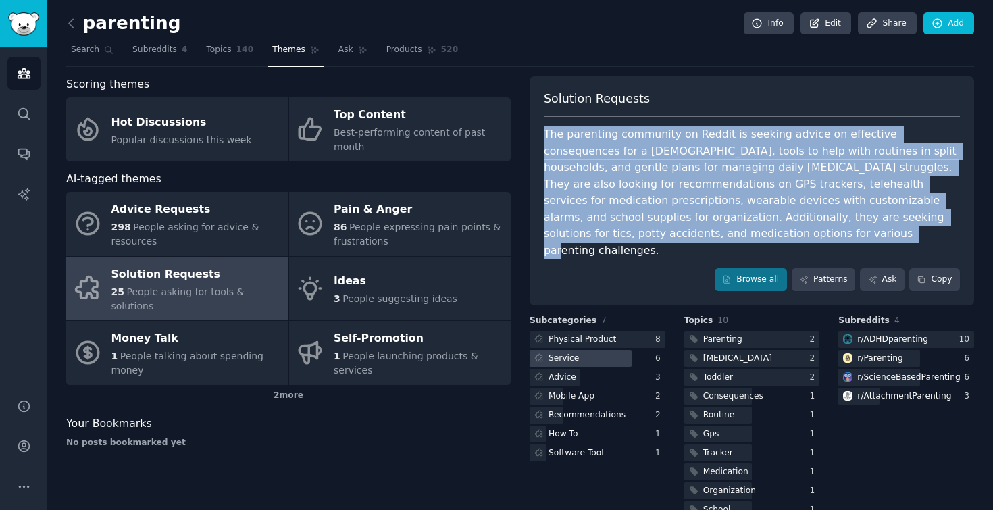
click at [584, 350] on div at bounding box center [581, 358] width 102 height 17
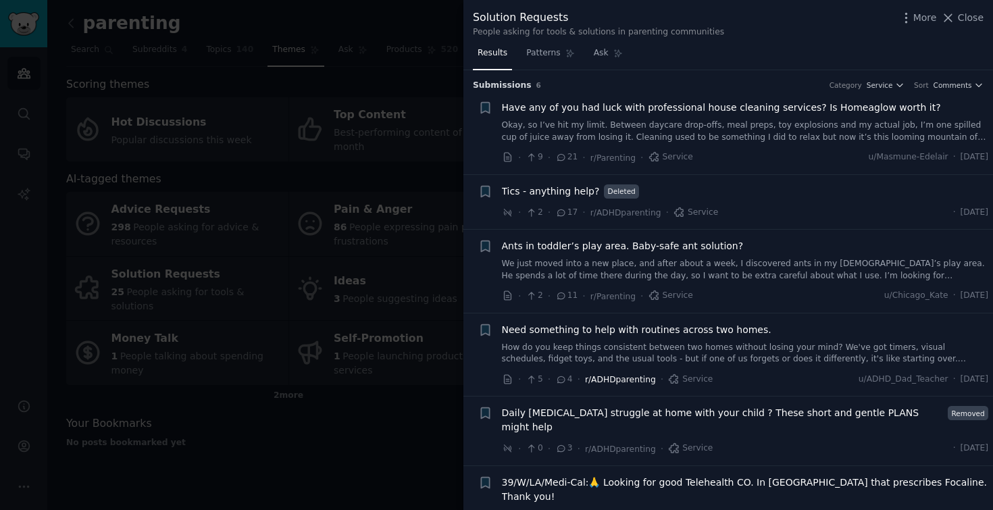
scroll to position [1, 0]
click at [965, 7] on div "Solution Requests People asking for tools & solutions in parenting communities …" at bounding box center [728, 21] width 530 height 43
click at [965, 16] on span "Close" at bounding box center [971, 18] width 26 height 14
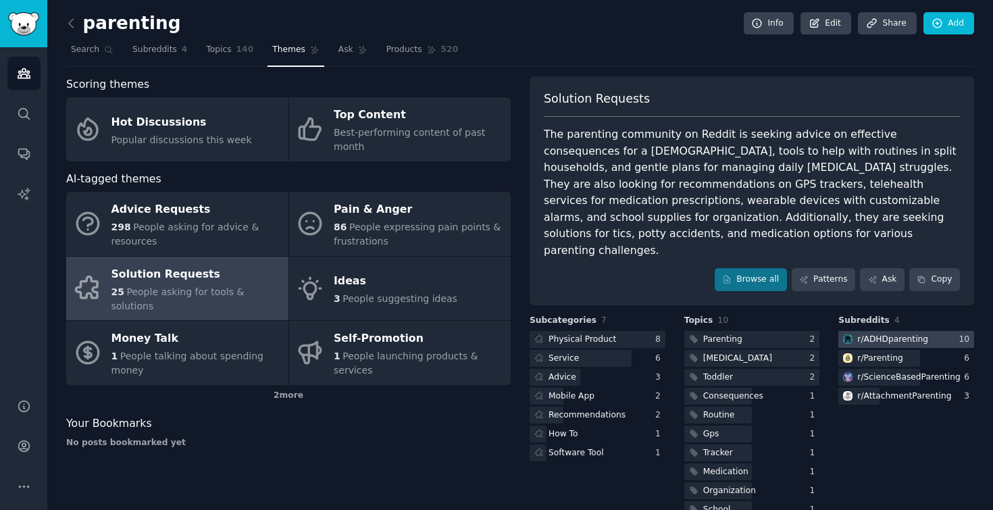
click at [909, 334] on div "r/ ADHDparenting" at bounding box center [892, 340] width 71 height 12
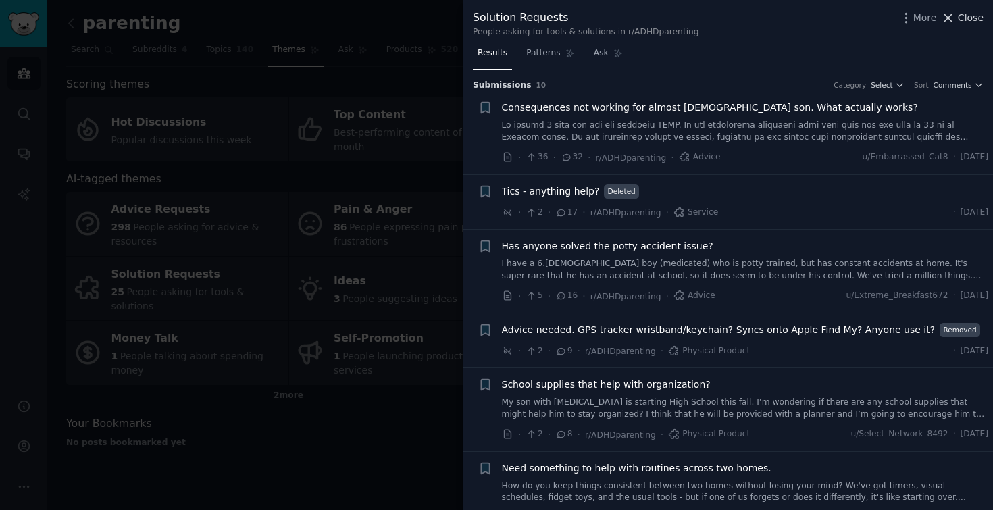
click at [965, 19] on span "Close" at bounding box center [971, 18] width 26 height 14
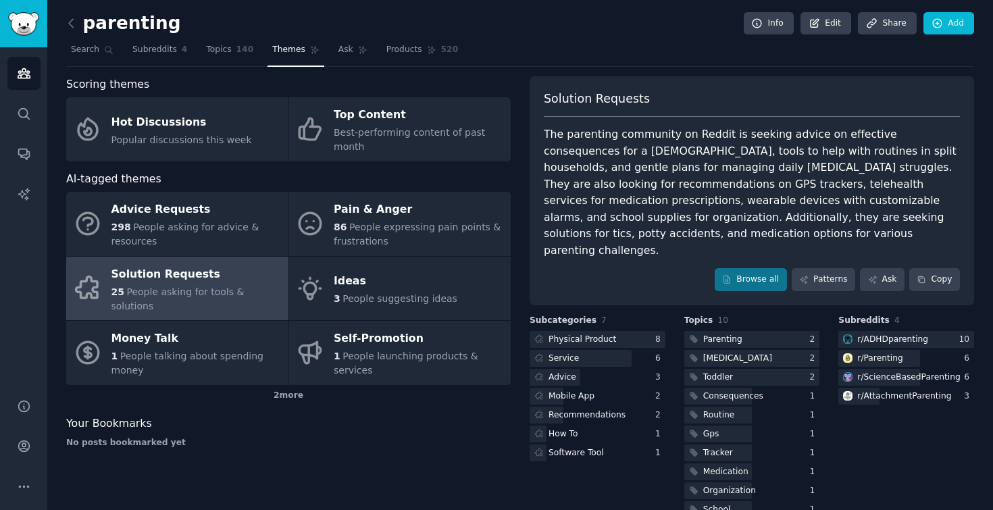
click at [68, 35] on div "parenting Info Edit Share Add" at bounding box center [520, 26] width 908 height 28
click at [69, 22] on icon at bounding box center [71, 23] width 4 height 8
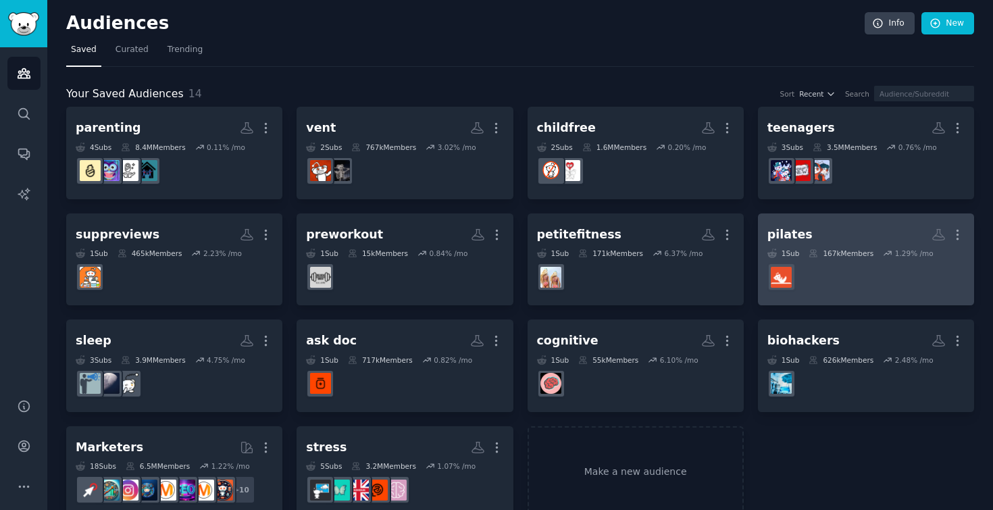
click at [855, 222] on link "pilates More 1 Sub 167k Members 1.29 % /mo" at bounding box center [866, 259] width 216 height 93
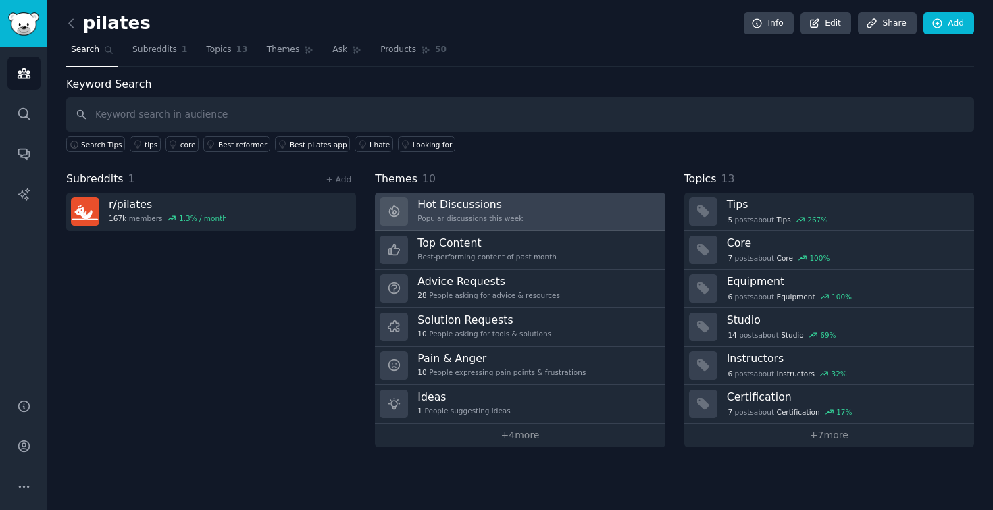
click at [552, 199] on link "Hot Discussions Popular discussions this week" at bounding box center [520, 212] width 290 height 39
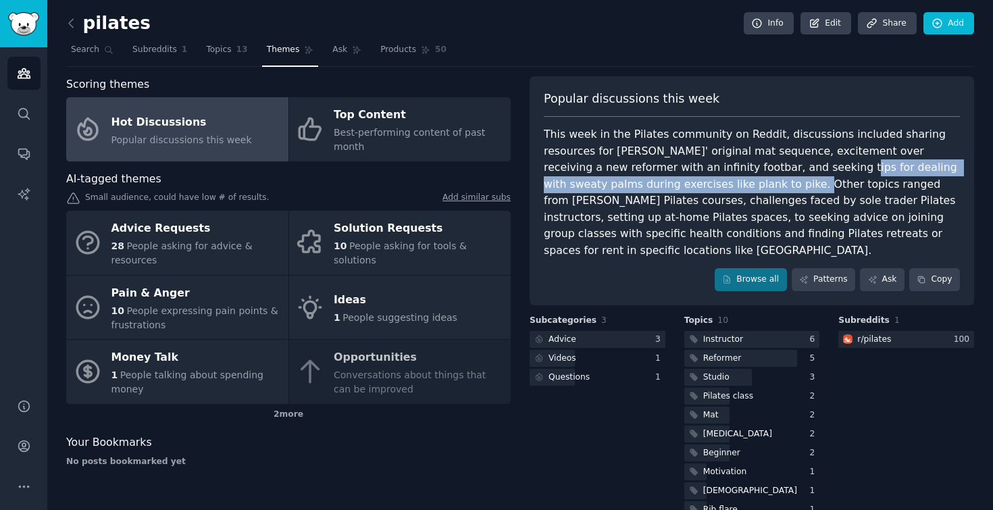
drag, startPoint x: 717, startPoint y: 170, endPoint x: 674, endPoint y: 181, distance: 44.6
click at [674, 181] on div "This week in the Pilates community on Reddit, discussions included sharing reso…" at bounding box center [752, 192] width 416 height 132
copy div "tips for dealing with sweaty palms during exercises like plank to pike."
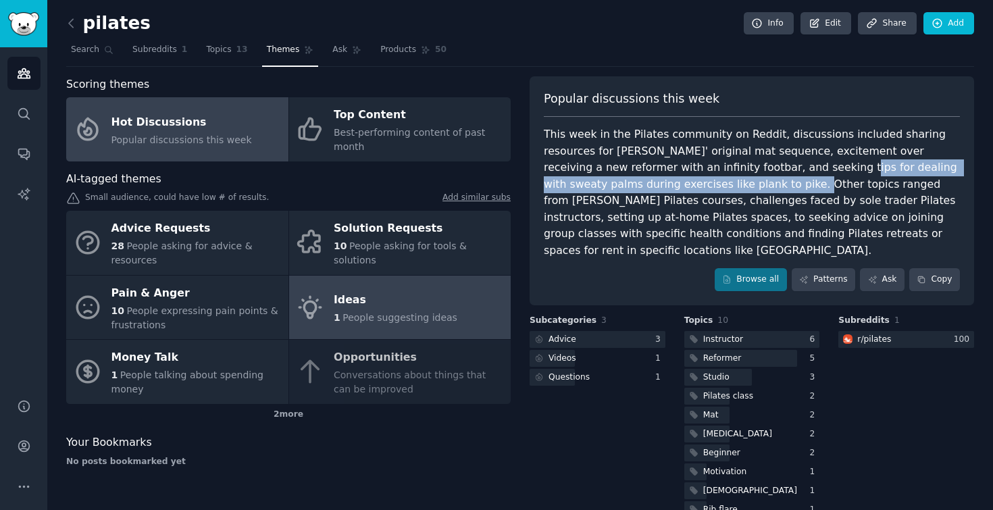
click at [390, 314] on span "People suggesting ideas" at bounding box center [399, 317] width 115 height 11
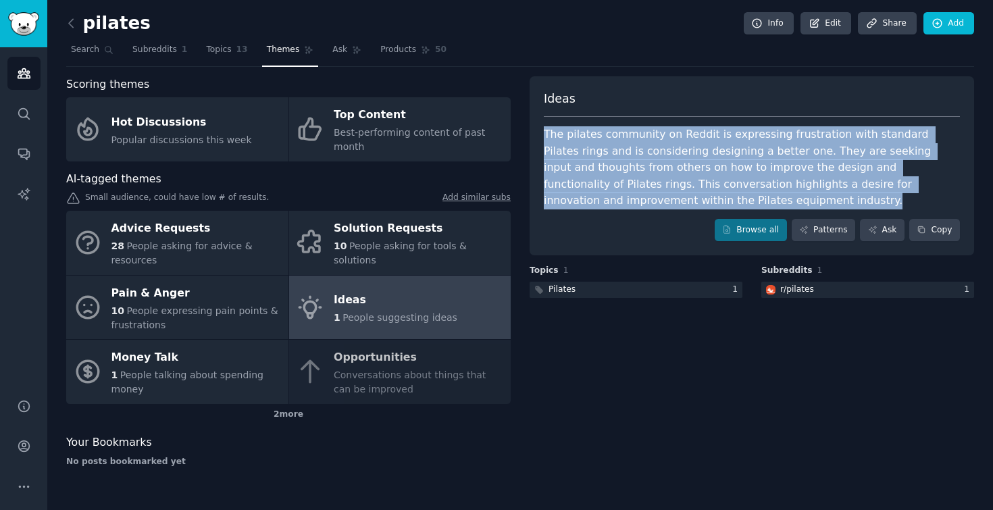
drag, startPoint x: 669, startPoint y: 201, endPoint x: 533, endPoint y: 129, distance: 153.8
click at [533, 129] on div "Ideas The pilates community on Reddit is expressing frustration with standard P…" at bounding box center [752, 166] width 444 height 180
copy div "The pilates community on Reddit is expressing frustration with standard Pilates…"
click at [790, 284] on div "r/ pilates" at bounding box center [797, 290] width 34 height 12
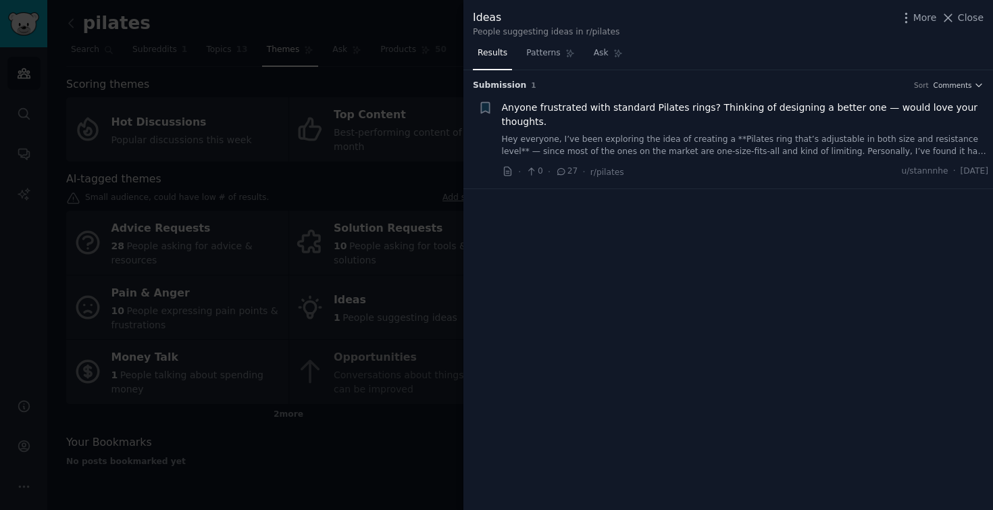
click at [564, 172] on icon at bounding box center [561, 171] width 7 height 6
click at [650, 157] on link "Hey everyone, I’ve been exploring the idea of creating a **Pilates ring that’s …" at bounding box center [745, 146] width 487 height 24
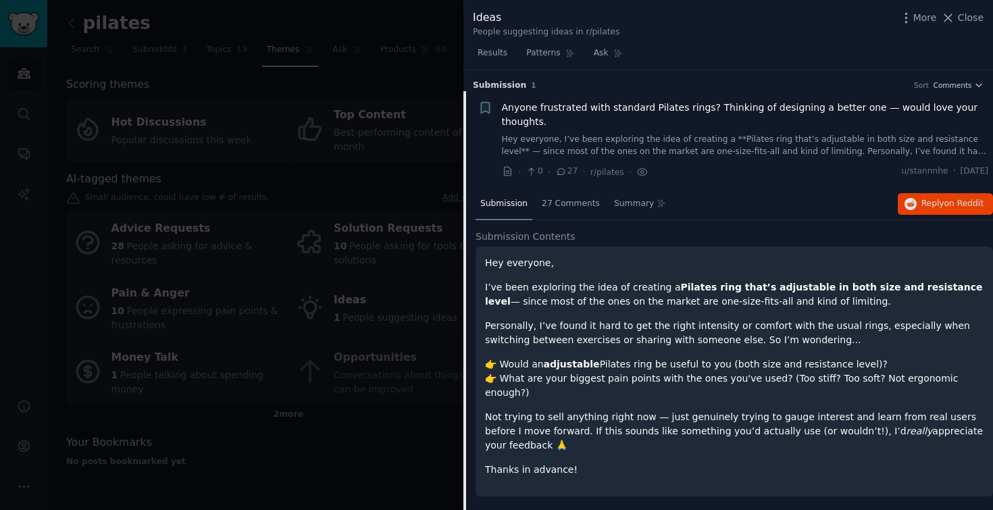
click at [567, 170] on span "27" at bounding box center [566, 171] width 22 height 12
click at [567, 215] on div "27 Comments" at bounding box center [571, 204] width 68 height 32
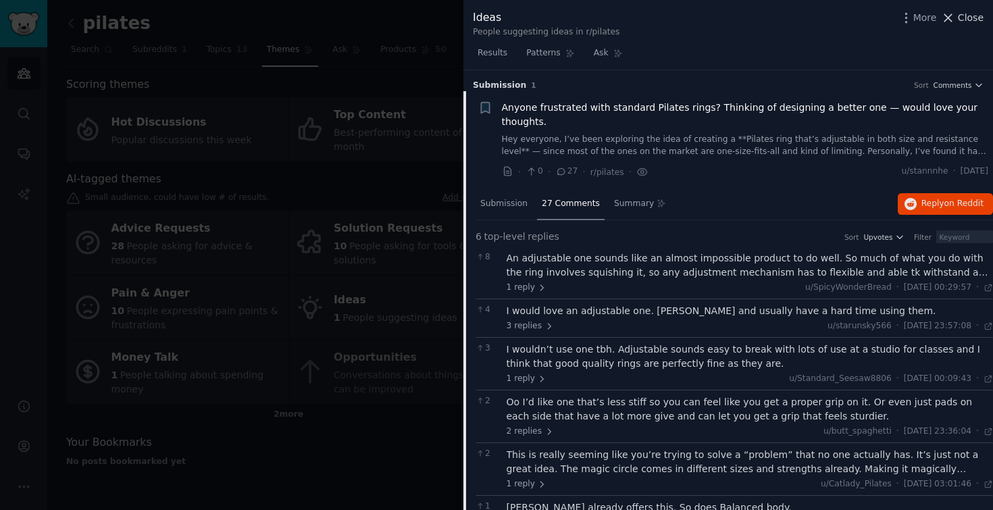
click at [975, 22] on span "Close" at bounding box center [971, 18] width 26 height 14
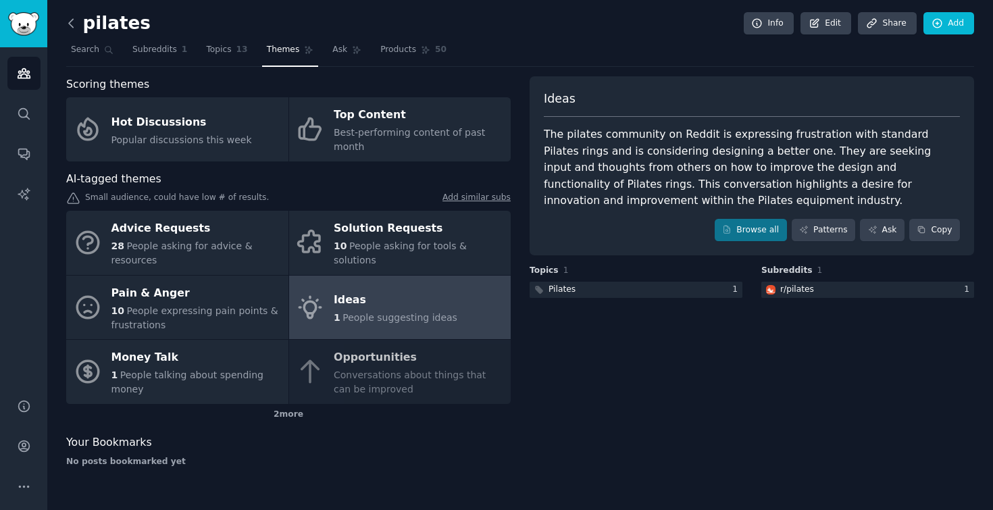
click at [77, 26] on icon at bounding box center [71, 23] width 14 height 14
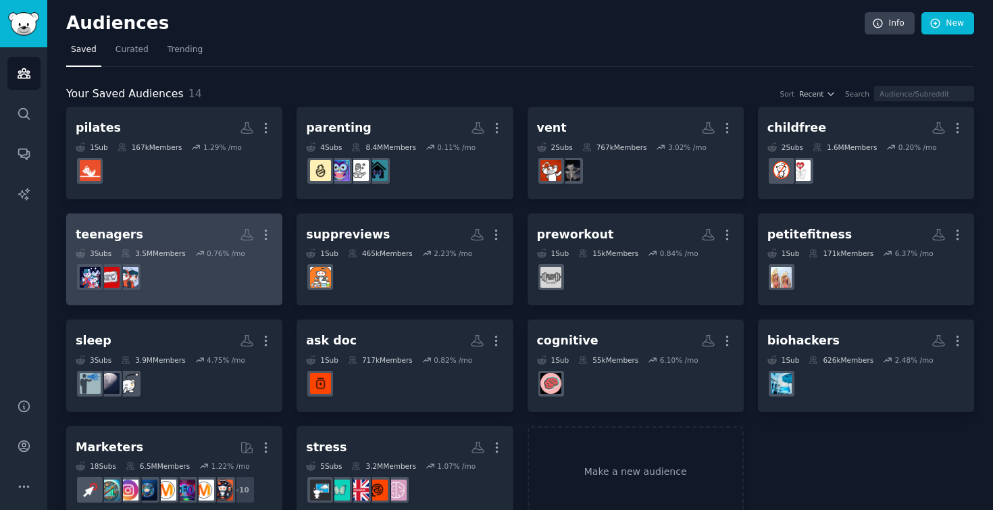
click at [234, 245] on h2 "teenagers Custom Audience More" at bounding box center [174, 235] width 197 height 24
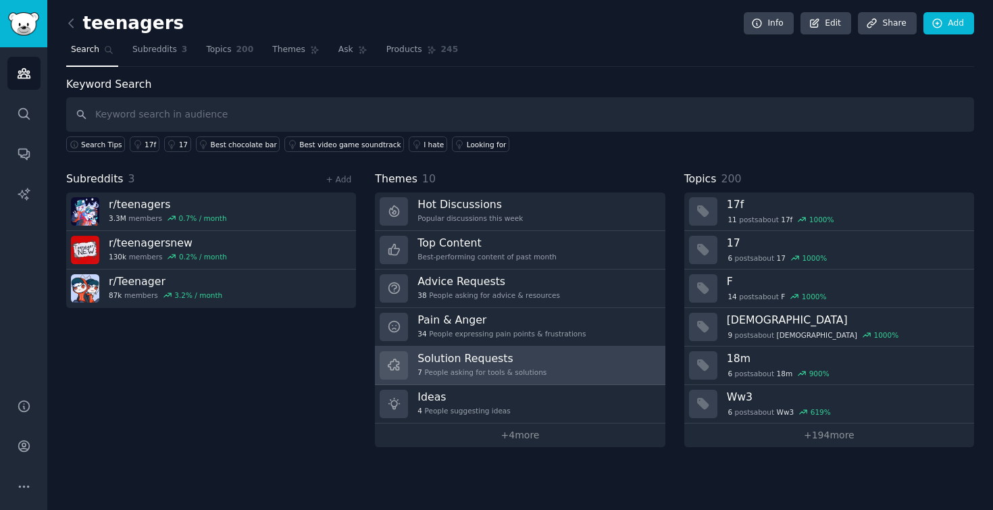
click at [443, 371] on div "7 People asking for tools & solutions" at bounding box center [481, 371] width 129 height 9
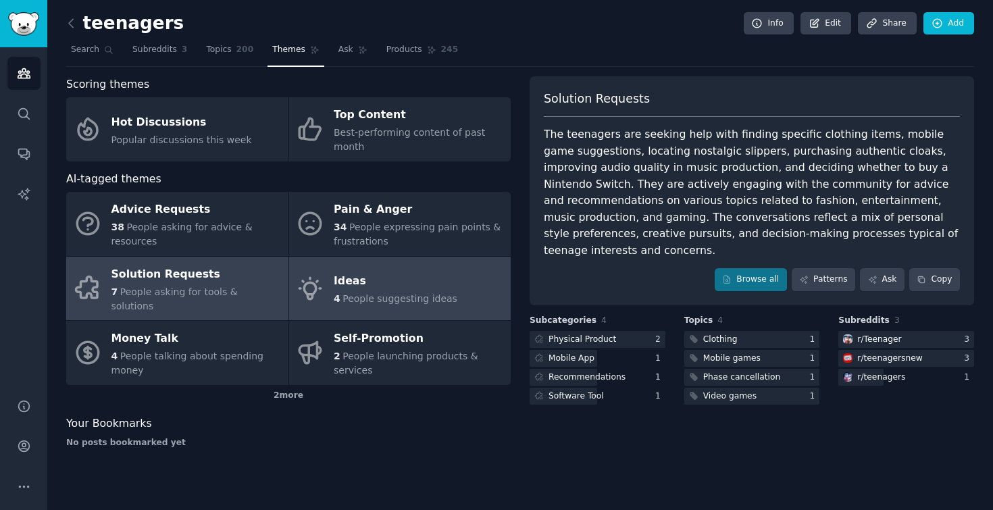
click at [432, 293] on span "People suggesting ideas" at bounding box center [399, 298] width 115 height 11
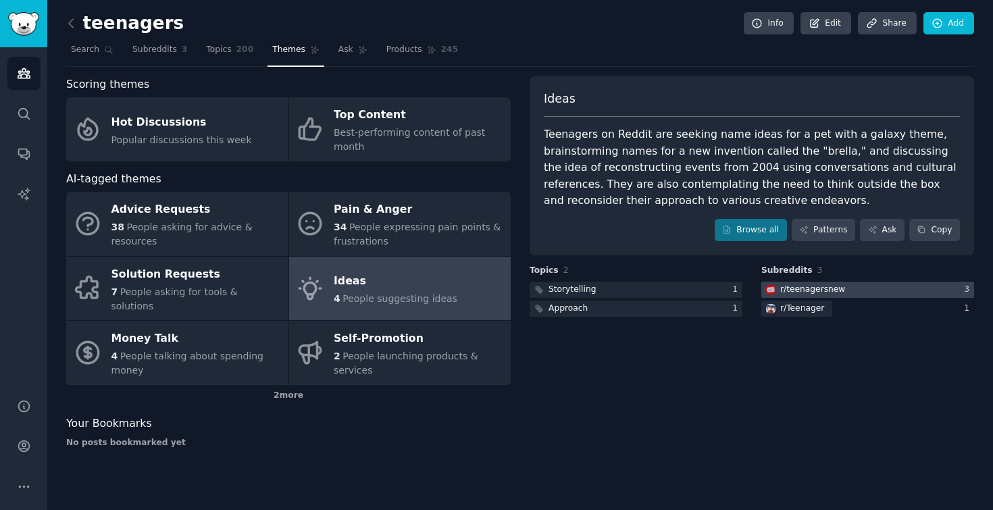
click at [796, 285] on div "r/ teenagersnew" at bounding box center [812, 290] width 65 height 12
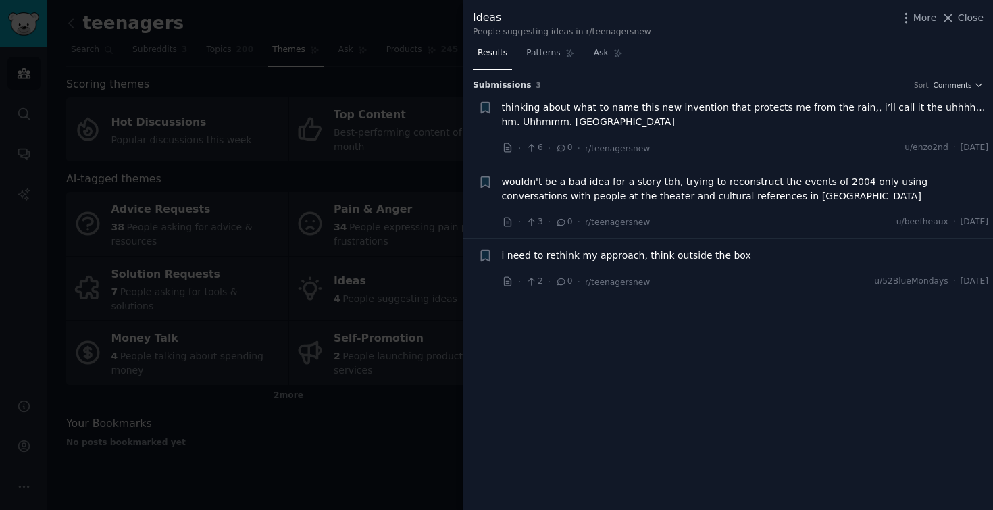
click at [396, 380] on div at bounding box center [496, 255] width 993 height 510
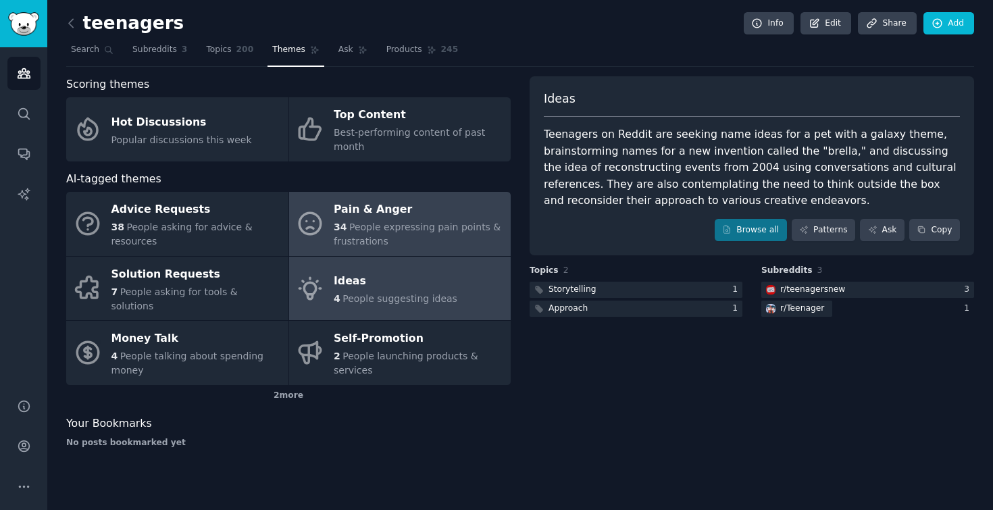
click at [422, 224] on span "People expressing pain points & frustrations" at bounding box center [417, 234] width 167 height 25
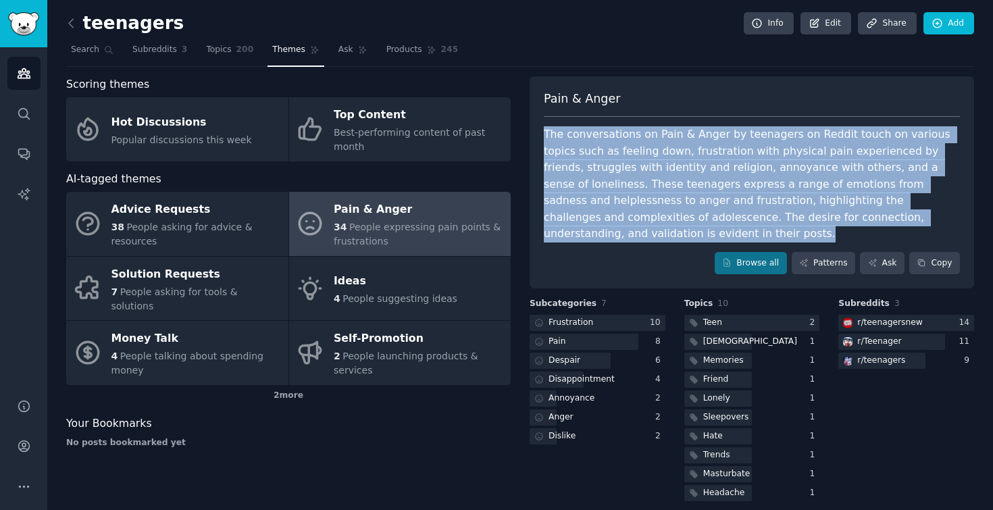
drag, startPoint x: 892, startPoint y: 221, endPoint x: 553, endPoint y: 124, distance: 353.4
click at [553, 124] on div "Pain & [PERSON_NAME] The conversations on Pain & Anger by teenagers on Reddit t…" at bounding box center [752, 182] width 444 height 213
copy div "The conversations on Pain & Anger by teenagers on Reddit touch on various topic…"
click at [579, 317] on div "Frustration" at bounding box center [570, 323] width 45 height 12
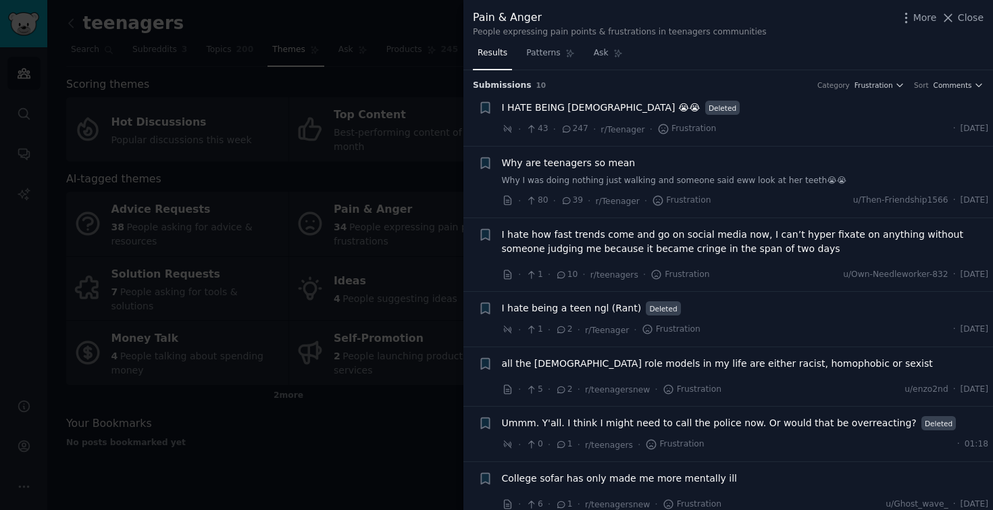
click at [779, 367] on span "all the [DEMOGRAPHIC_DATA] role models in my life are either racist, homophobic…" at bounding box center [717, 364] width 431 height 14
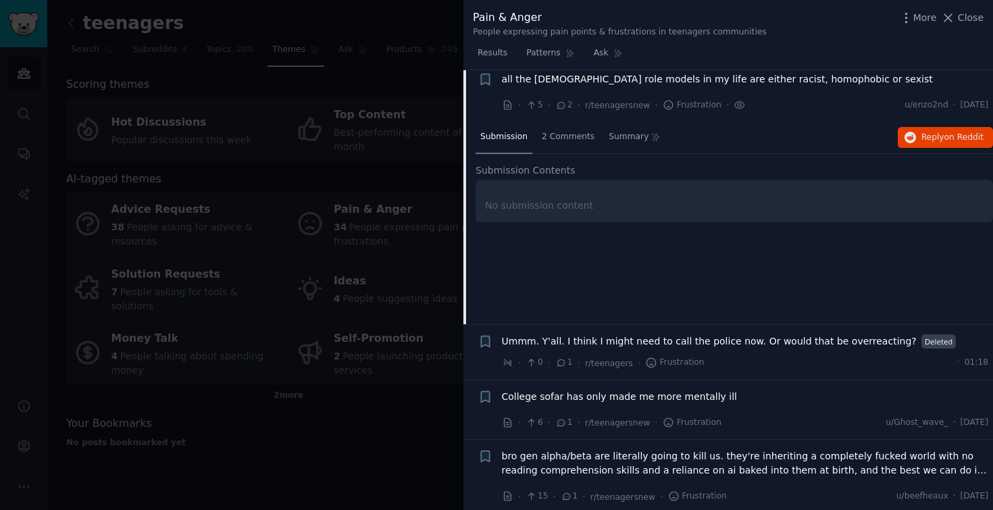
scroll to position [286, 0]
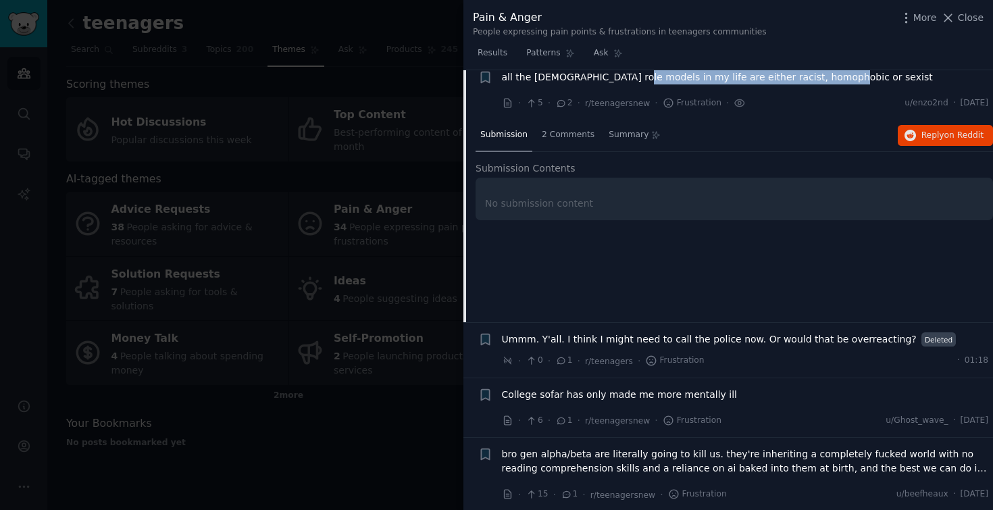
drag, startPoint x: 834, startPoint y: 82, endPoint x: 618, endPoint y: 83, distance: 216.2
click at [618, 83] on div "all the [DEMOGRAPHIC_DATA] role models in my life are either racist, homophobic…" at bounding box center [745, 77] width 487 height 14
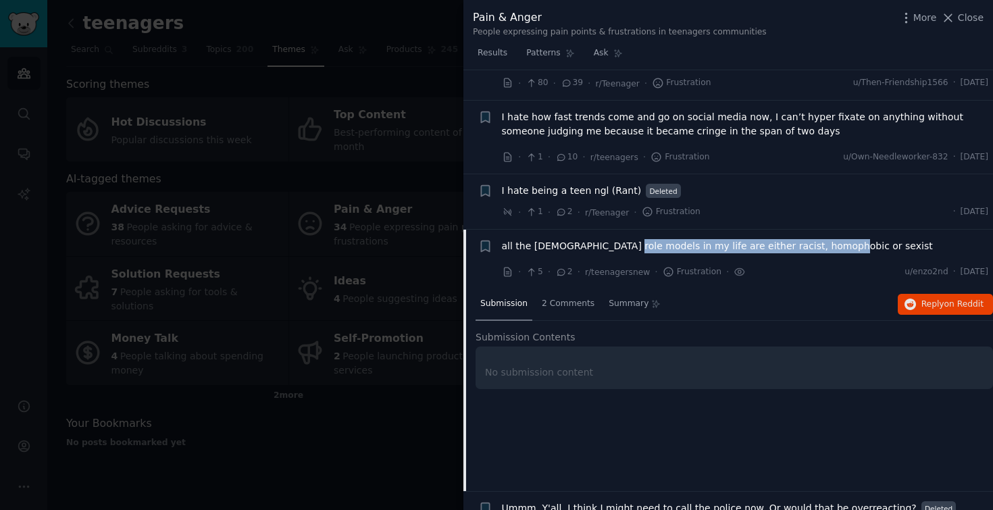
scroll to position [113, 0]
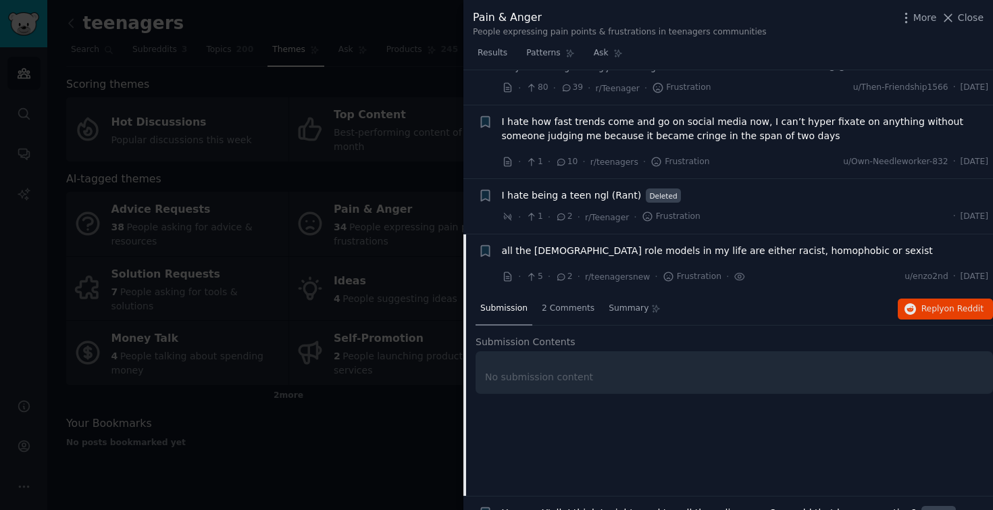
click at [805, 152] on div "I hate how fast trends come and go on social media now, I can’t hyper fixate on…" at bounding box center [745, 142] width 487 height 55
click at [781, 134] on span "I hate how fast trends come and go on social media now, I can’t hyper fixate on…" at bounding box center [745, 129] width 487 height 28
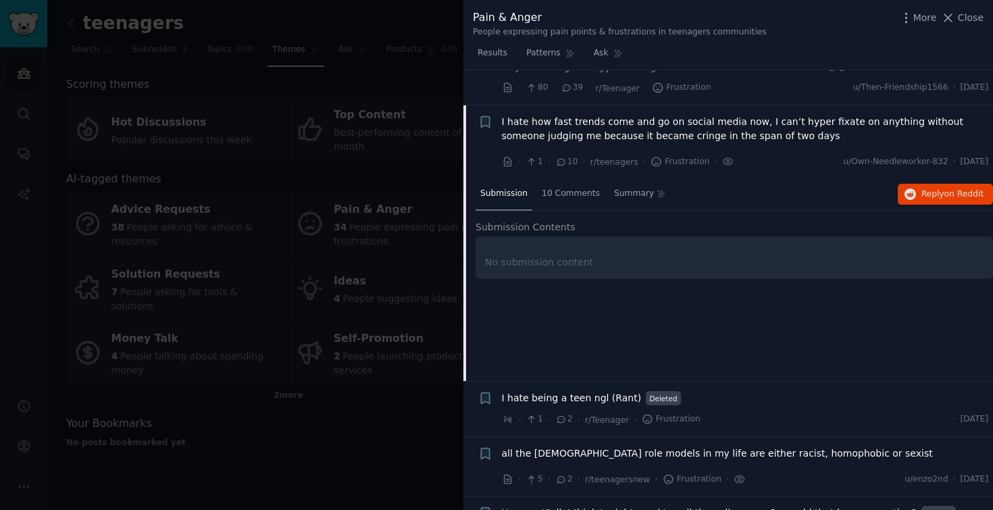
scroll to position [148, 0]
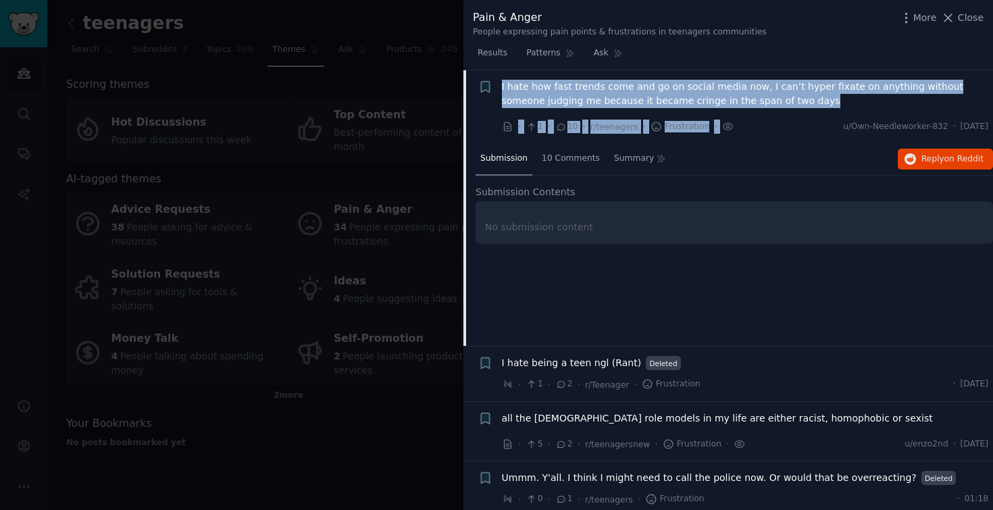
drag, startPoint x: 738, startPoint y: 109, endPoint x: 779, endPoint y: 117, distance: 41.2
click at [779, 117] on li "+ I hate how fast trends come and go on social media now, I can’t hyper fixate …" at bounding box center [728, 107] width 530 height 74
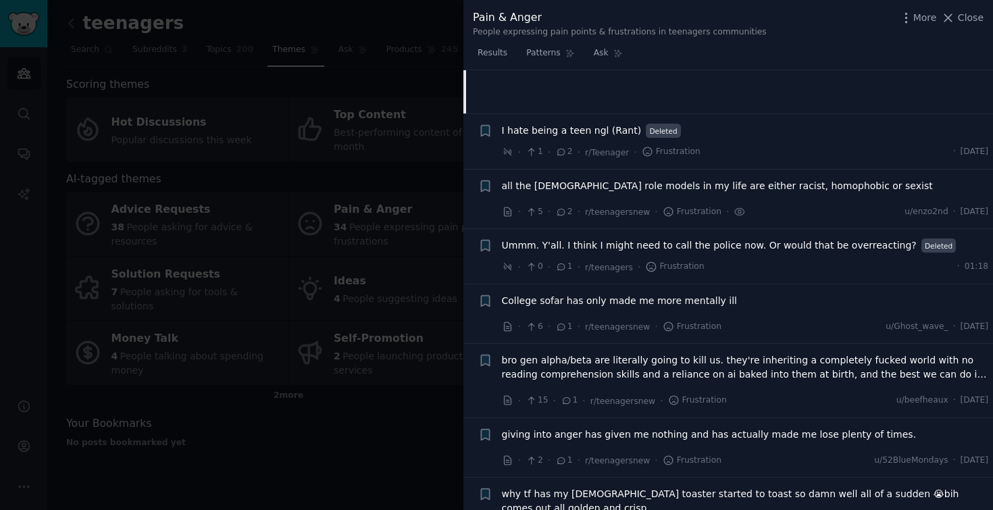
scroll to position [422, 0]
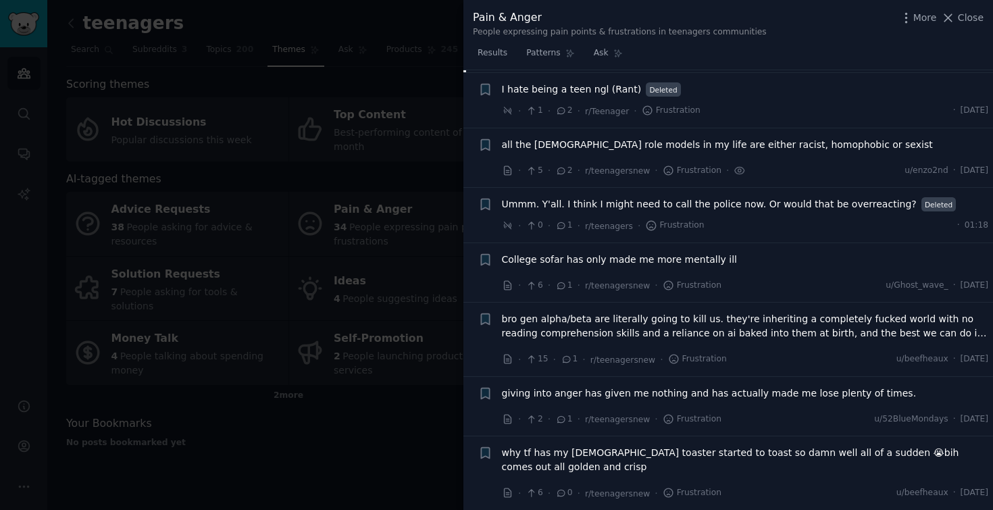
click at [723, 328] on span "bro gen alpha/beta are literally going to kill us. they're inheriting a complet…" at bounding box center [745, 326] width 487 height 28
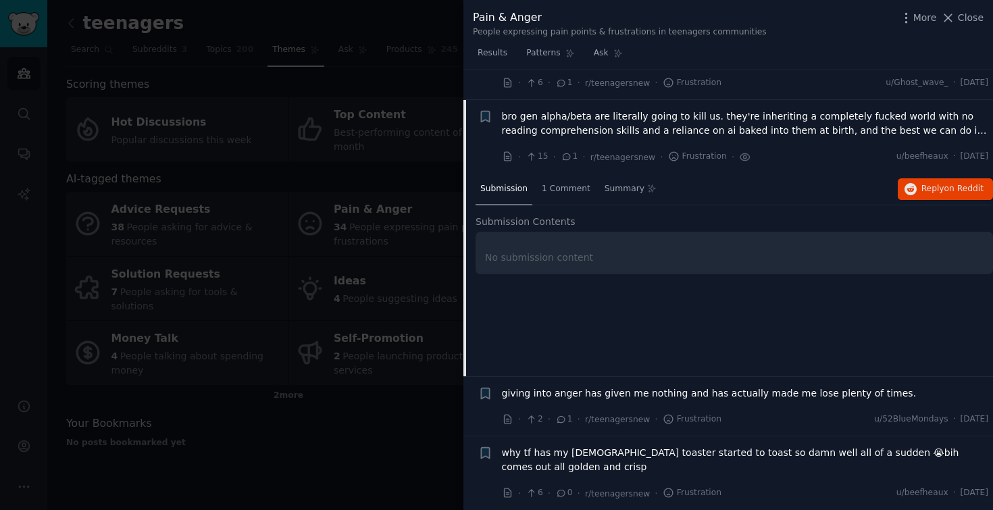
click at [348, 93] on div at bounding box center [496, 255] width 993 height 510
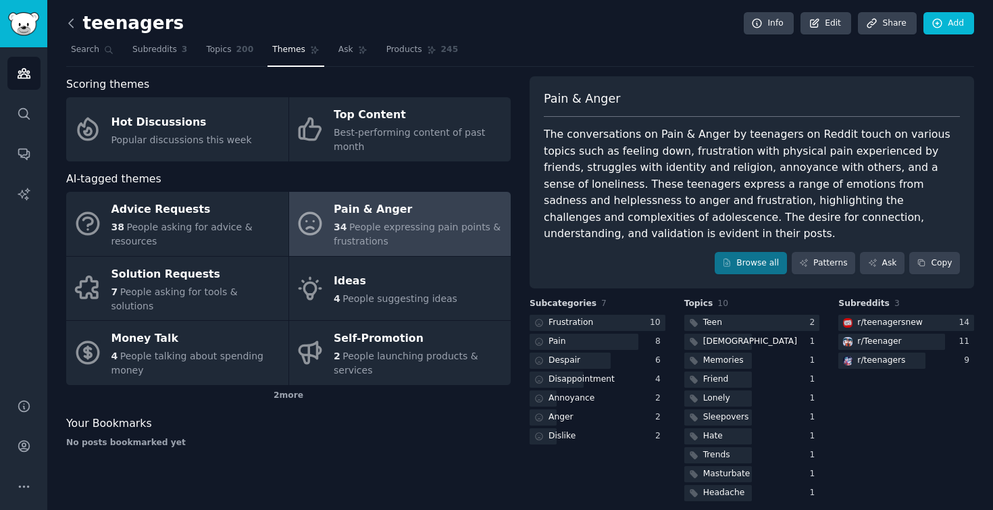
click at [73, 22] on icon at bounding box center [71, 23] width 14 height 14
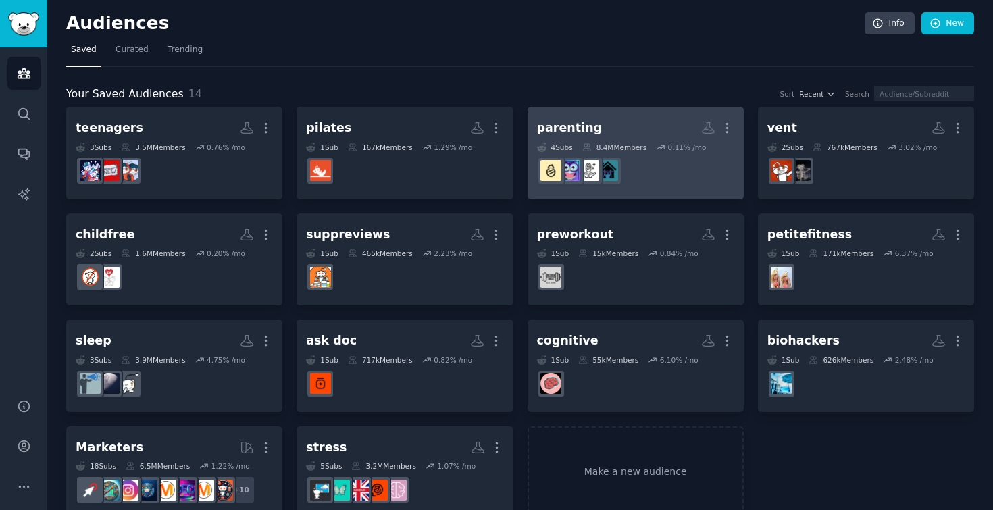
click at [619, 140] on div "parenting More 4 Sub s 8.4M Members 0.11 % /mo r/ADHDparenting" at bounding box center [635, 153] width 197 height 74
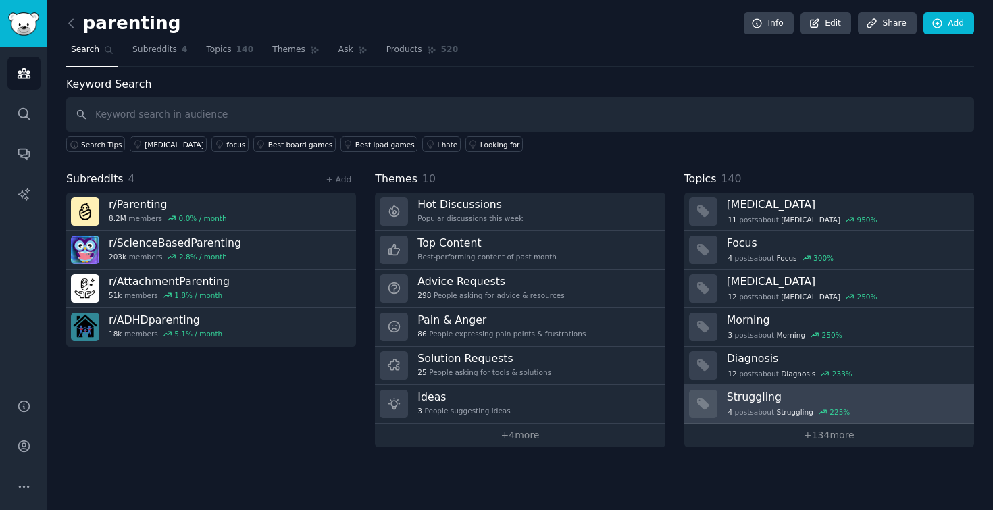
click at [806, 411] on span "Struggling" at bounding box center [795, 411] width 36 height 9
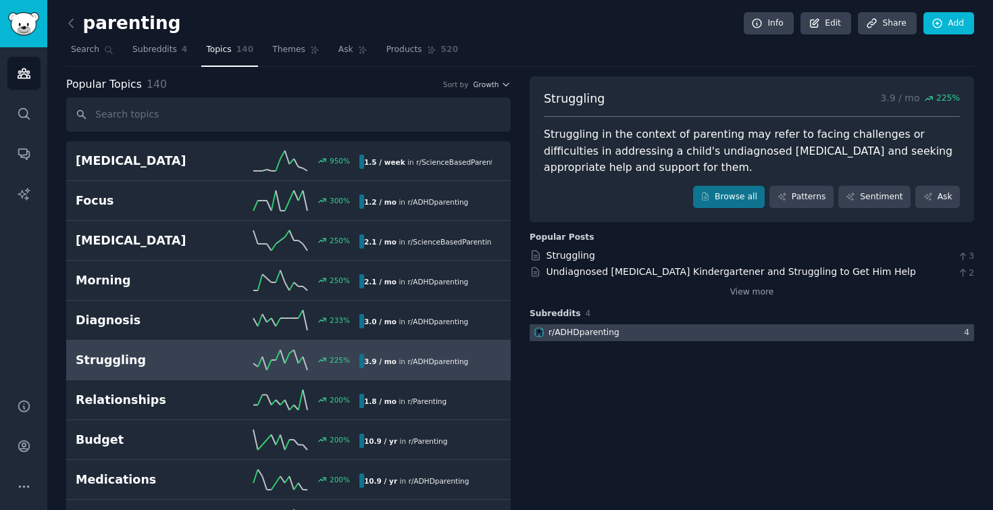
click at [603, 333] on div "r/ ADHDparenting" at bounding box center [583, 333] width 71 height 12
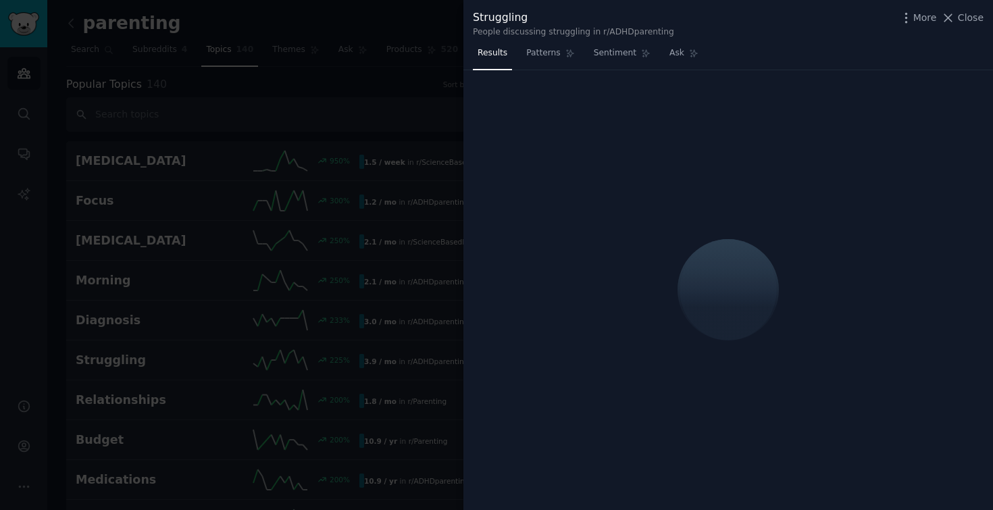
click at [396, 76] on div at bounding box center [496, 255] width 993 height 510
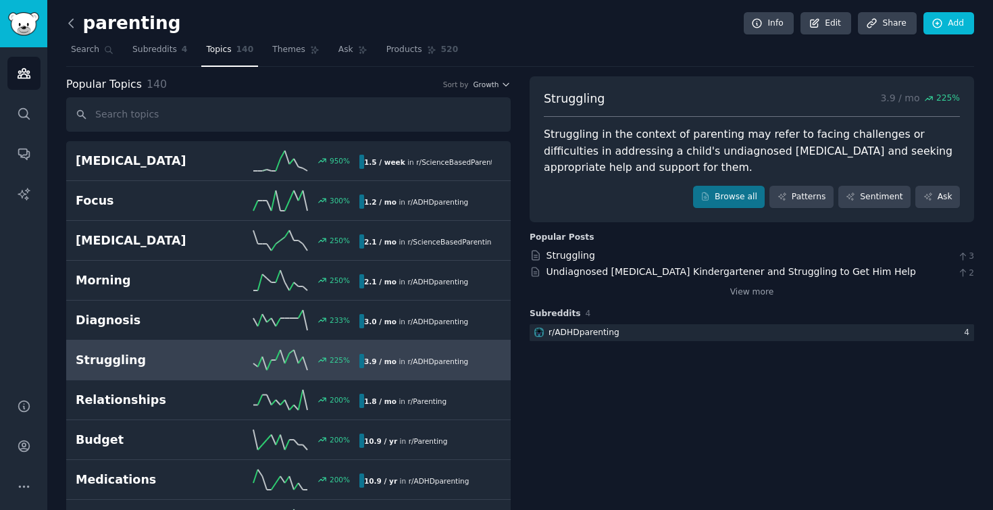
click at [71, 27] on icon at bounding box center [71, 23] width 14 height 14
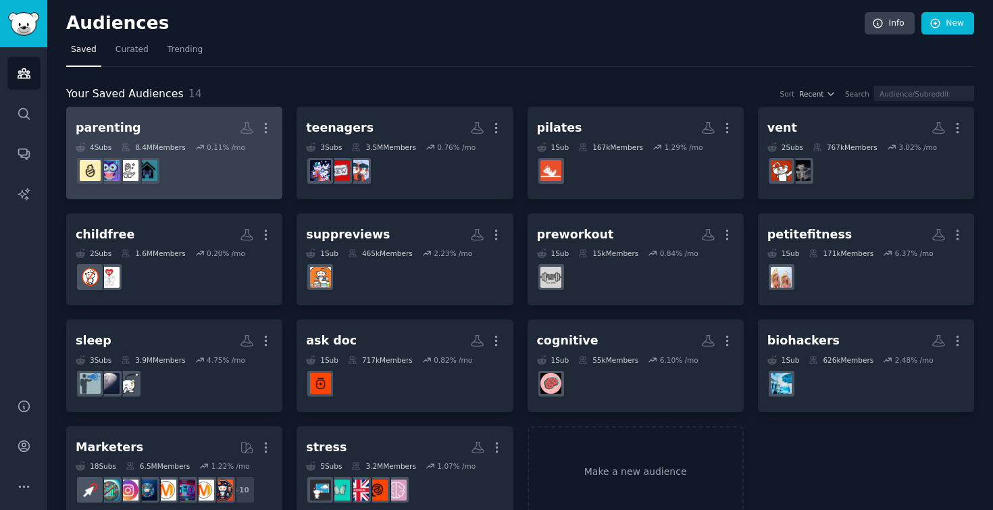
click at [222, 128] on h2 "parenting More" at bounding box center [174, 128] width 197 height 24
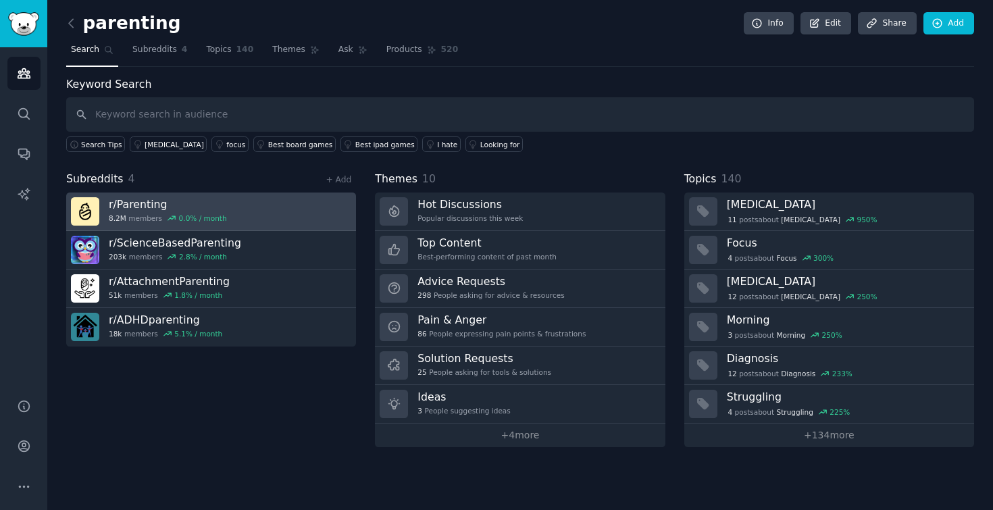
click at [278, 211] on link "r/ Parenting 8.2M members 0.0 % / month" at bounding box center [211, 212] width 290 height 39
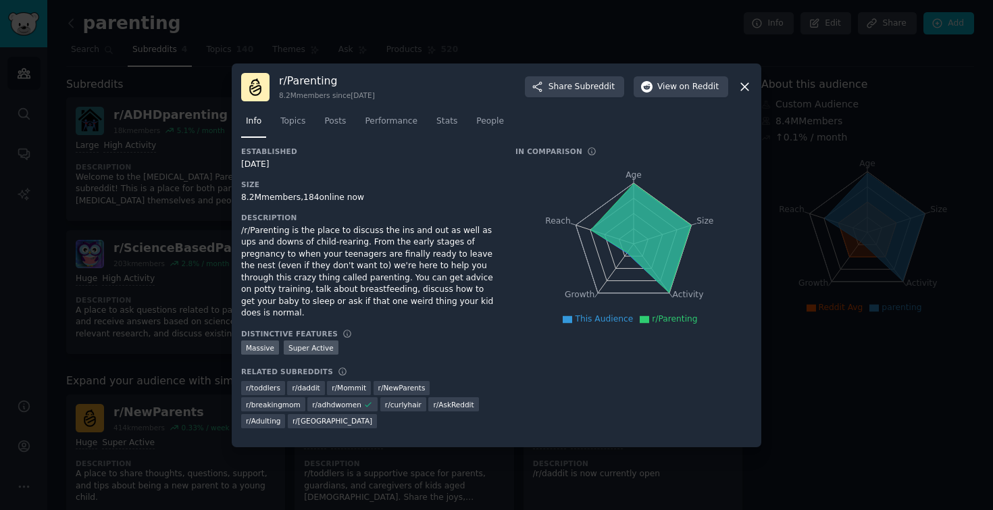
click at [746, 82] on div "r/ Parenting 8.2M members since [DATE] Share Subreddit View on Reddit" at bounding box center [496, 87] width 511 height 28
click at [739, 101] on div "r/ Parenting 8.2M members since [DATE] Share Subreddit View on Reddit" at bounding box center [496, 87] width 511 height 28
click at [739, 94] on icon at bounding box center [745, 87] width 14 height 14
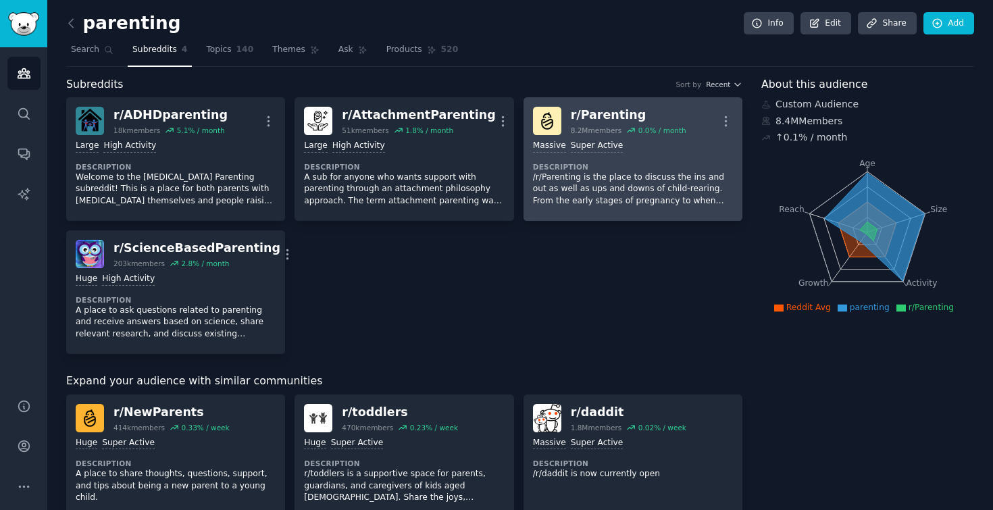
click at [675, 151] on div "1,000,000+ members Massive Super Active" at bounding box center [633, 146] width 200 height 13
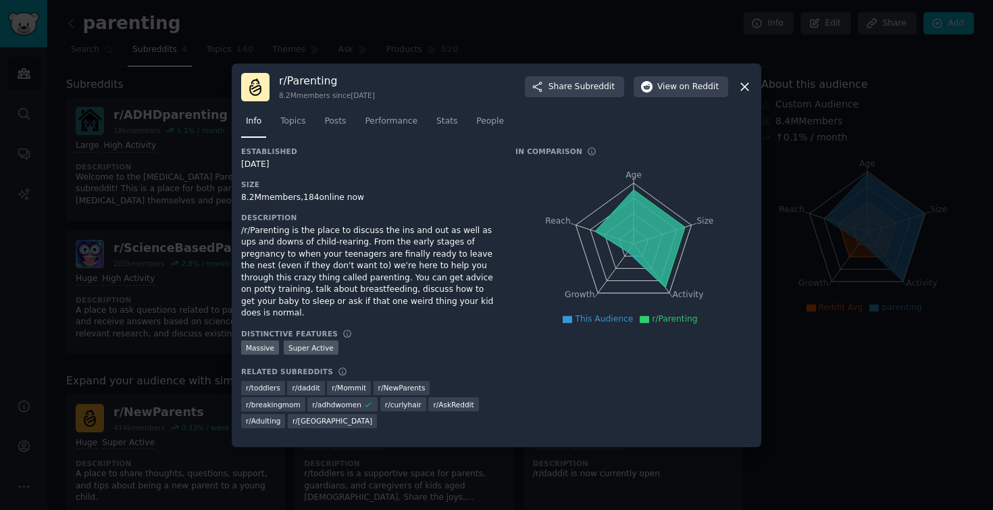
click at [740, 94] on icon at bounding box center [745, 87] width 14 height 14
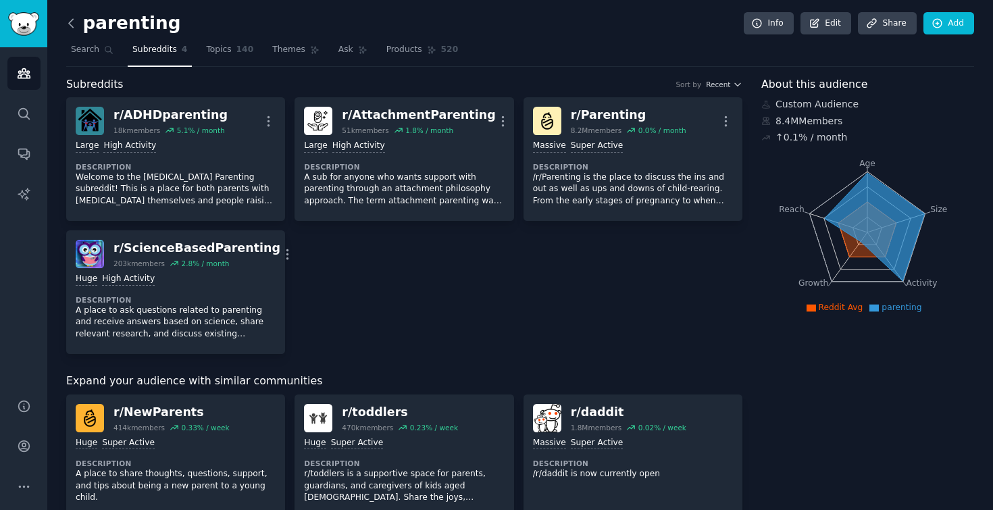
click at [67, 26] on icon at bounding box center [71, 23] width 14 height 14
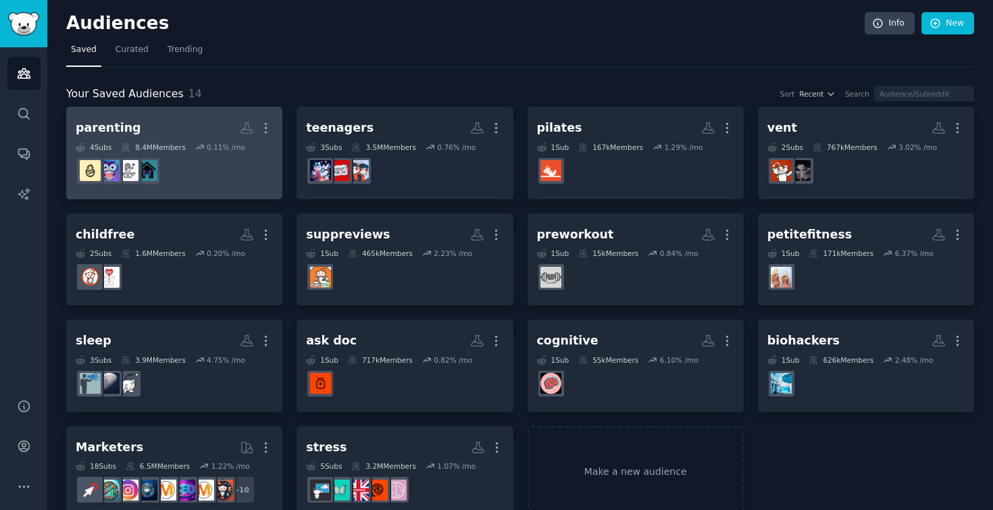
click at [252, 139] on div "More" at bounding box center [256, 128] width 33 height 24
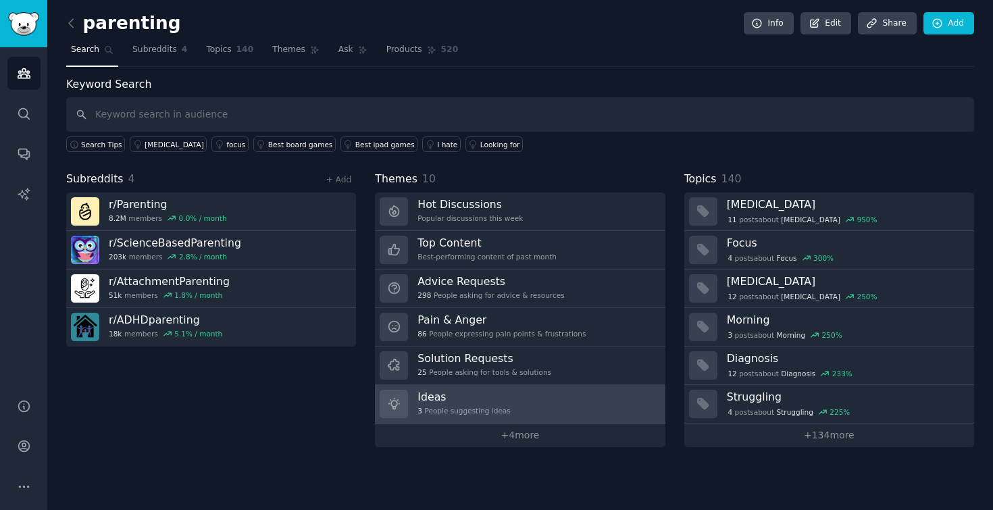
click at [558, 399] on link "Ideas 3 People suggesting ideas" at bounding box center [520, 404] width 290 height 39
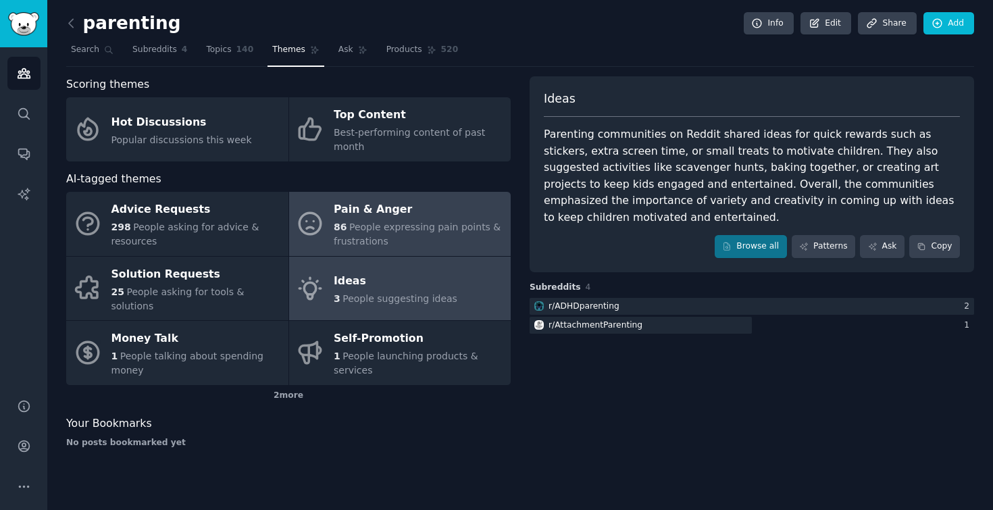
click at [436, 210] on div "Pain & Anger" at bounding box center [419, 210] width 170 height 22
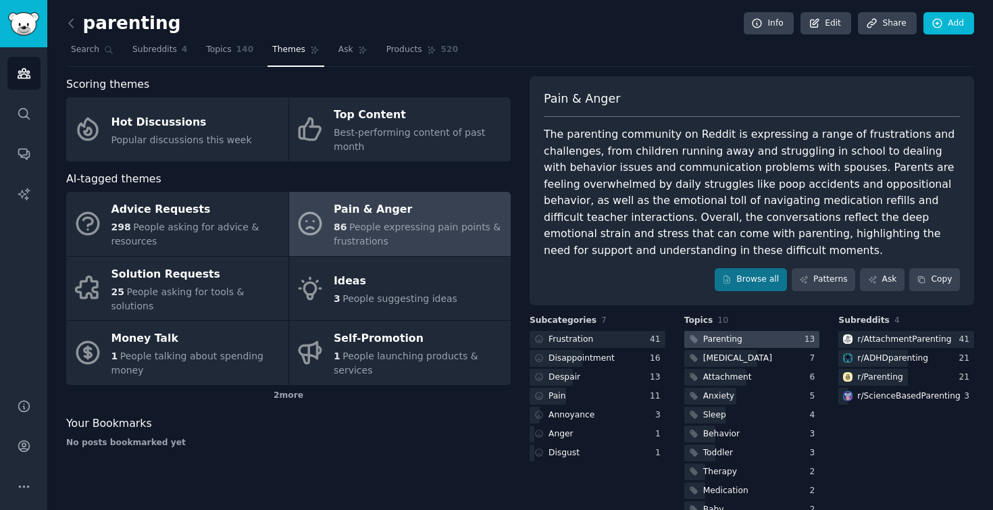
click at [787, 337] on div at bounding box center [752, 339] width 136 height 17
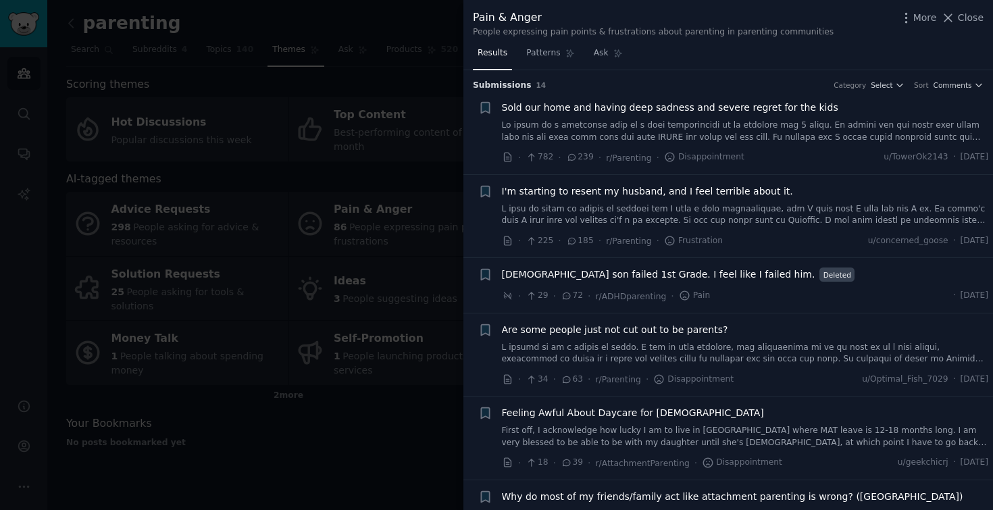
click at [708, 217] on link at bounding box center [745, 215] width 487 height 24
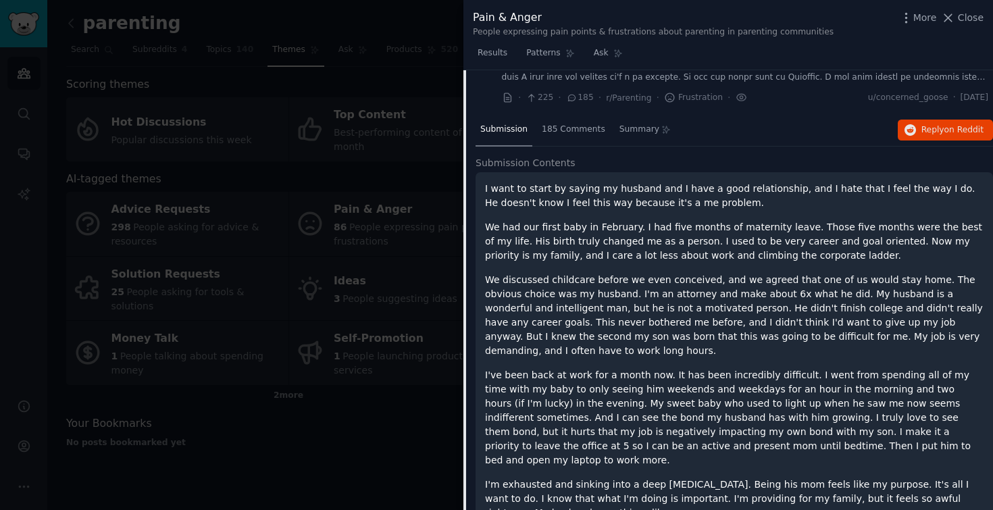
scroll to position [147, 0]
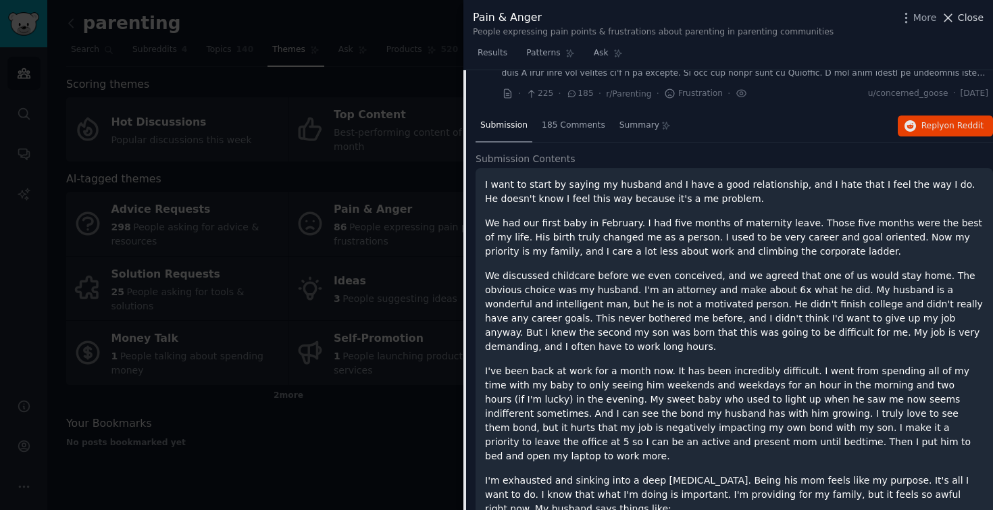
click at [962, 22] on span "Close" at bounding box center [971, 18] width 26 height 14
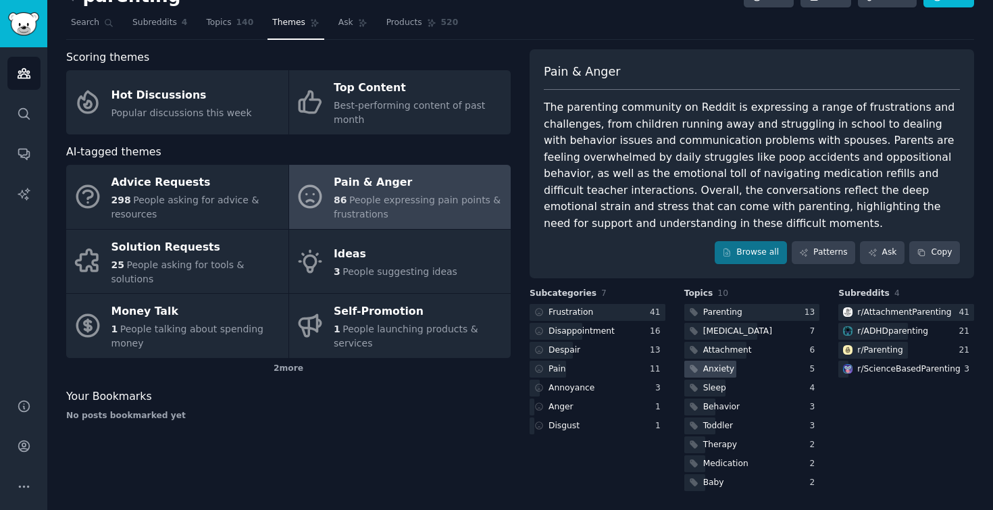
scroll to position [29, 0]
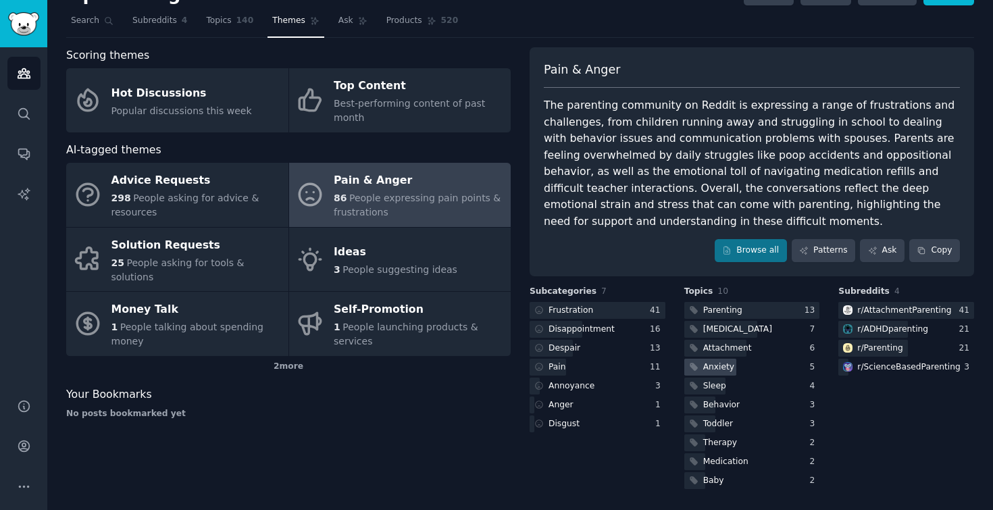
click at [723, 365] on div "Anxiety" at bounding box center [718, 367] width 31 height 12
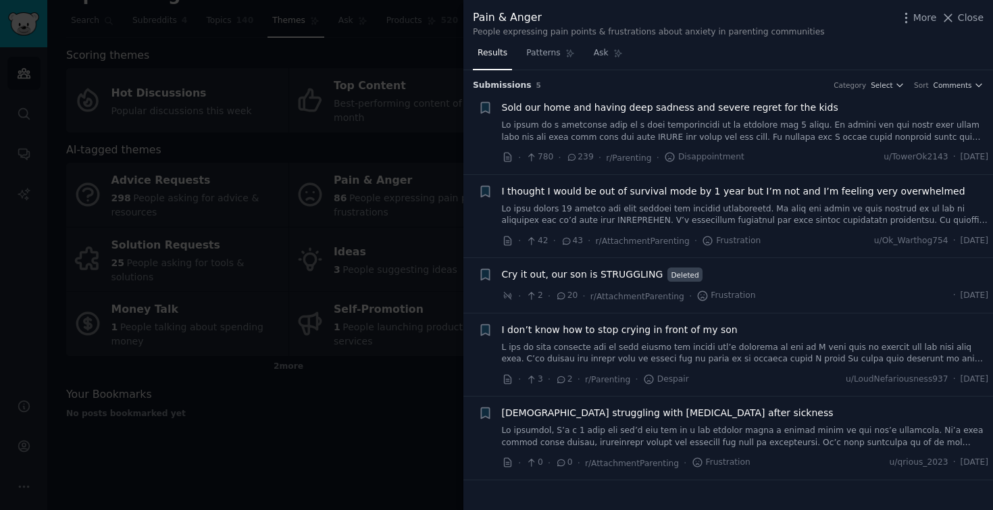
click at [779, 215] on link at bounding box center [745, 215] width 487 height 24
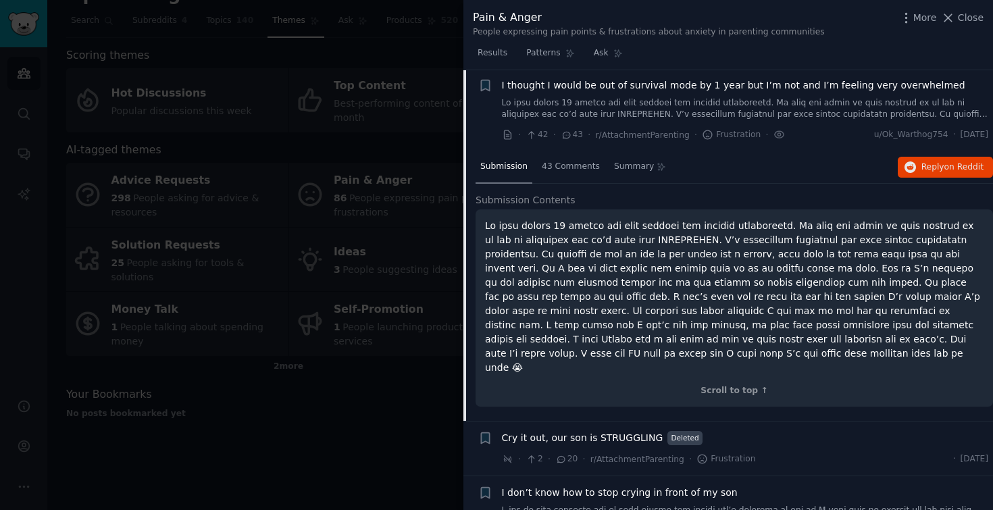
scroll to position [32, 0]
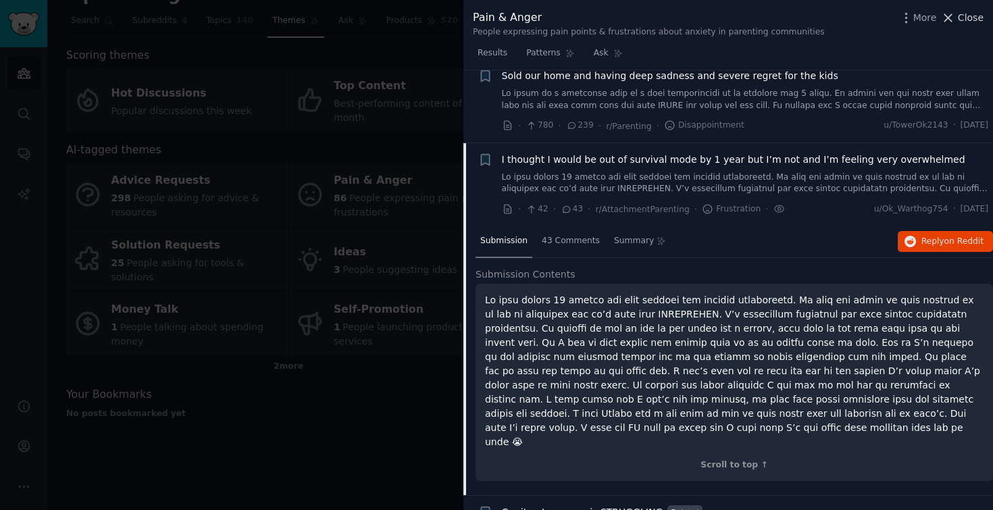
click at [980, 19] on span "Close" at bounding box center [971, 18] width 26 height 14
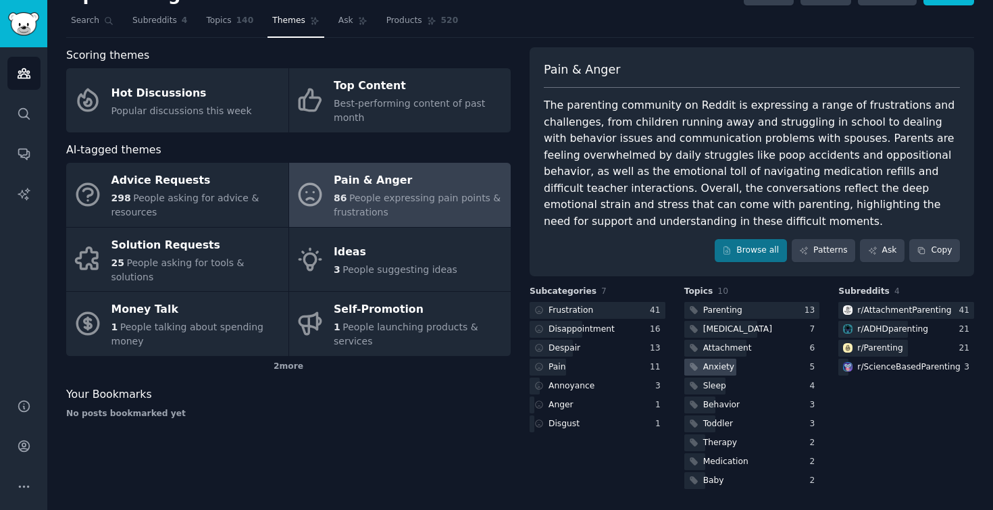
click at [715, 372] on div "Anxiety" at bounding box center [718, 367] width 31 height 12
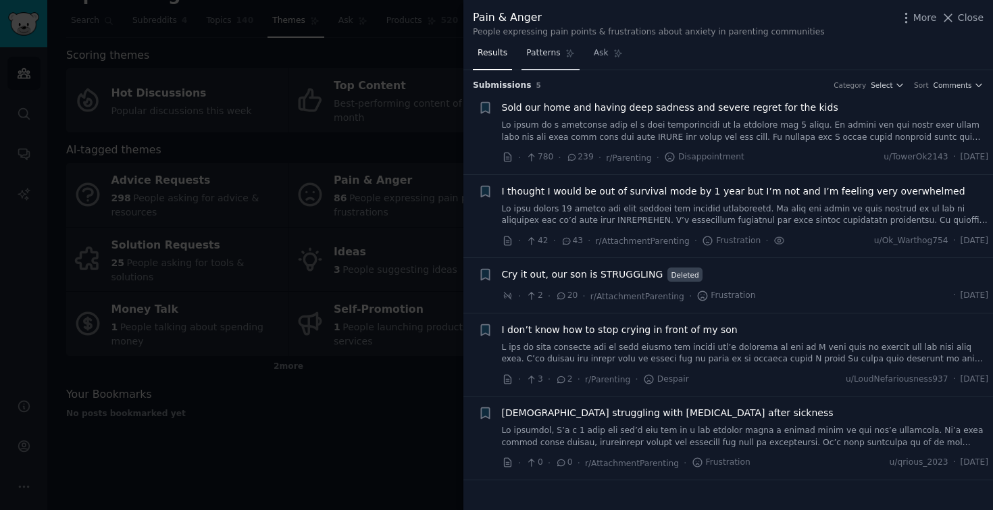
click at [538, 55] on span "Patterns" at bounding box center [543, 53] width 34 height 12
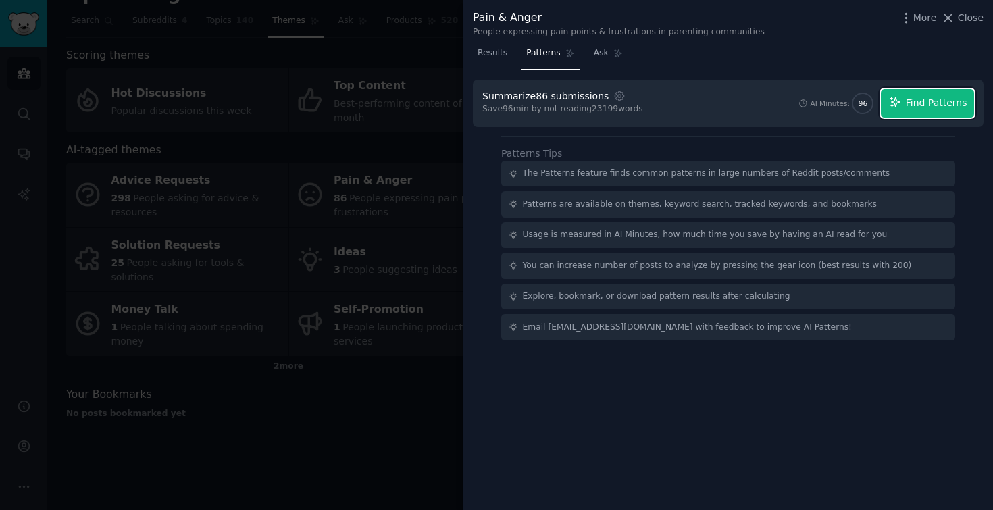
click at [927, 97] on span "Find Patterns" at bounding box center [936, 103] width 61 height 14
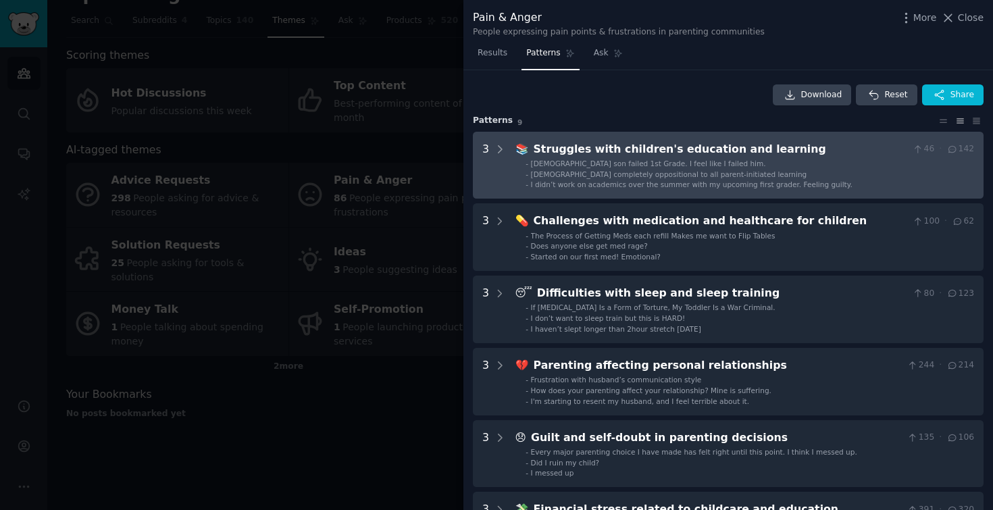
click at [731, 149] on div "Struggles with children's education and learning" at bounding box center [721, 149] width 374 height 17
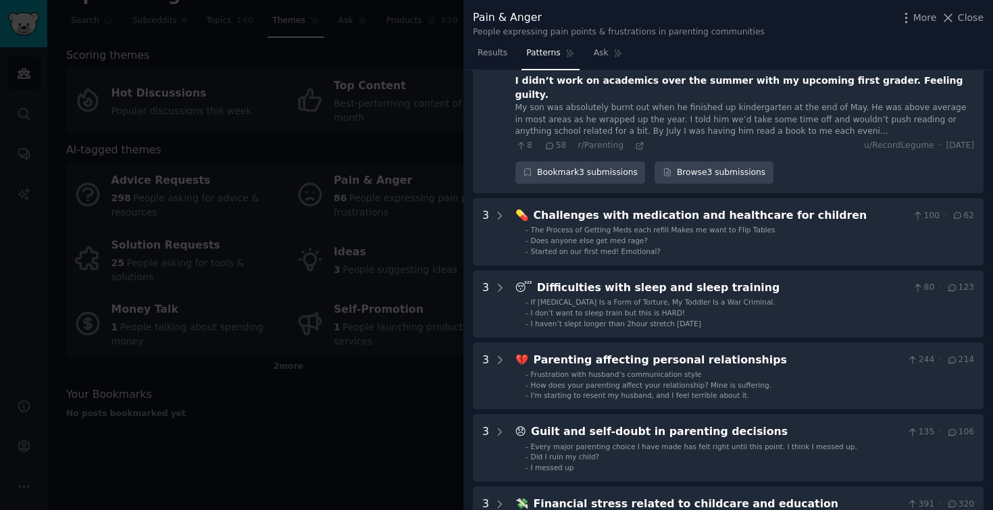
scroll to position [221, 0]
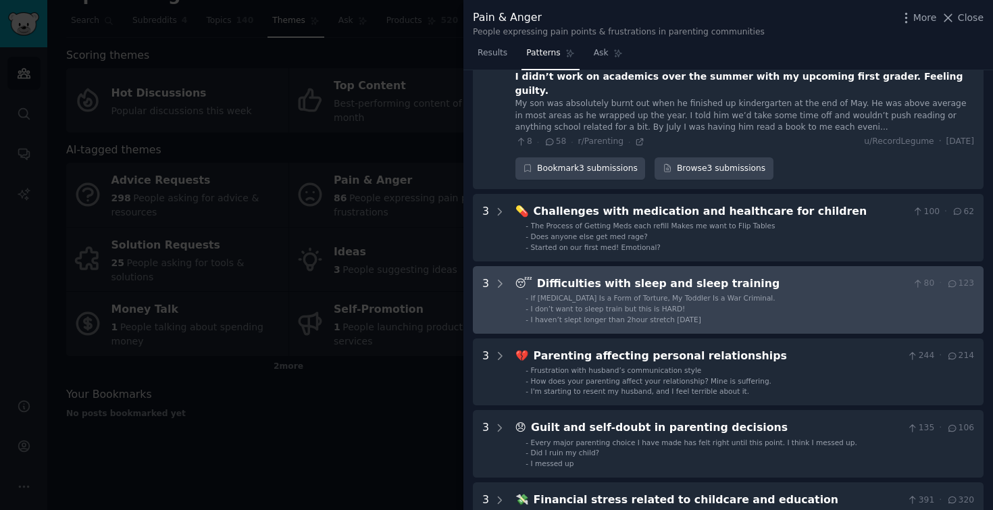
click at [772, 276] on div "Difficulties with sleep and sleep training" at bounding box center [722, 284] width 370 height 17
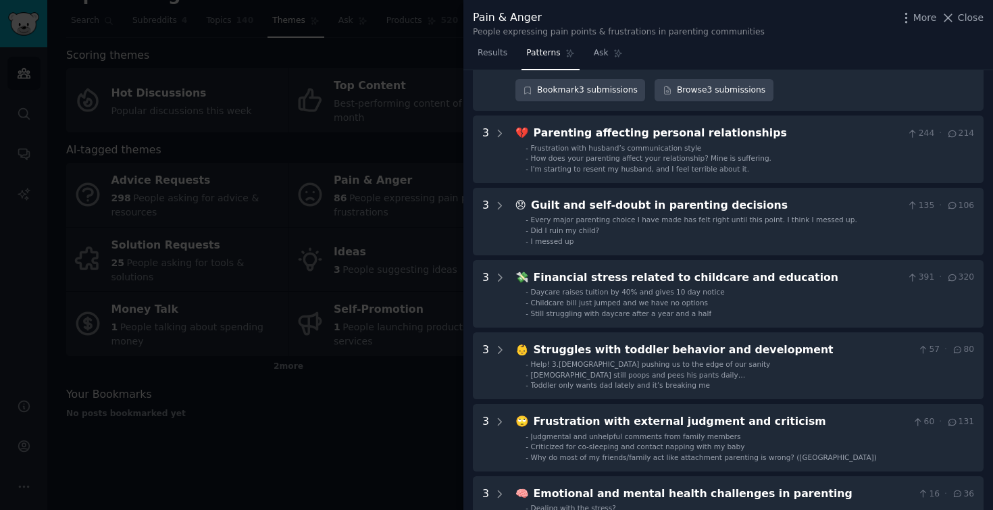
scroll to position [665, 0]
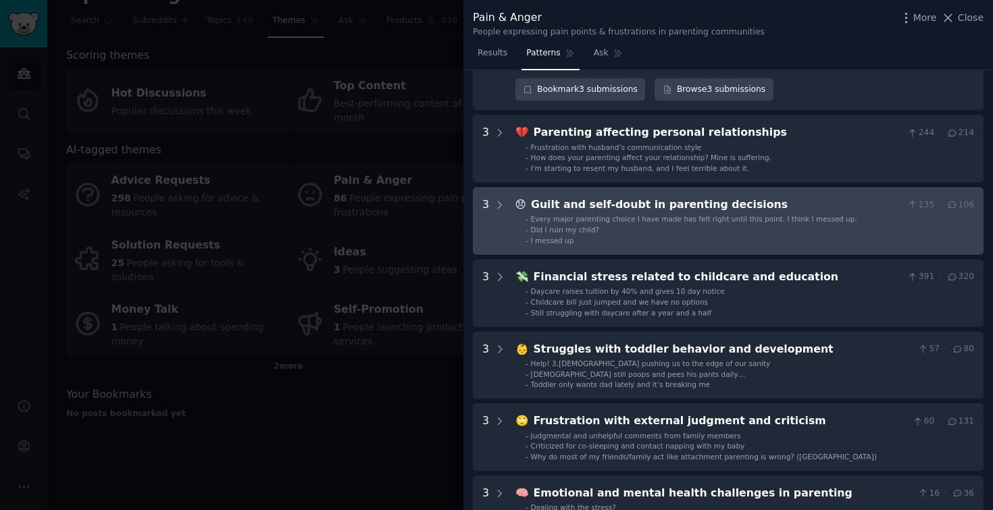
click at [748, 225] on li "- Did I ruin my child?" at bounding box center [750, 229] width 449 height 9
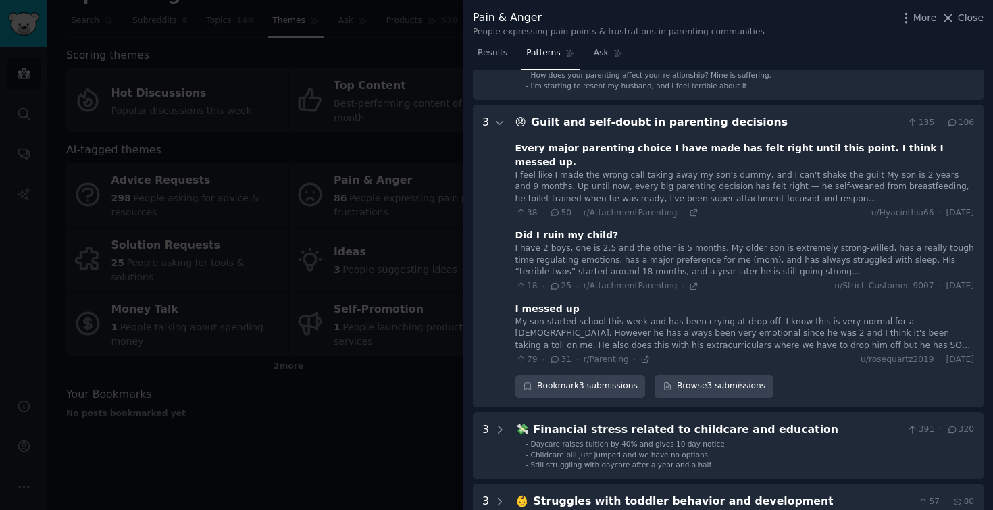
scroll to position [767, 0]
